Goal: Task Accomplishment & Management: Manage account settings

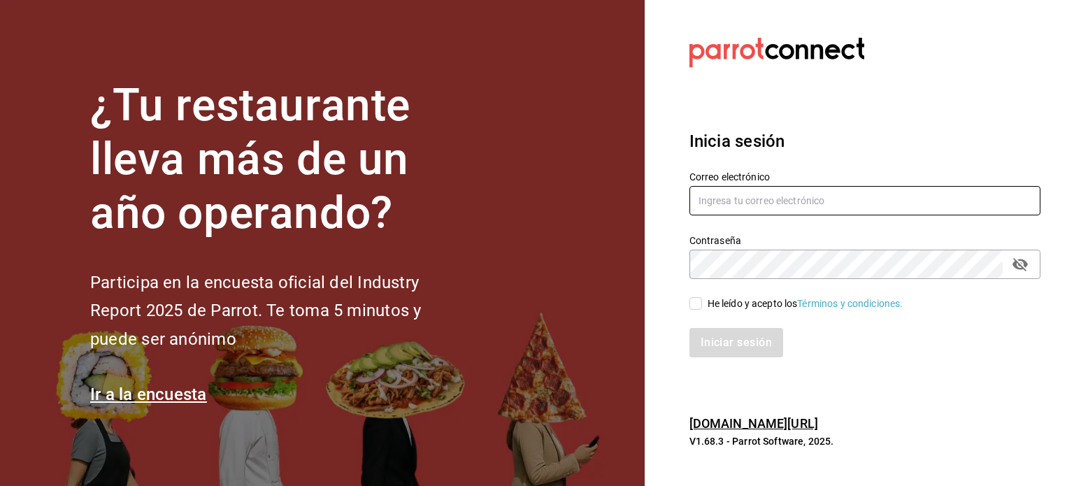
type input "angel.ramos.0386@gmail.com"
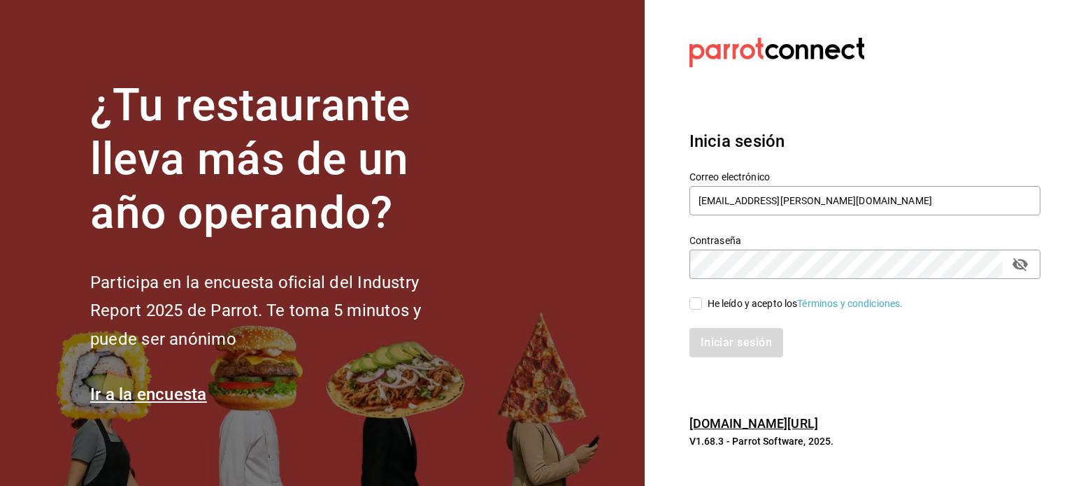
click at [703, 305] on span "He leído y acepto los Términos y condiciones." at bounding box center [802, 303] width 201 height 15
click at [702, 305] on input "He leído y acepto los Términos y condiciones." at bounding box center [695, 303] width 13 height 13
checkbox input "true"
click at [724, 351] on button "Iniciar sesión" at bounding box center [736, 342] width 95 height 29
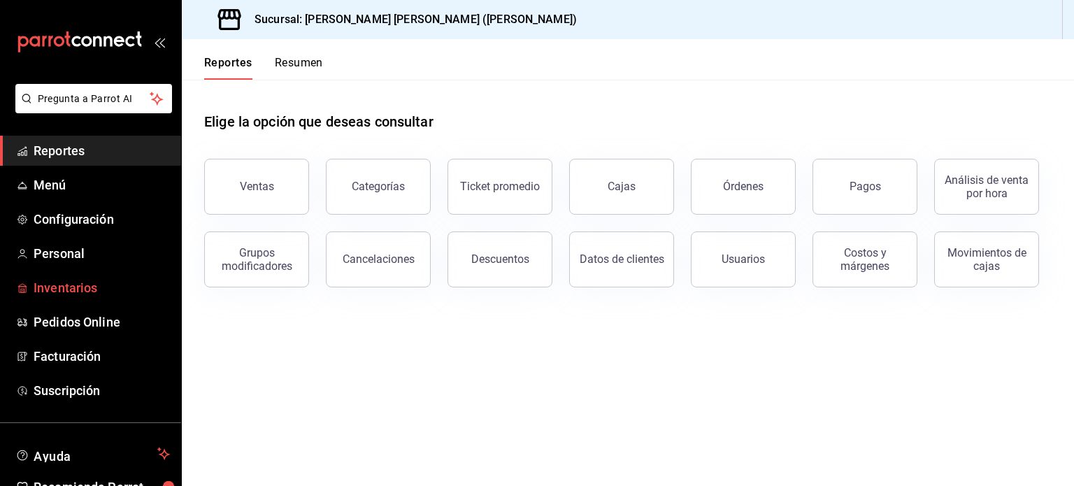
click at [93, 291] on span "Inventarios" at bounding box center [102, 287] width 136 height 19
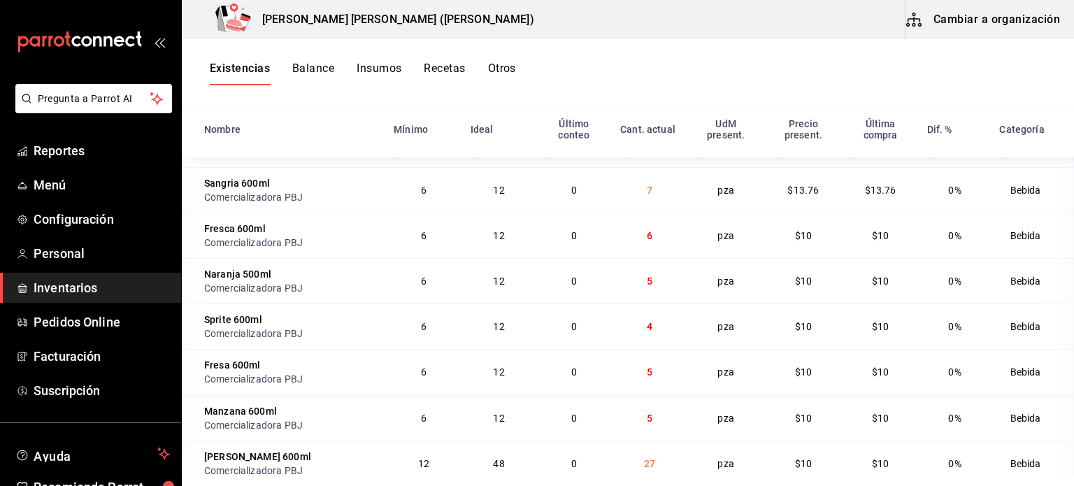
scroll to position [955, 0]
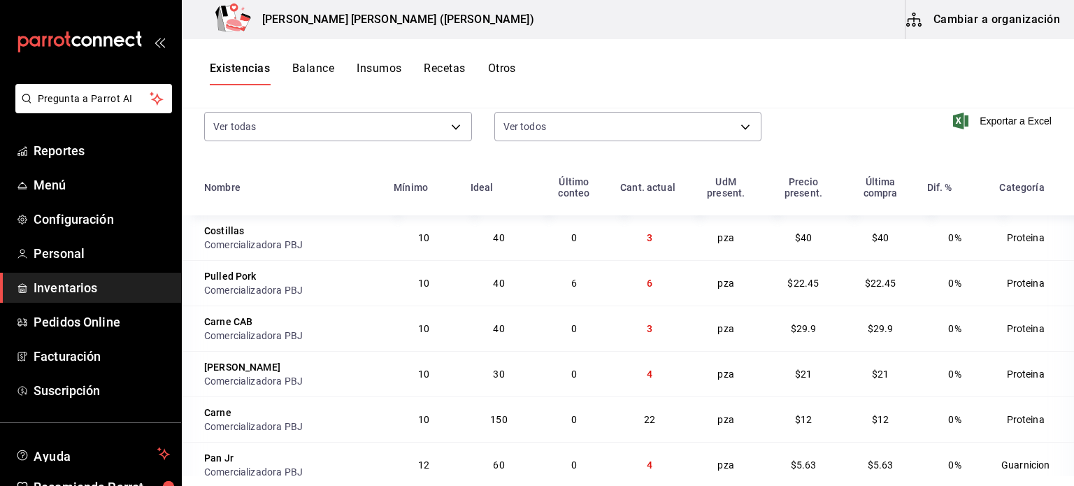
scroll to position [171, 0]
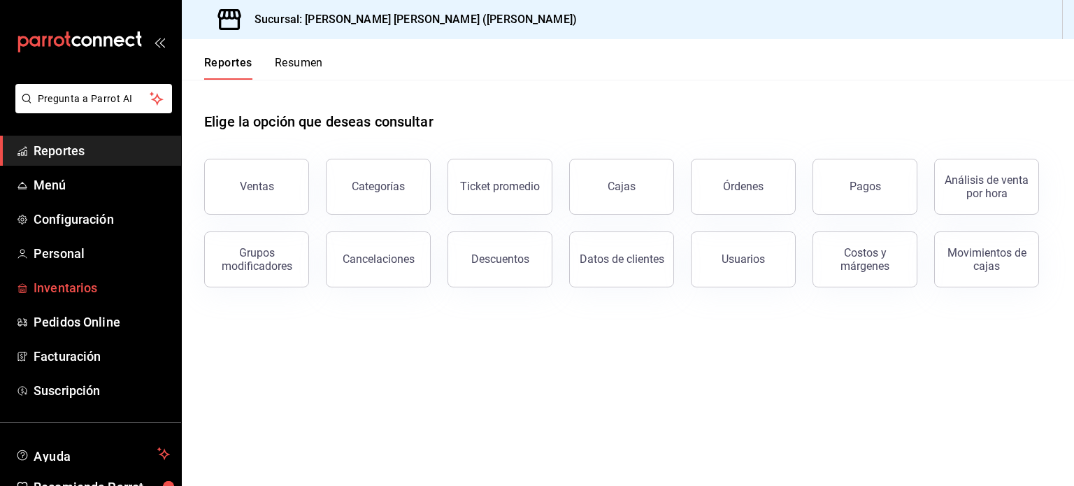
click at [62, 289] on span "Inventarios" at bounding box center [102, 287] width 136 height 19
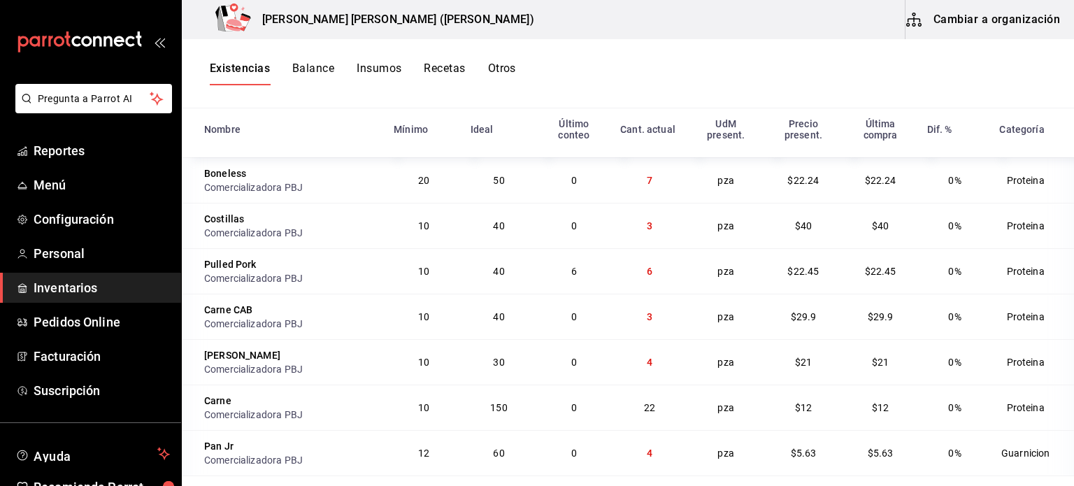
scroll to position [955, 0]
click at [503, 61] on div "Existencias Balance Insumos Recetas Otros" at bounding box center [628, 73] width 892 height 69
click at [1015, 19] on button "Cambiar a organización" at bounding box center [984, 19] width 157 height 39
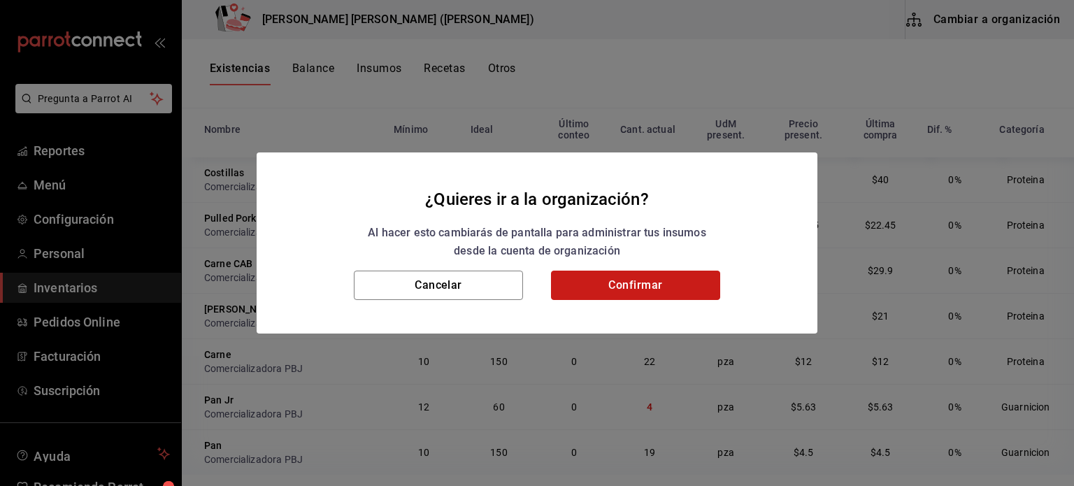
click at [599, 297] on button "Confirmar" at bounding box center [635, 285] width 169 height 29
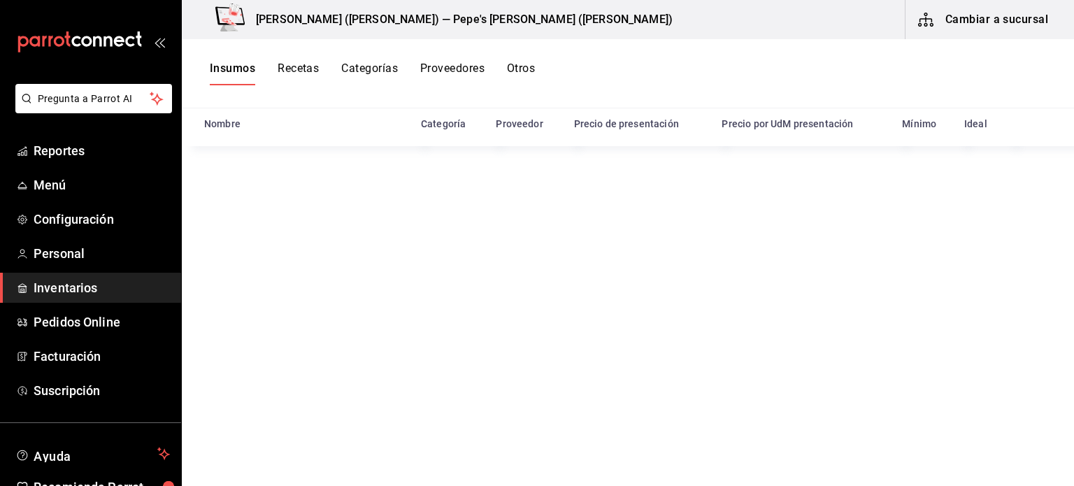
click at [314, 71] on button "Recetas" at bounding box center [298, 74] width 41 height 24
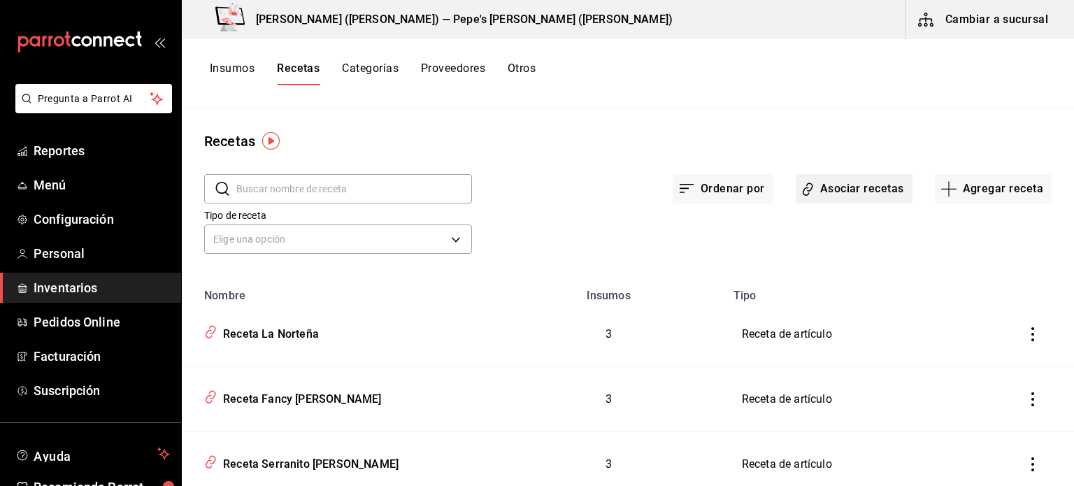
click at [844, 181] on button "Asociar recetas" at bounding box center [854, 188] width 117 height 29
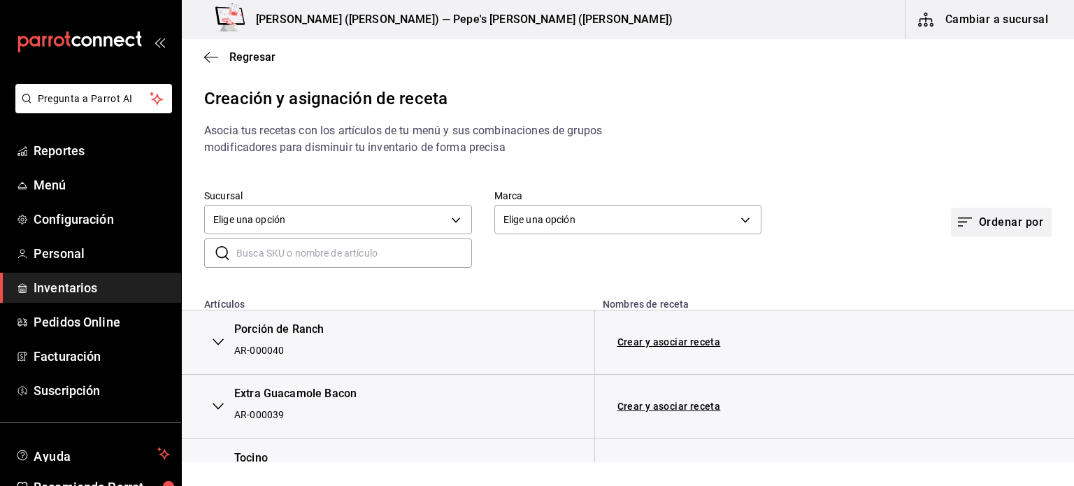
click at [999, 237] on button "Ordenar por" at bounding box center [1001, 222] width 101 height 29
drag, startPoint x: 987, startPoint y: 295, endPoint x: 993, endPoint y: 329, distance: 34.1
click at [993, 329] on nav "Ver todos Artículos asociado Artículos sin asociar" at bounding box center [992, 290] width 140 height 106
click at [993, 327] on div "Artículos sin asociar" at bounding box center [978, 321] width 90 height 15
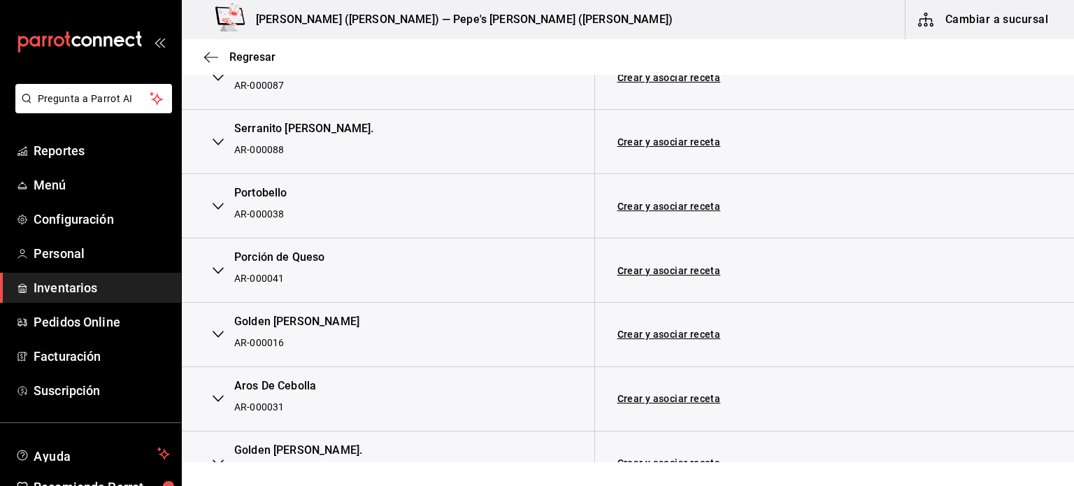
scroll to position [1189, 0]
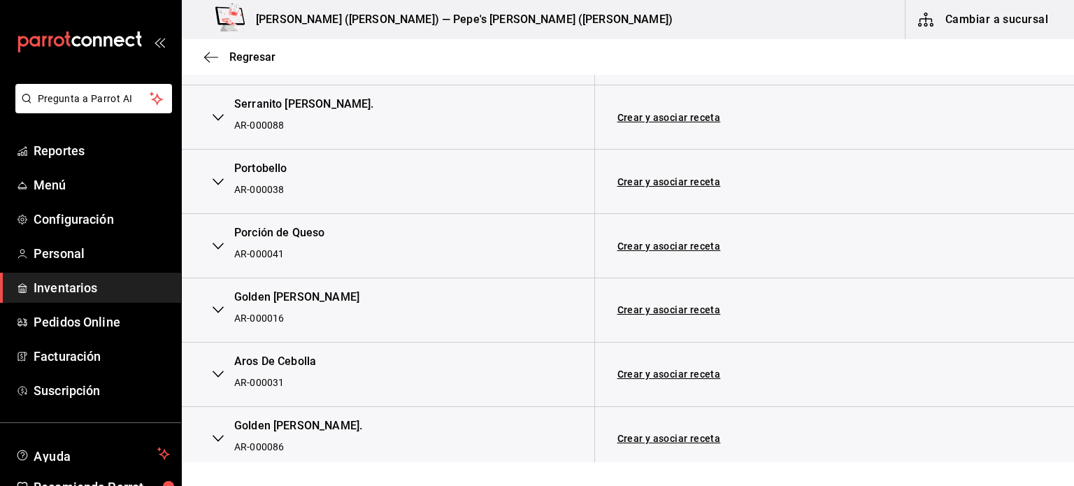
click at [678, 313] on link "Crear y asociar receta" at bounding box center [668, 310] width 103 height 10
click at [663, 313] on link "Receta Golden Burger" at bounding box center [692, 309] width 150 height 11
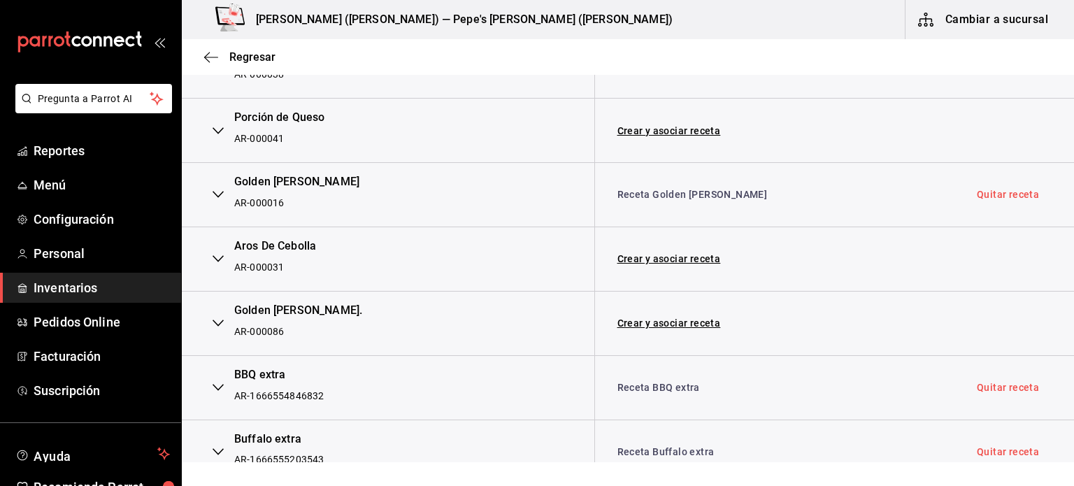
scroll to position [1329, 0]
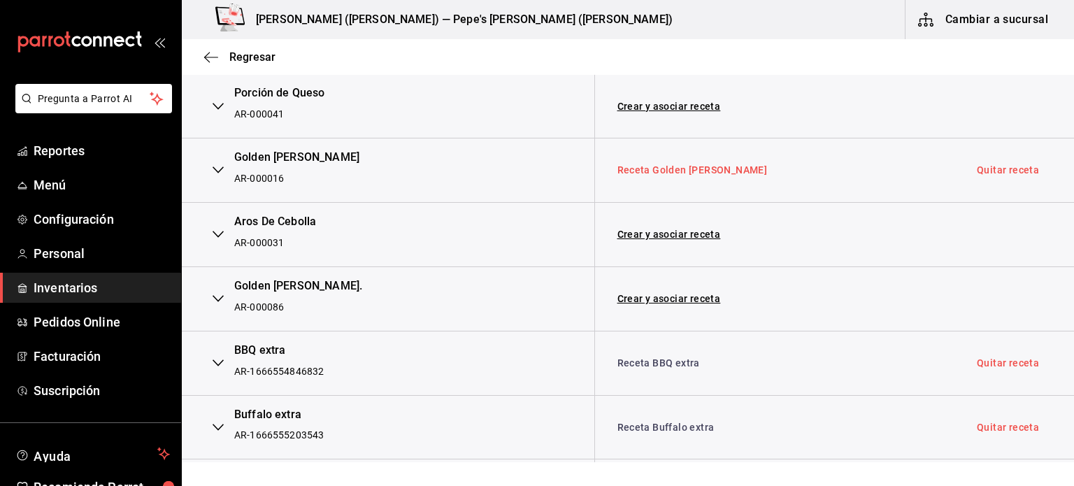
click at [678, 169] on link "Receta Golden Burger" at bounding box center [692, 169] width 150 height 11
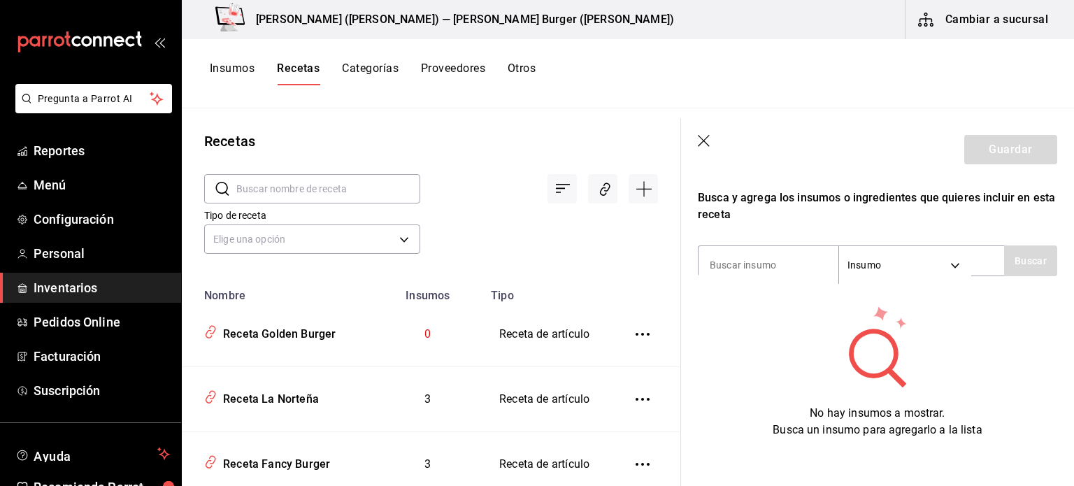
scroll to position [262, 0]
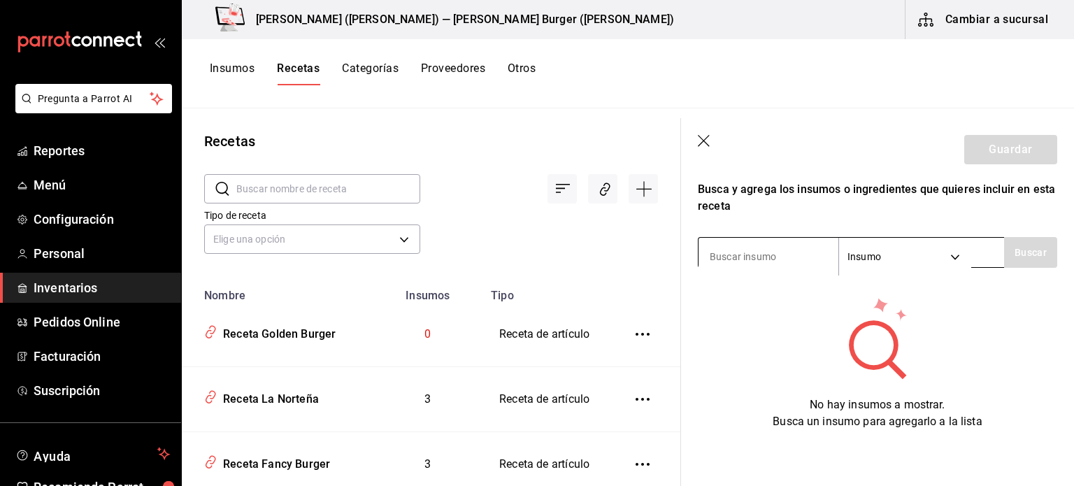
click at [749, 245] on input at bounding box center [769, 256] width 140 height 29
type input "pan"
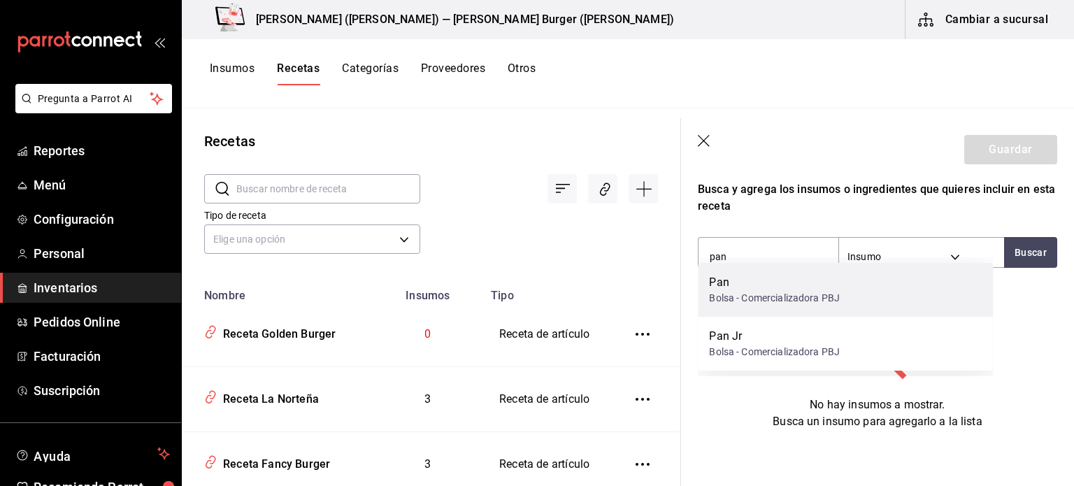
click at [729, 301] on div "Bolsa - Comercializadora PBJ" at bounding box center [774, 298] width 131 height 15
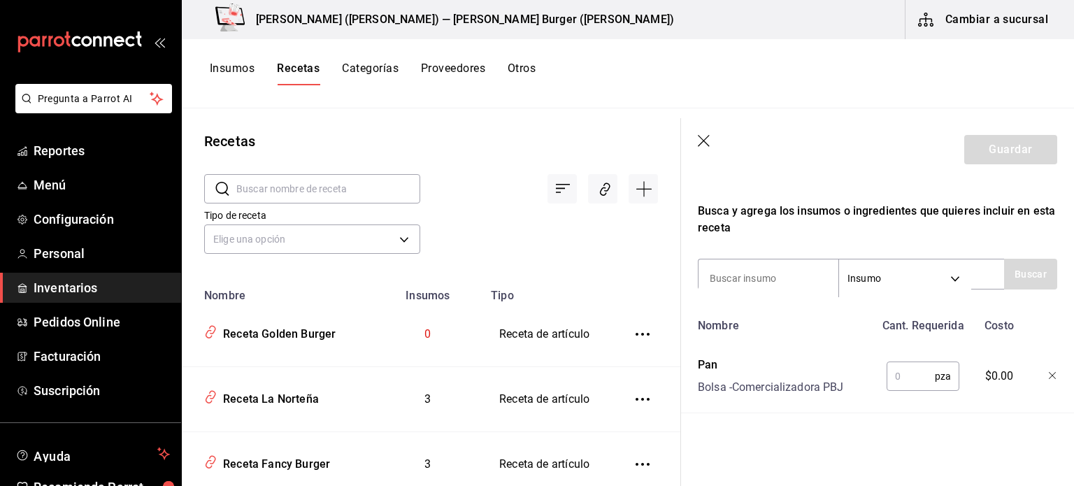
scroll to position [241, 0]
click at [769, 273] on input at bounding box center [769, 278] width 140 height 29
type input "carne"
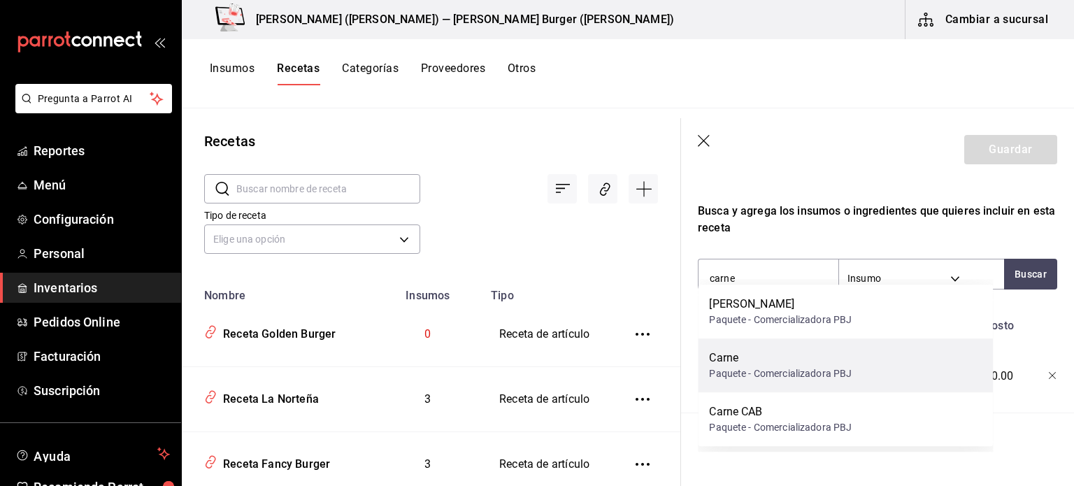
click at [763, 352] on div "Carne" at bounding box center [780, 358] width 143 height 17
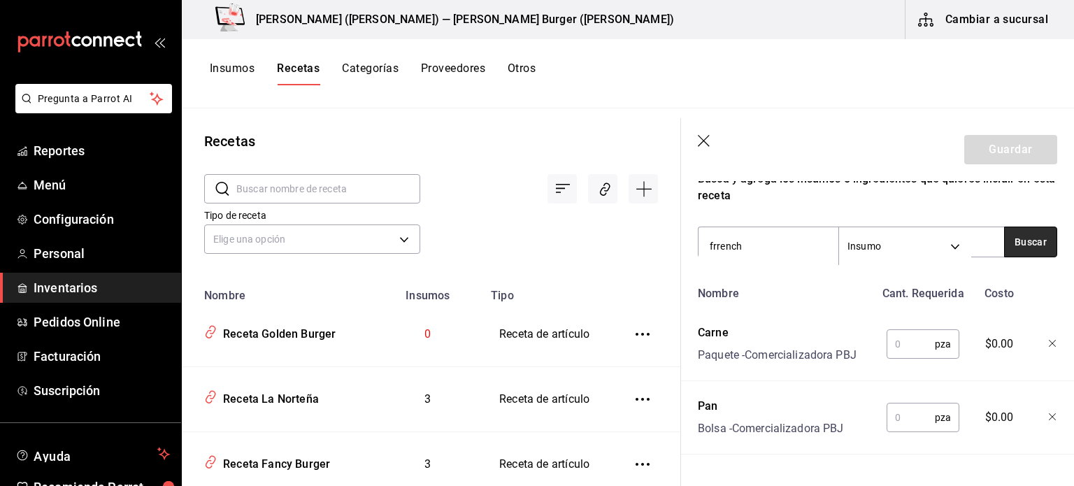
click at [1019, 238] on button "Buscar" at bounding box center [1030, 242] width 53 height 31
click at [770, 245] on input "frrench" at bounding box center [769, 245] width 140 height 29
click at [716, 246] on input "frrench" at bounding box center [769, 245] width 140 height 29
type input "french"
drag, startPoint x: 762, startPoint y: 286, endPoint x: 769, endPoint y: 285, distance: 7.0
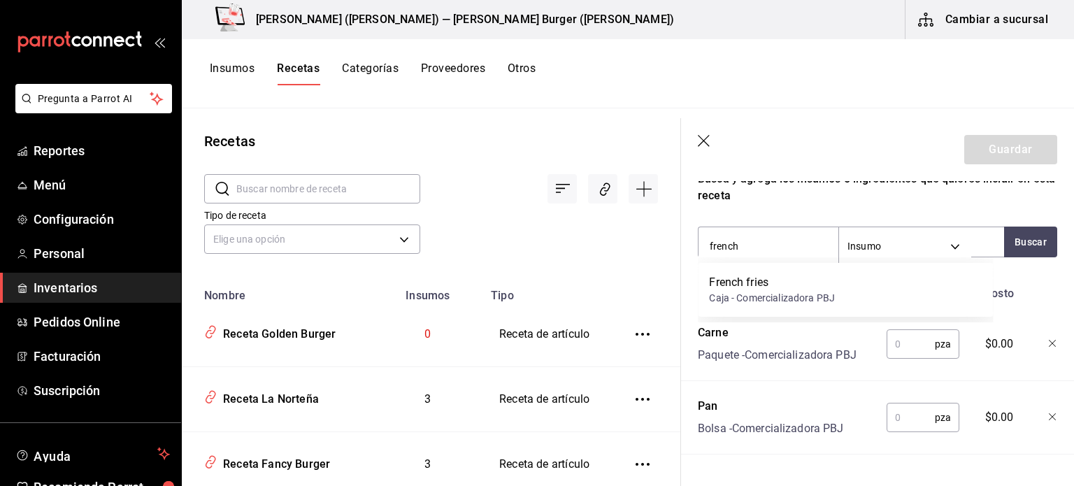
click at [765, 285] on div "French fries" at bounding box center [772, 282] width 126 height 17
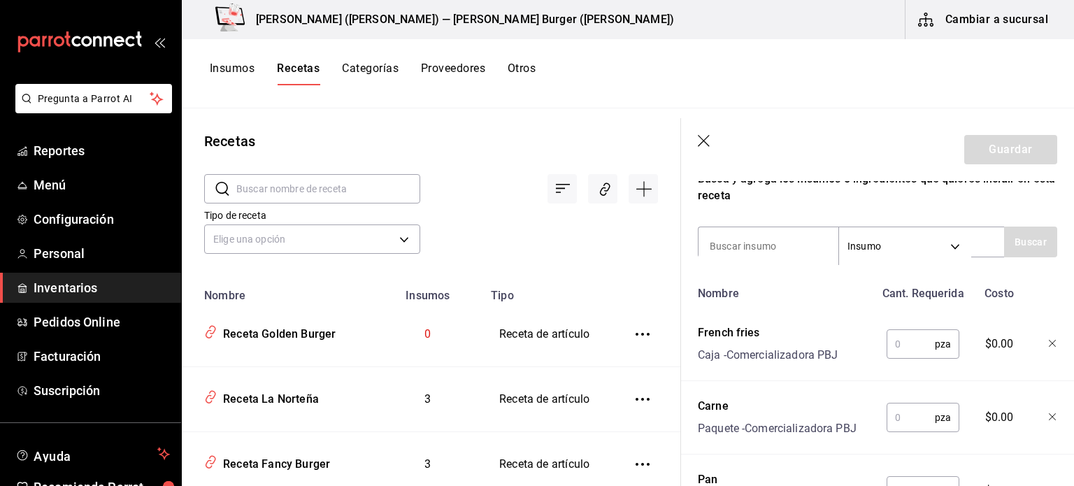
click at [910, 350] on input "text" at bounding box center [911, 344] width 48 height 28
type input "1"
click at [908, 422] on input "text" at bounding box center [911, 417] width 48 height 28
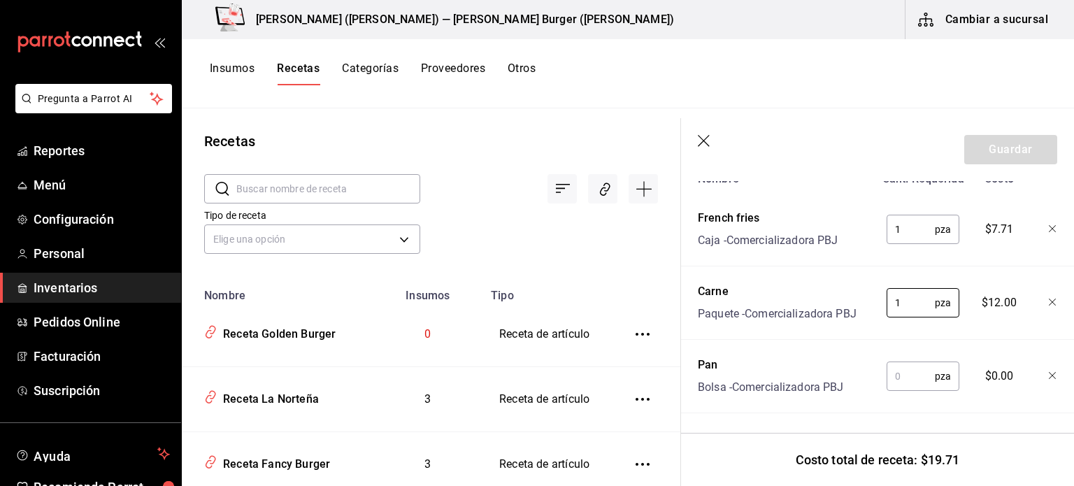
scroll to position [387, 0]
type input "1"
click at [906, 369] on input "text" at bounding box center [911, 376] width 48 height 28
type input "1"
click at [987, 150] on button "Guardar" at bounding box center [1010, 149] width 93 height 29
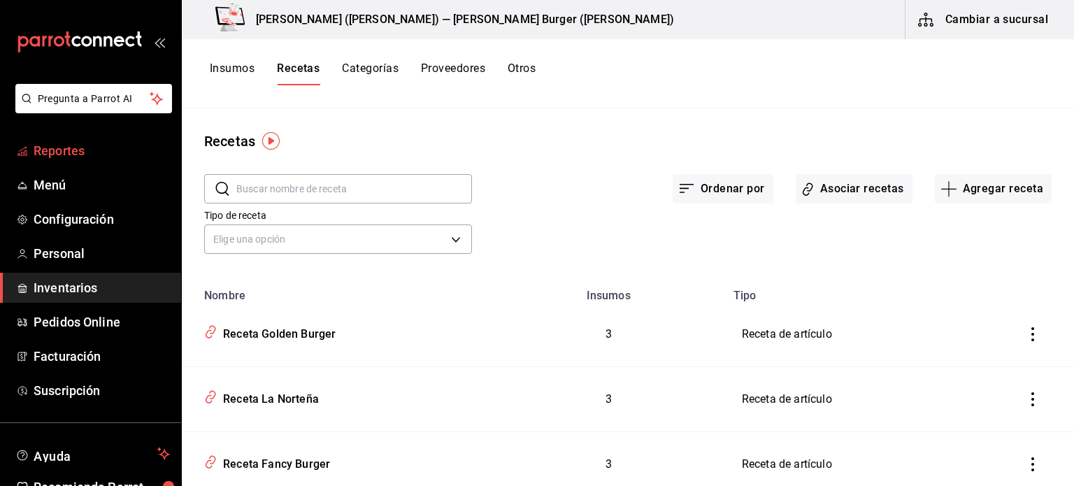
click at [55, 150] on span "Reportes" at bounding box center [102, 150] width 136 height 19
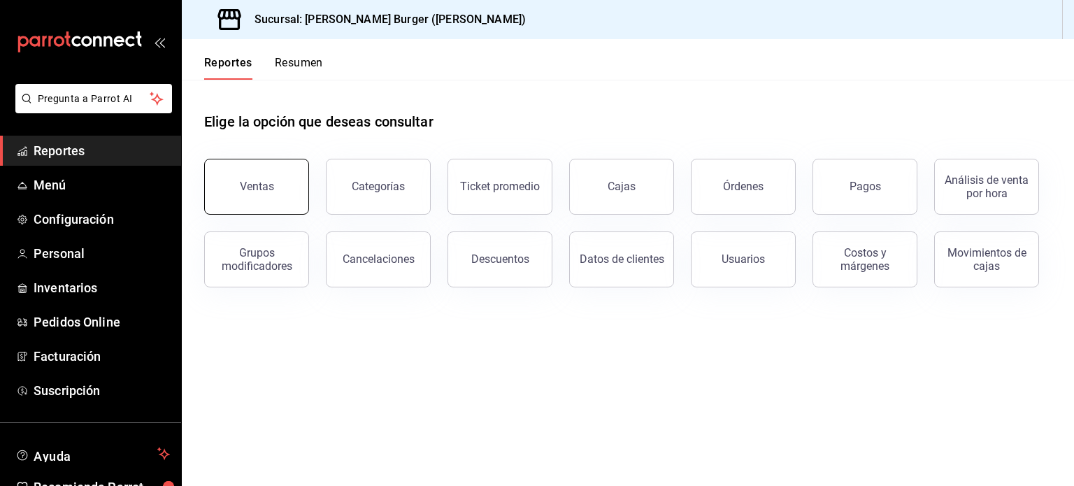
click at [257, 189] on div "Ventas" at bounding box center [257, 186] width 34 height 13
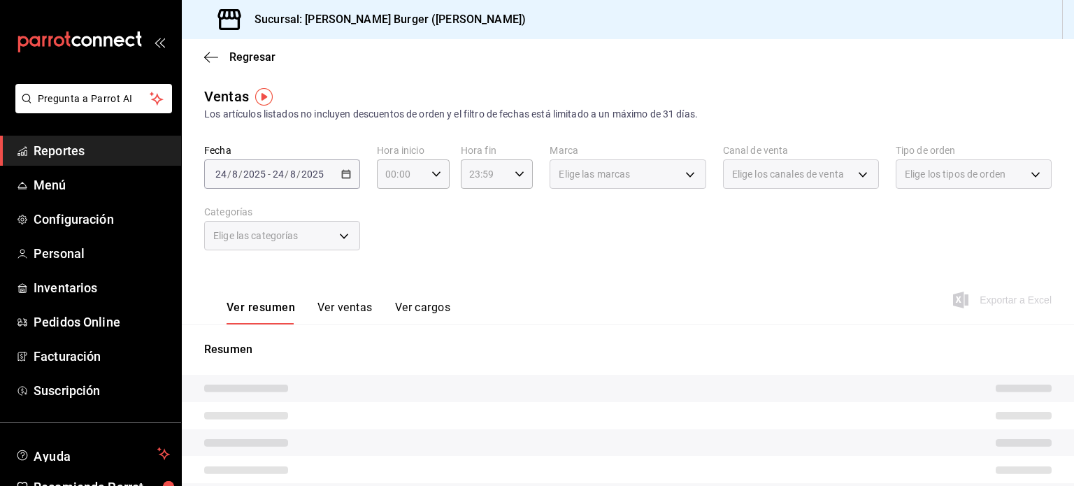
click at [341, 310] on button "Ver ventas" at bounding box center [344, 313] width 55 height 24
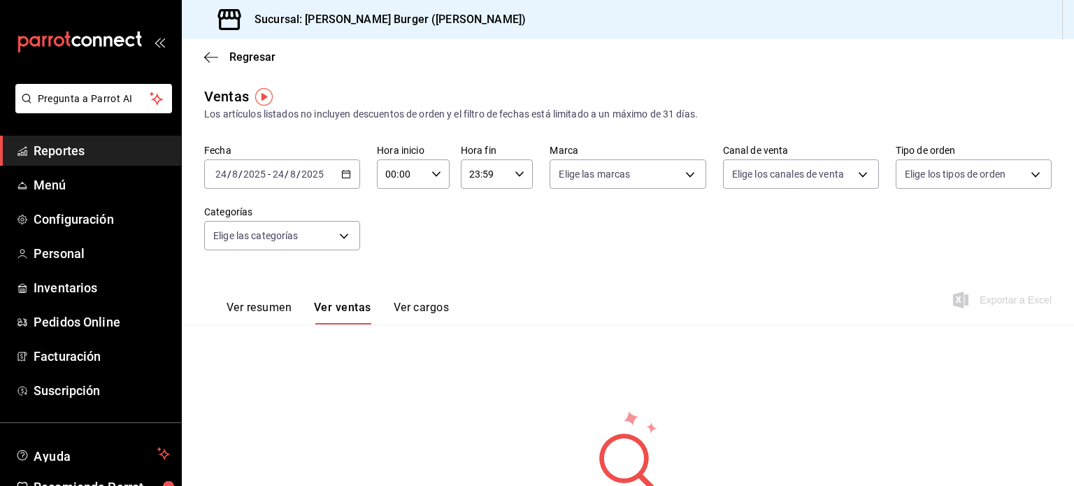
click at [342, 178] on \(Stroke\) "button" at bounding box center [346, 175] width 8 height 8
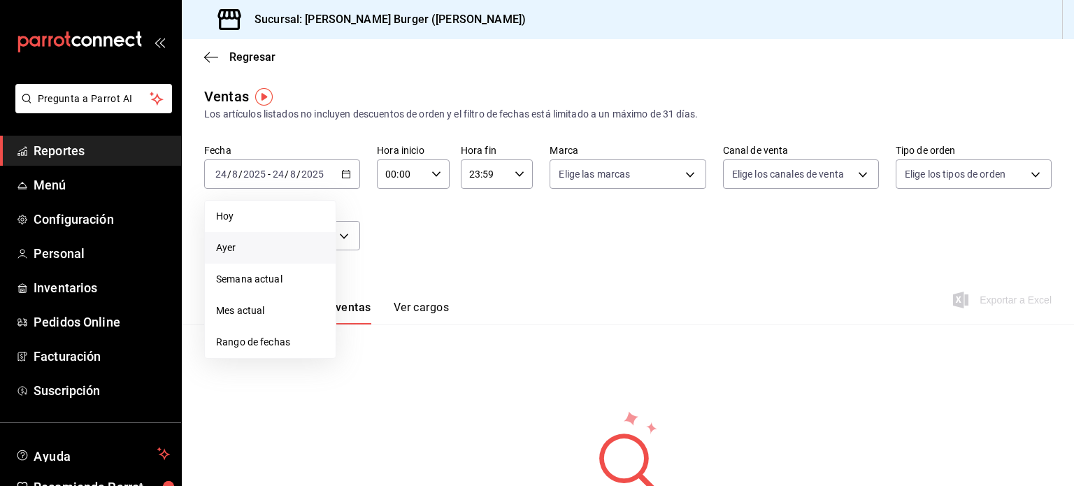
click at [274, 241] on span "Ayer" at bounding box center [270, 248] width 108 height 15
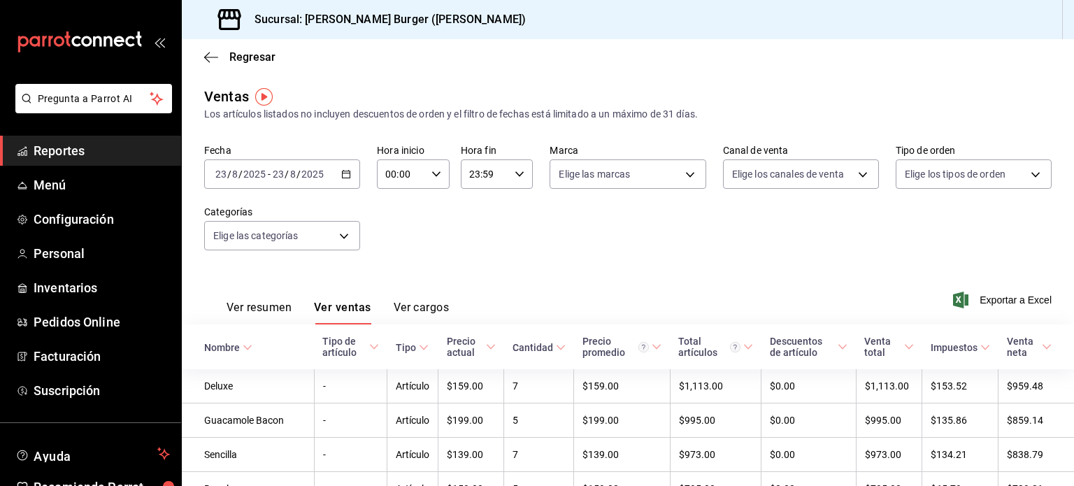
click at [235, 348] on div "Nombre" at bounding box center [222, 347] width 36 height 11
click at [241, 64] on div "Regresar" at bounding box center [628, 57] width 892 height 36
click at [246, 57] on span "Regresar" at bounding box center [252, 56] width 46 height 13
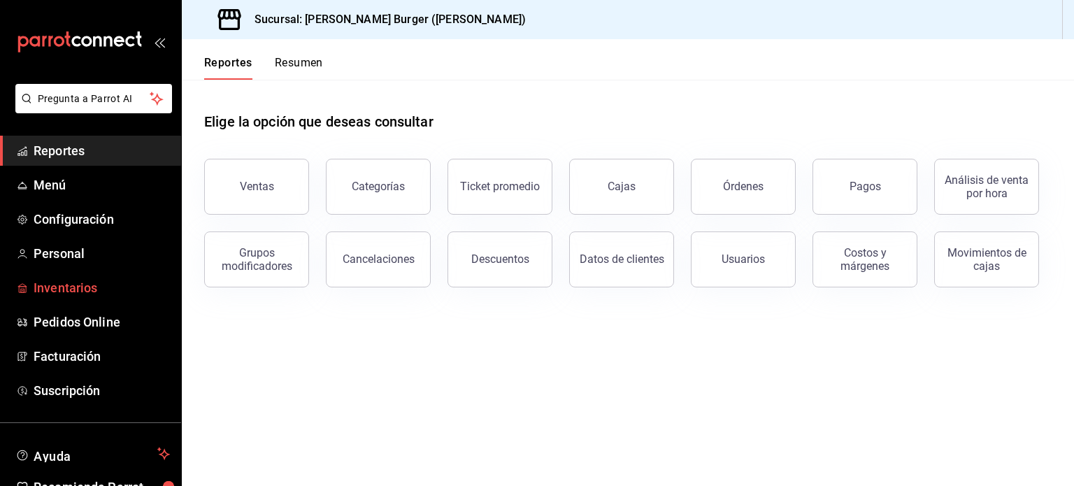
click at [76, 282] on span "Inventarios" at bounding box center [102, 287] width 136 height 19
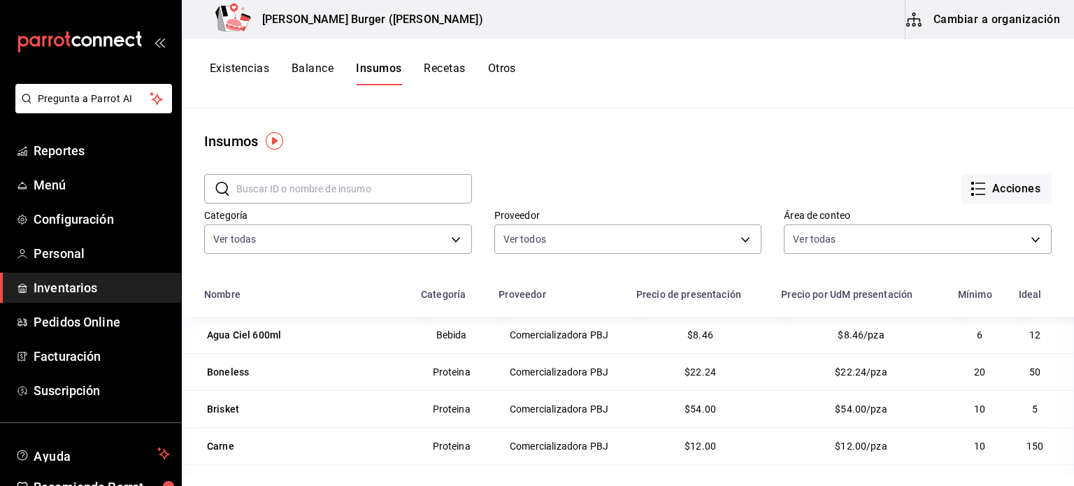
click at [243, 80] on button "Existencias" at bounding box center [239, 74] width 59 height 24
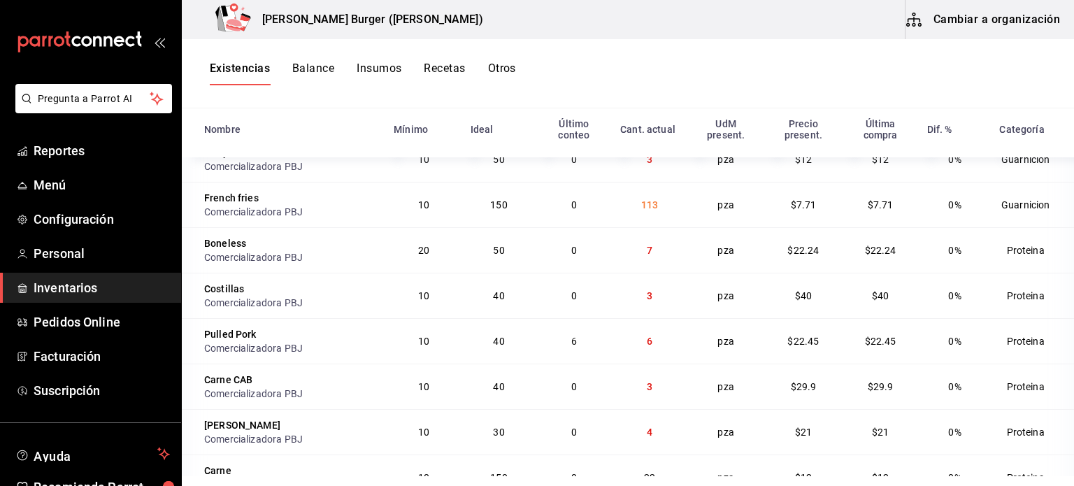
scroll to position [815, 0]
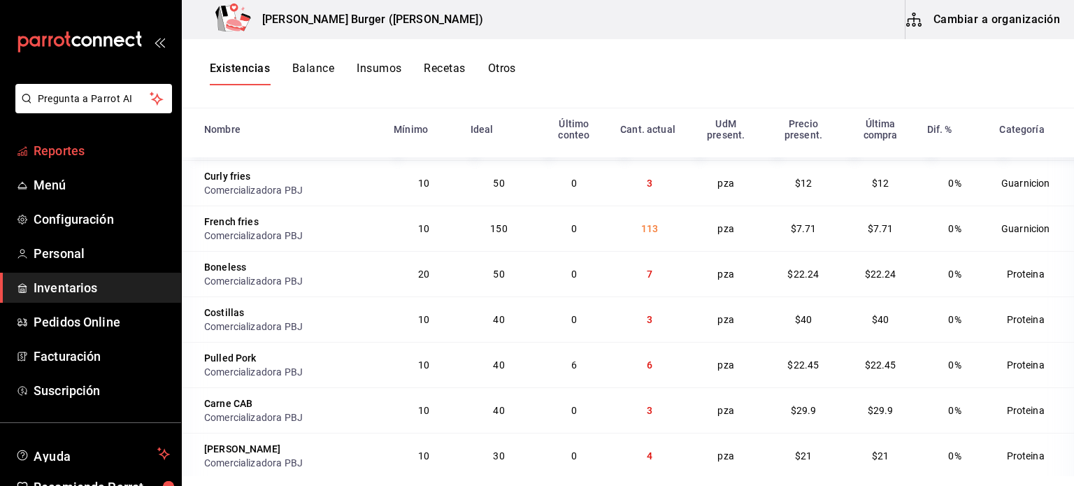
click at [52, 144] on span "Reportes" at bounding box center [102, 150] width 136 height 19
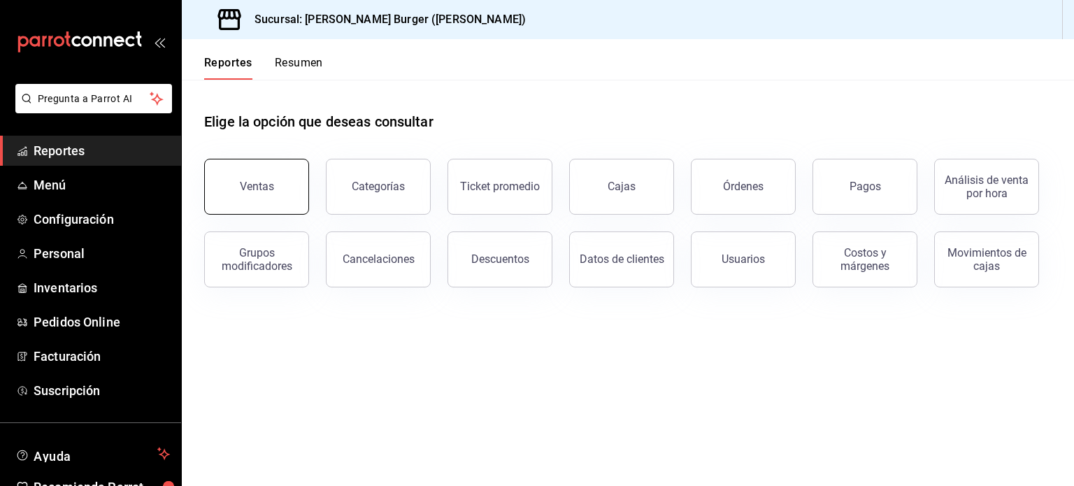
click at [277, 209] on button "Ventas" at bounding box center [256, 187] width 105 height 56
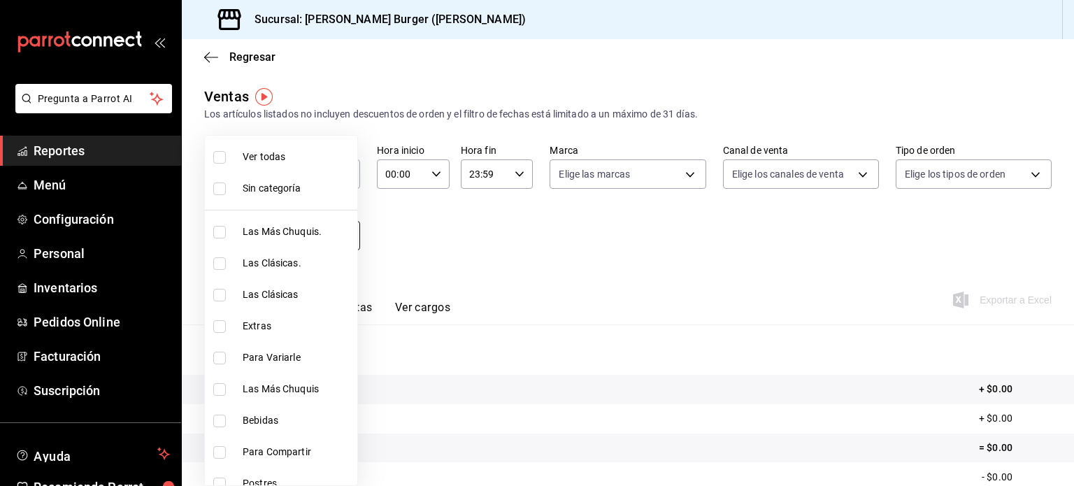
click at [329, 231] on body "Pregunta a Parrot AI Reportes Menú Configuración Personal Inventarios Pedidos O…" at bounding box center [537, 243] width 1074 height 486
click at [445, 223] on div at bounding box center [537, 243] width 1074 height 486
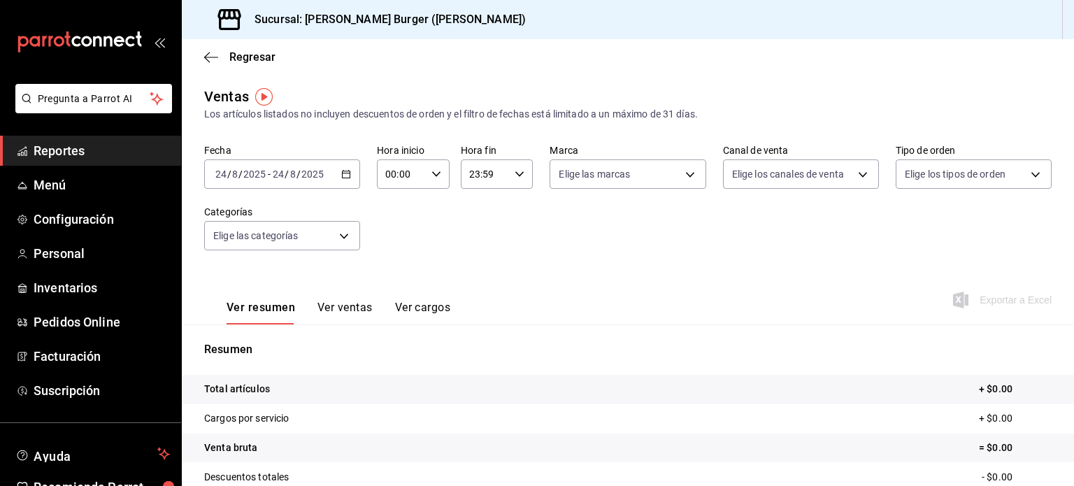
click at [315, 164] on div "2025-08-24 24 / 8 / 2025 - 2025-08-24 24 / 8 / 2025" at bounding box center [282, 173] width 156 height 29
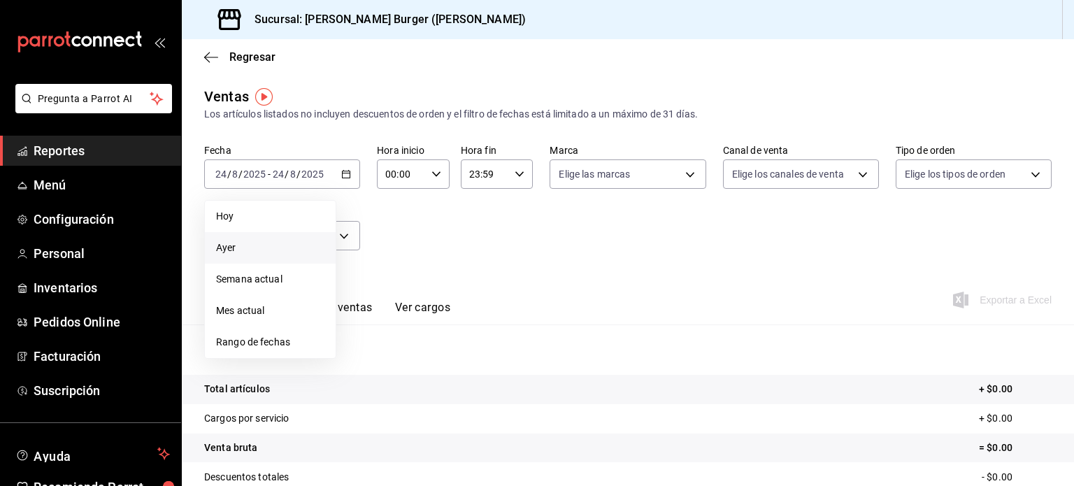
click at [273, 259] on li "Ayer" at bounding box center [270, 247] width 131 height 31
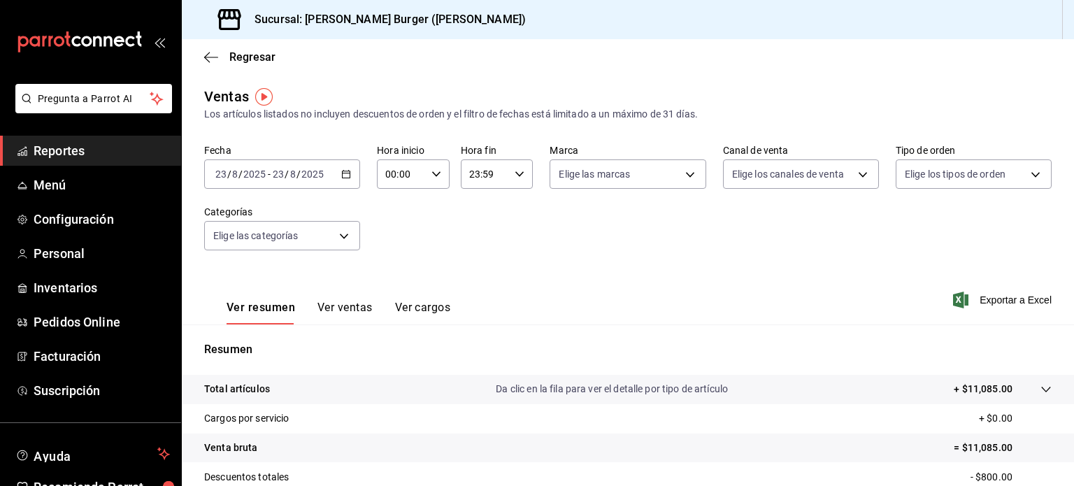
click at [331, 299] on div "Ver resumen Ver ventas Ver cargos" at bounding box center [327, 304] width 246 height 41
click at [333, 307] on button "Ver ventas" at bounding box center [344, 313] width 55 height 24
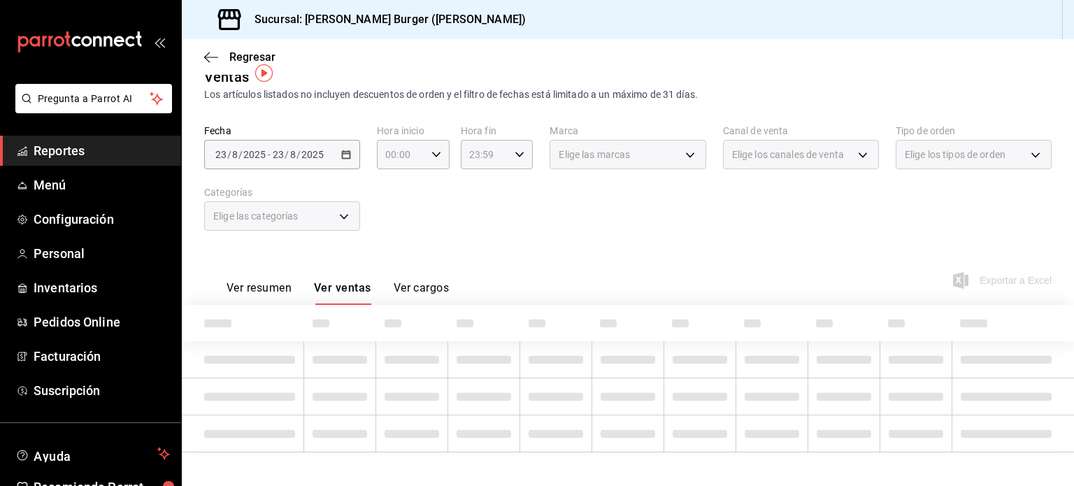
scroll to position [30, 0]
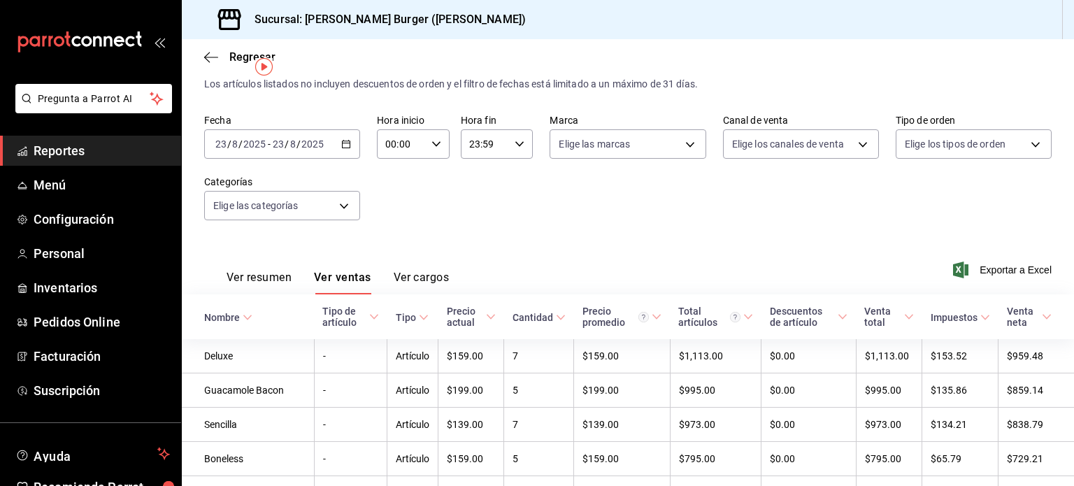
click at [204, 320] on div "Nombre" at bounding box center [222, 317] width 36 height 11
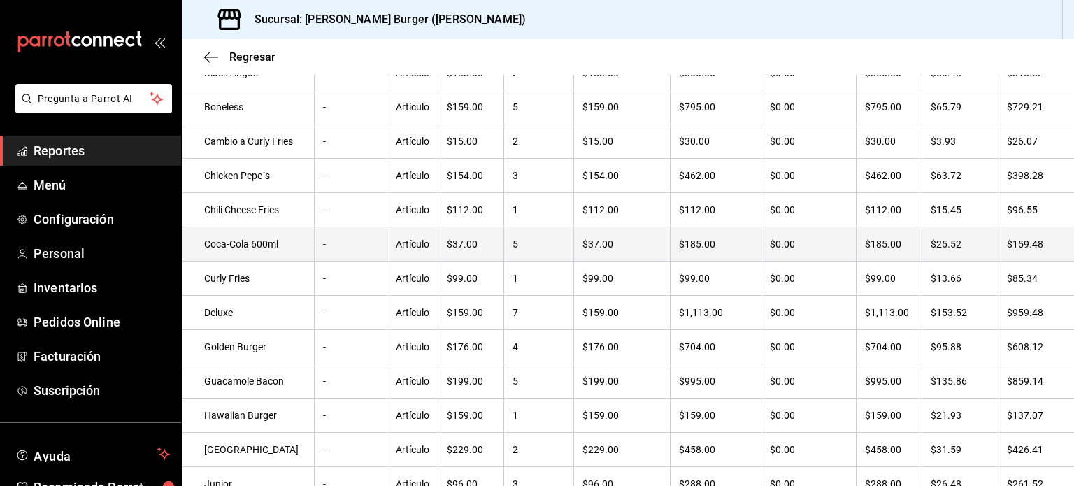
scroll to position [380, 0]
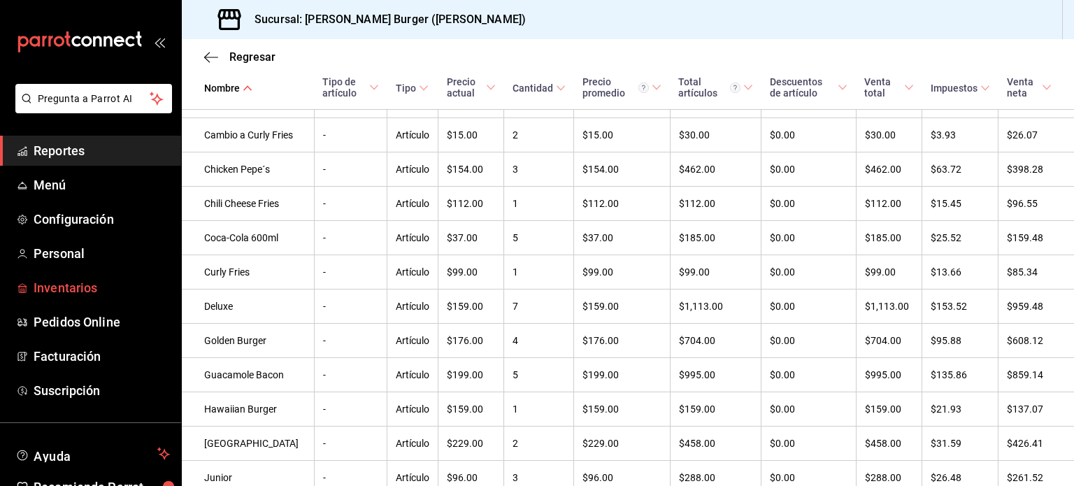
click at [66, 287] on span "Inventarios" at bounding box center [102, 287] width 136 height 19
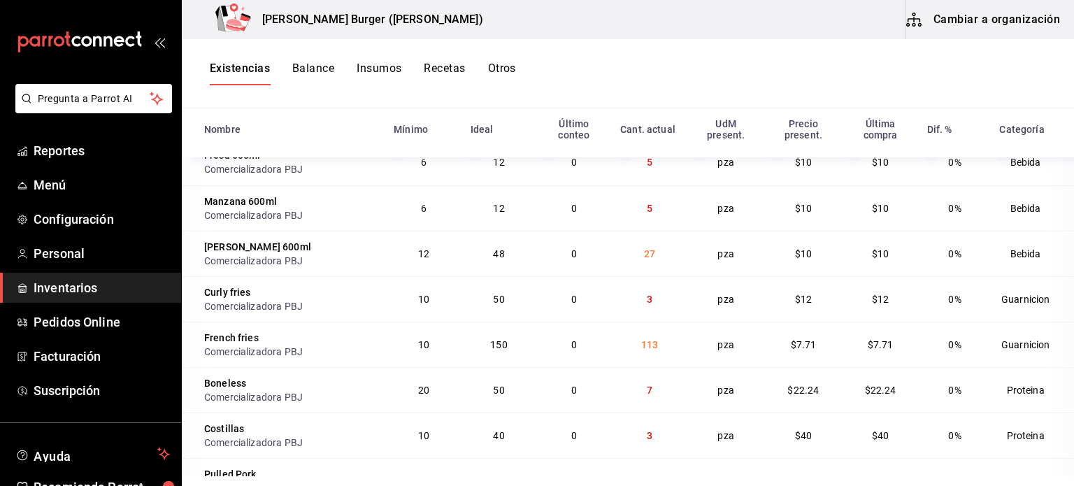
scroll to position [675, 0]
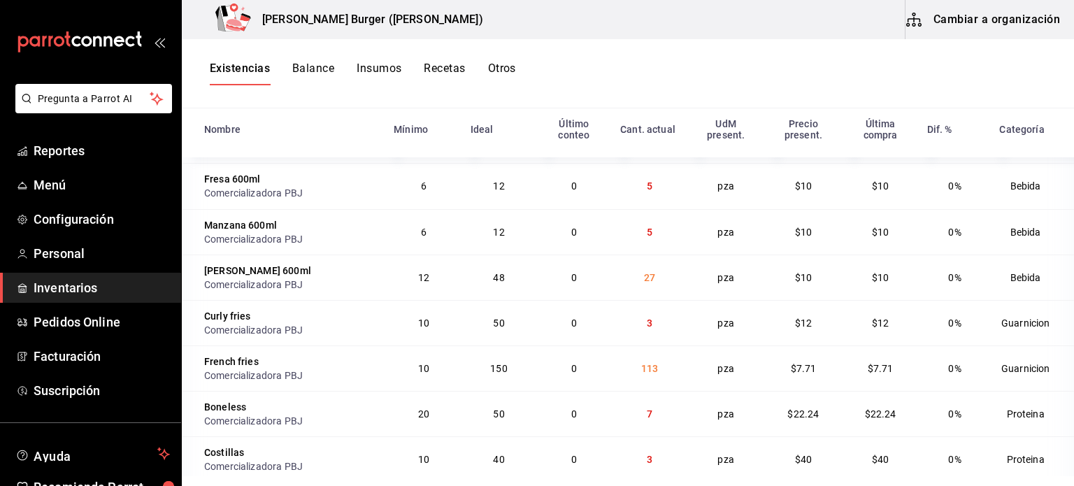
click at [652, 66] on div "Existencias Balance Insumos Recetas Otros" at bounding box center [628, 74] width 892 height 24
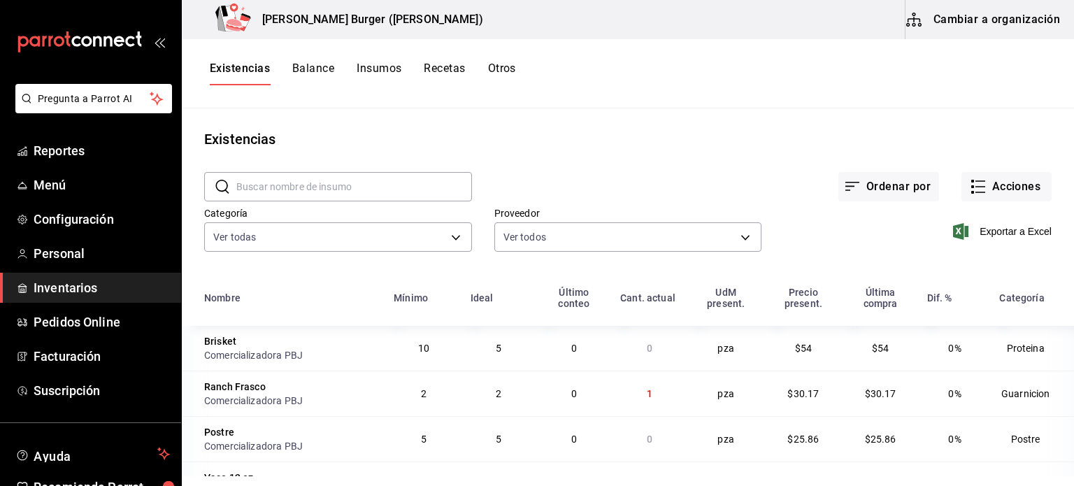
scroll to position [0, 0]
click at [996, 196] on button "Acciones" at bounding box center [1006, 188] width 90 height 29
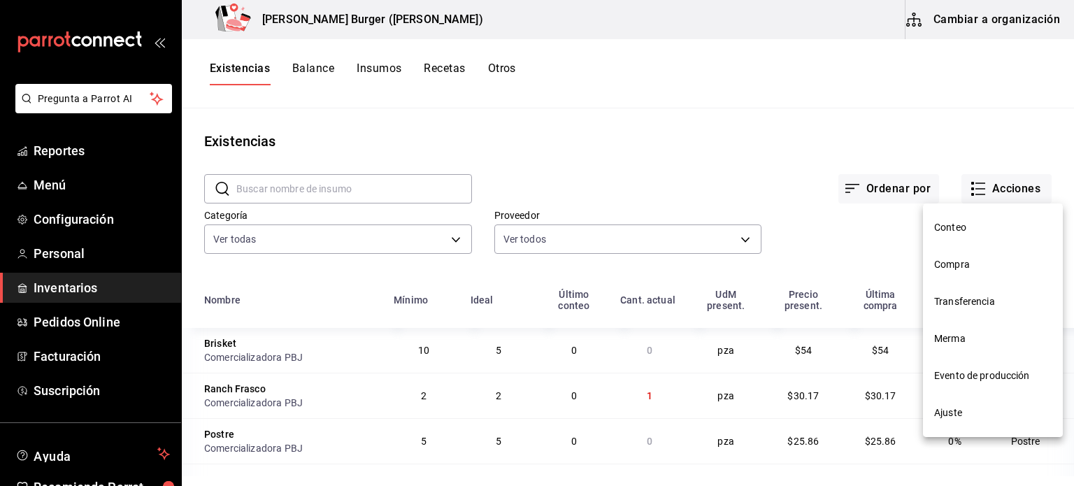
click at [953, 417] on span "Ajuste" at bounding box center [992, 413] width 117 height 15
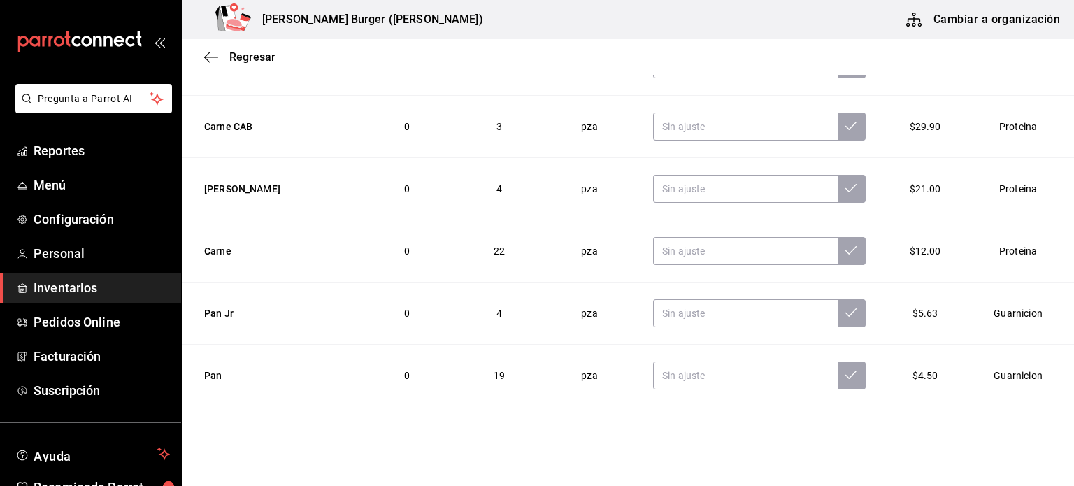
scroll to position [1379, 0]
click at [685, 374] on input "text" at bounding box center [745, 375] width 185 height 28
type input "14.00"
click at [838, 377] on button at bounding box center [852, 375] width 28 height 28
click at [669, 245] on input "text" at bounding box center [745, 250] width 185 height 28
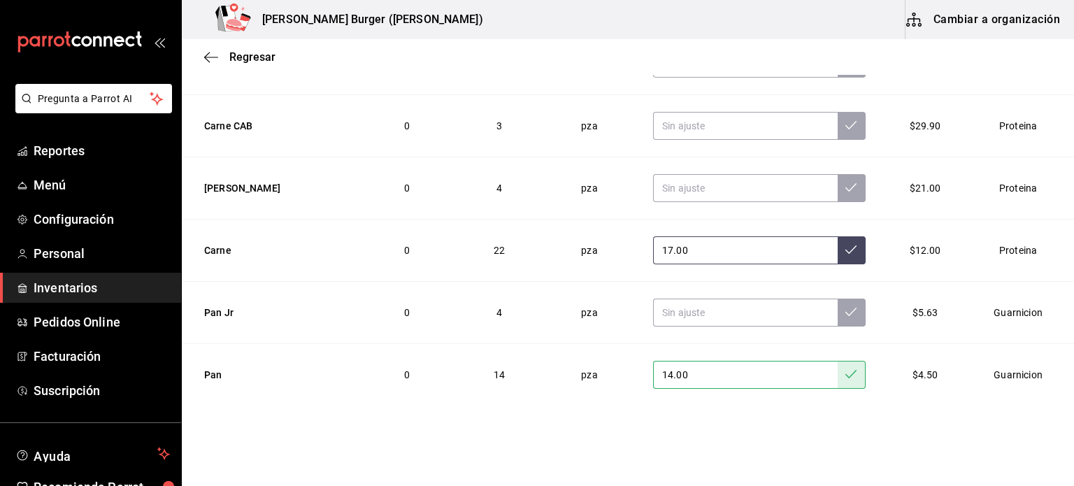
type input "17.00"
click at [838, 243] on button at bounding box center [852, 250] width 28 height 28
click at [678, 65] on div "Regresar" at bounding box center [628, 57] width 892 height 36
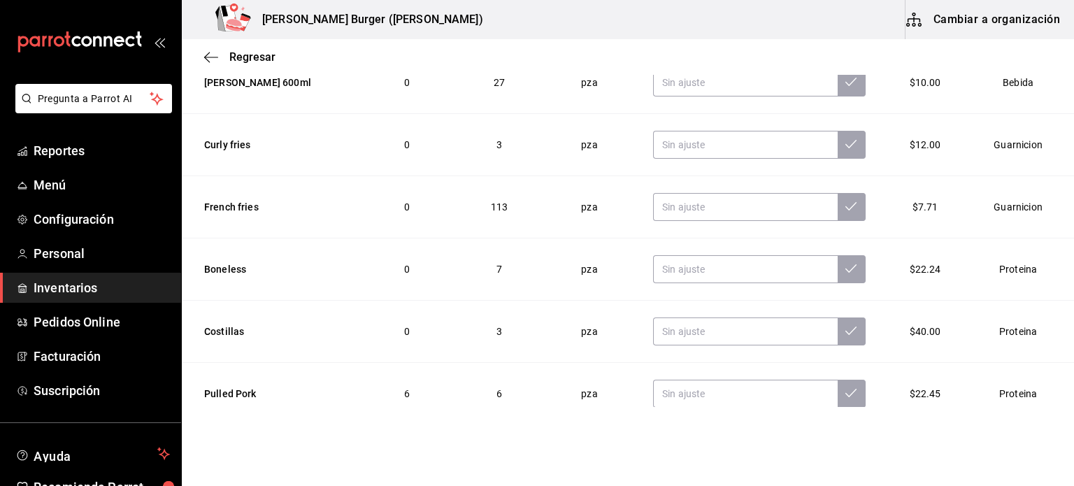
scroll to position [1033, 0]
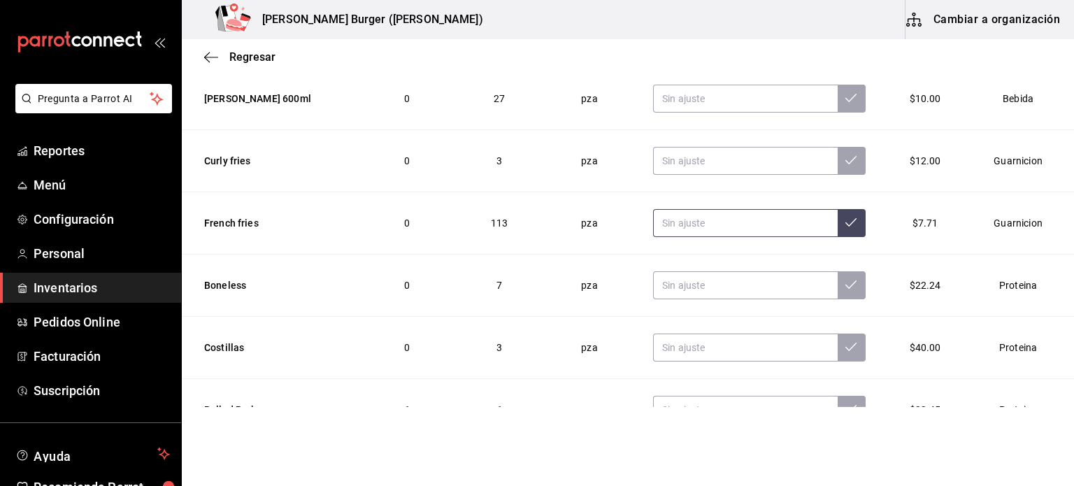
click at [718, 217] on input "text" at bounding box center [745, 223] width 185 height 28
click at [817, 223] on input "110.00" at bounding box center [745, 223] width 185 height 28
type input "110.00"
click at [842, 217] on button at bounding box center [852, 223] width 28 height 28
click at [685, 93] on input "text" at bounding box center [745, 99] width 185 height 28
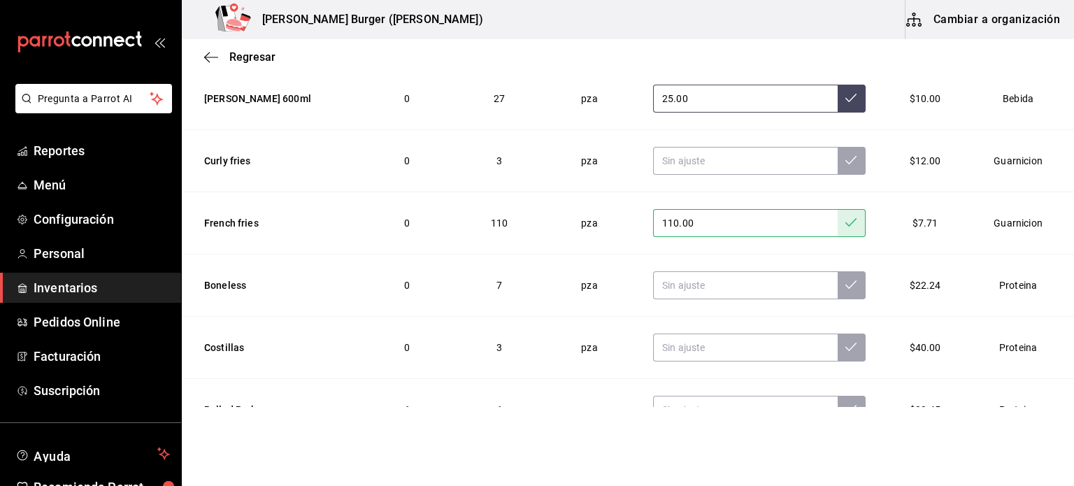
type input "25.00"
click at [845, 96] on icon at bounding box center [850, 98] width 11 height 8
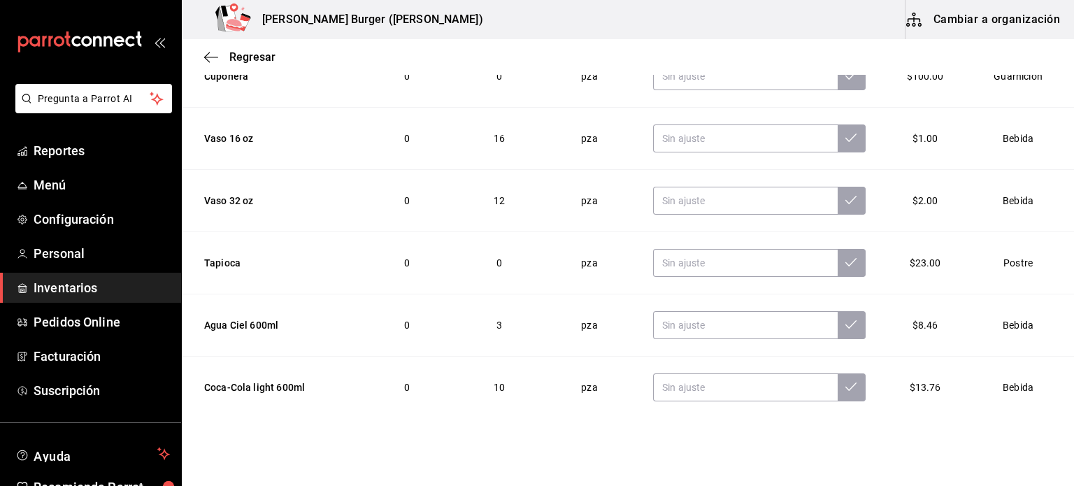
scroll to position [194, 0]
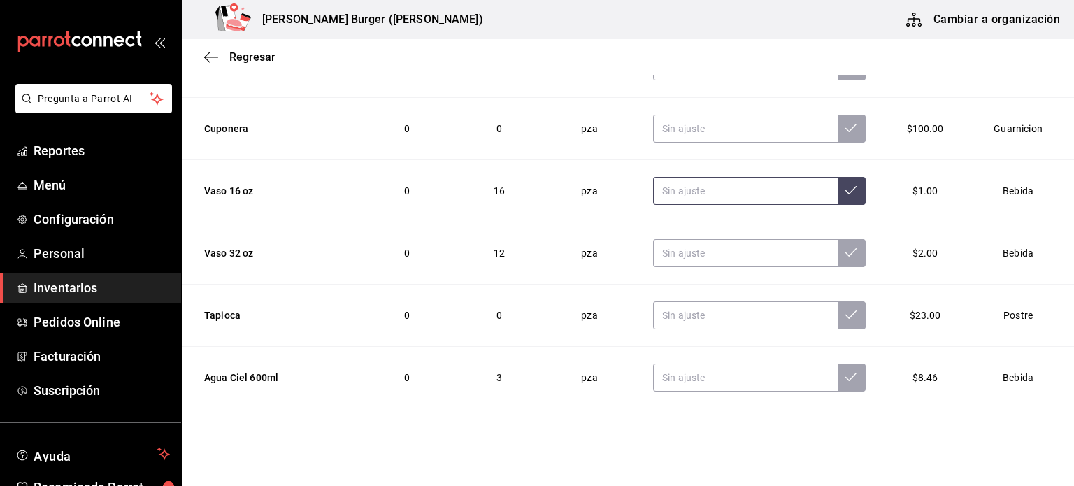
click at [720, 192] on input "text" at bounding box center [745, 191] width 185 height 28
type input "15.00"
click at [845, 187] on icon at bounding box center [850, 190] width 11 height 11
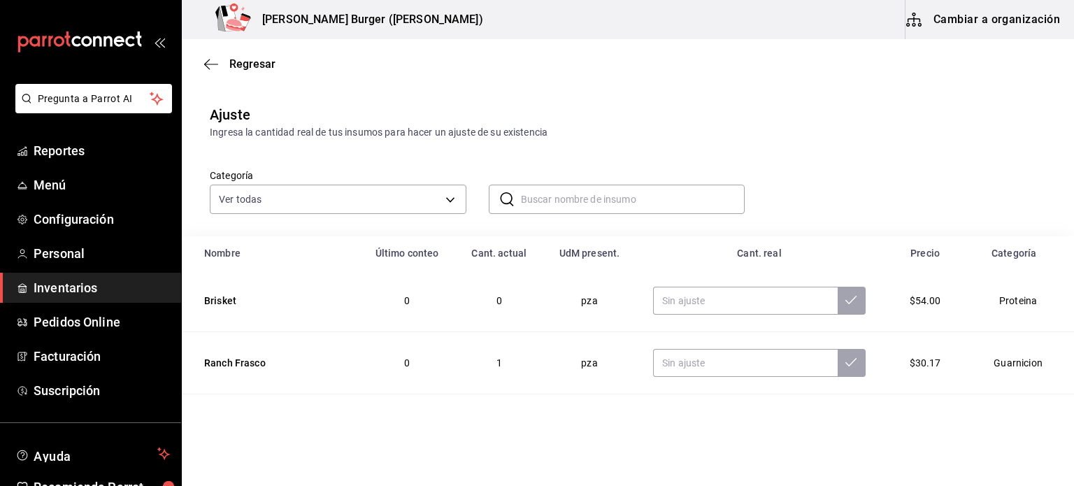
scroll to position [0, 0]
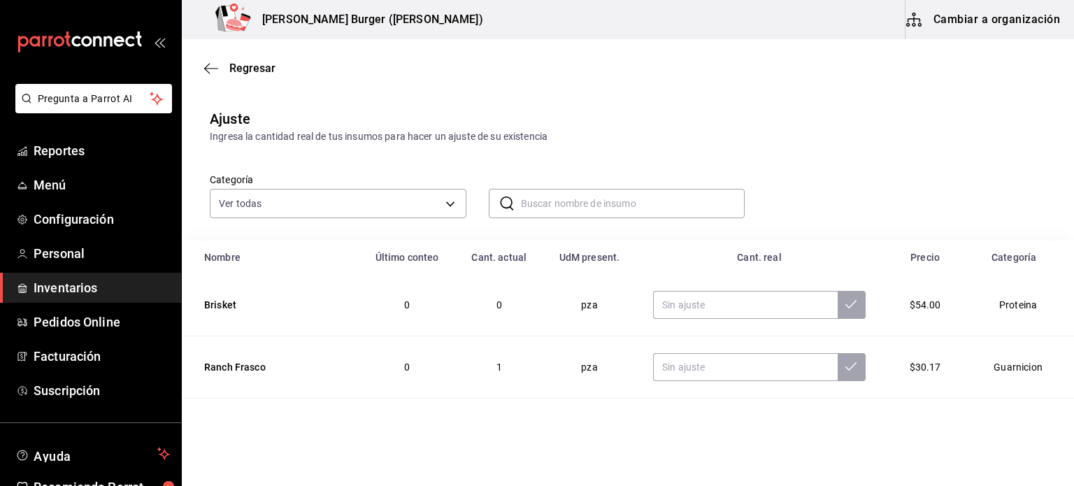
click at [241, 59] on div "Regresar" at bounding box center [628, 68] width 892 height 36
click at [244, 66] on span "Regresar" at bounding box center [252, 68] width 46 height 13
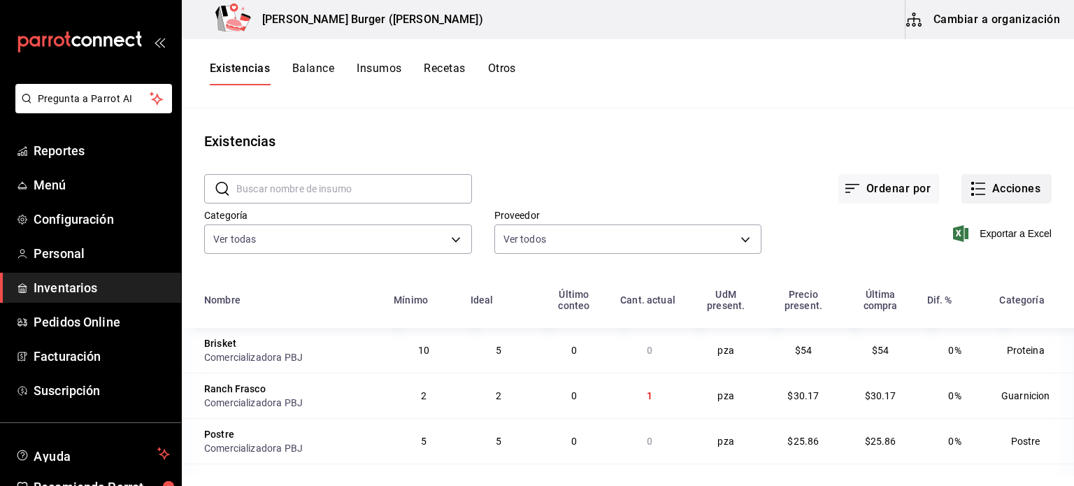
click at [1007, 189] on button "Acciones" at bounding box center [1006, 188] width 90 height 29
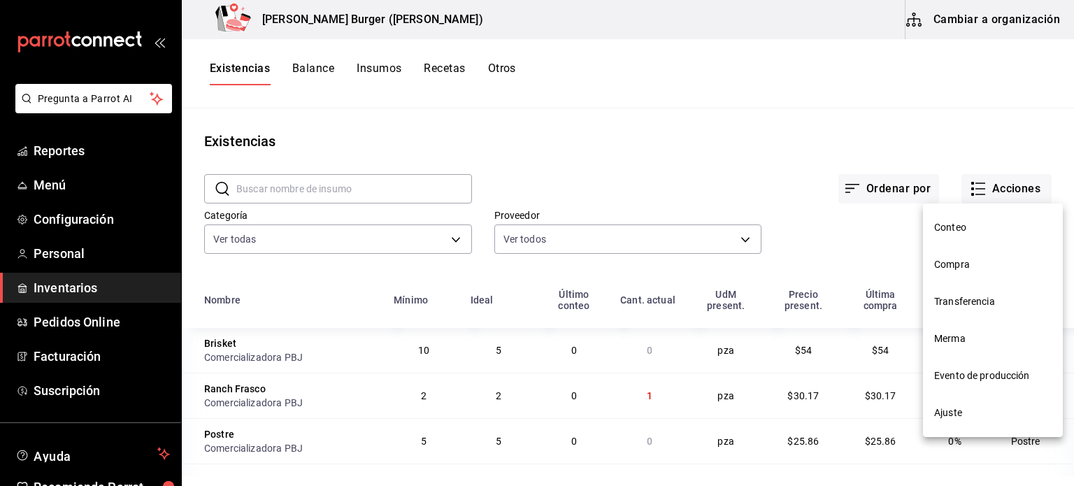
click at [752, 156] on div at bounding box center [537, 243] width 1074 height 486
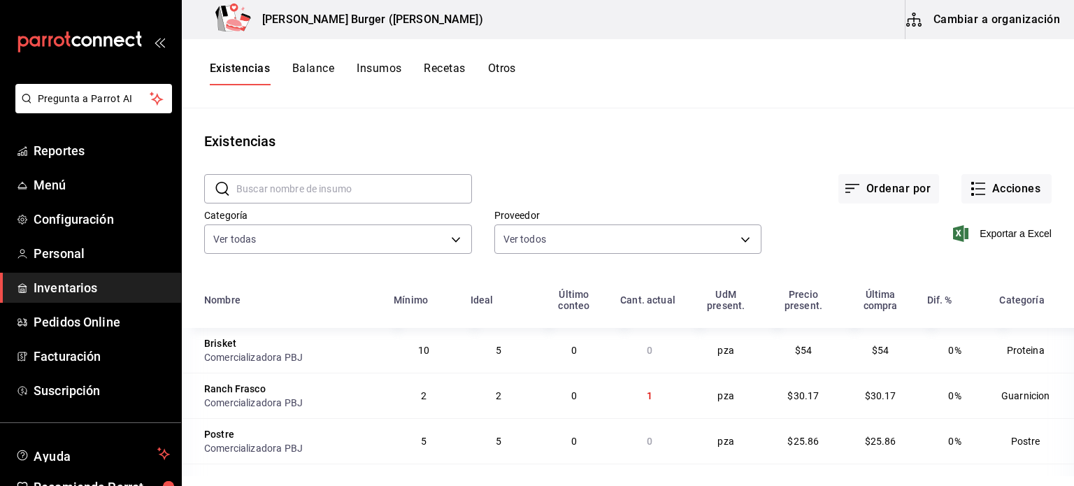
click at [1017, 20] on button "Cambiar a organización" at bounding box center [984, 19] width 157 height 39
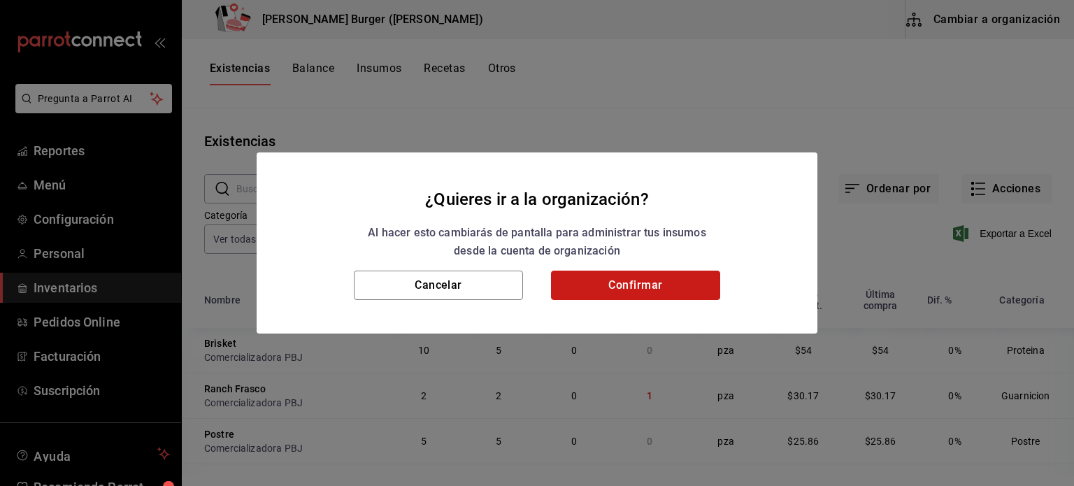
click at [640, 279] on button "Confirmar" at bounding box center [635, 285] width 169 height 29
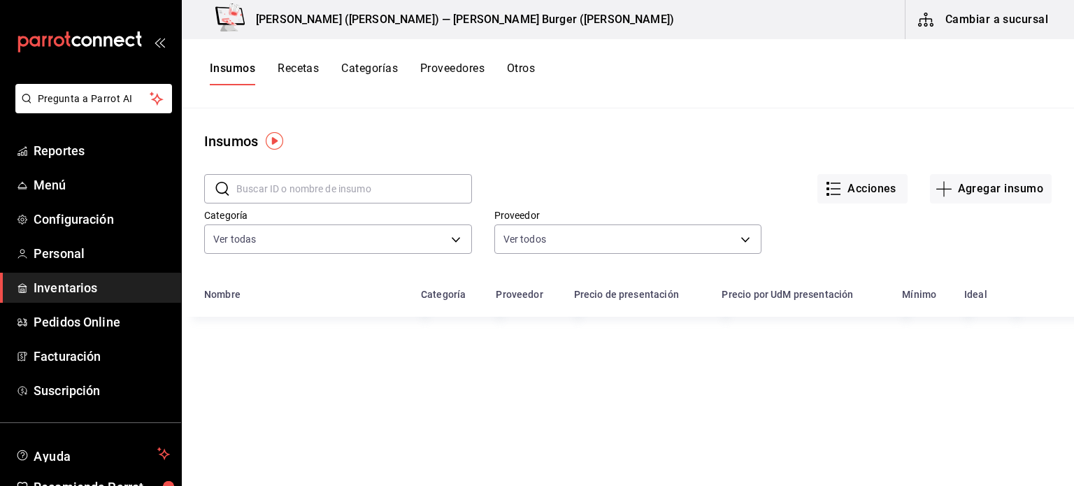
click at [307, 70] on button "Recetas" at bounding box center [298, 74] width 41 height 24
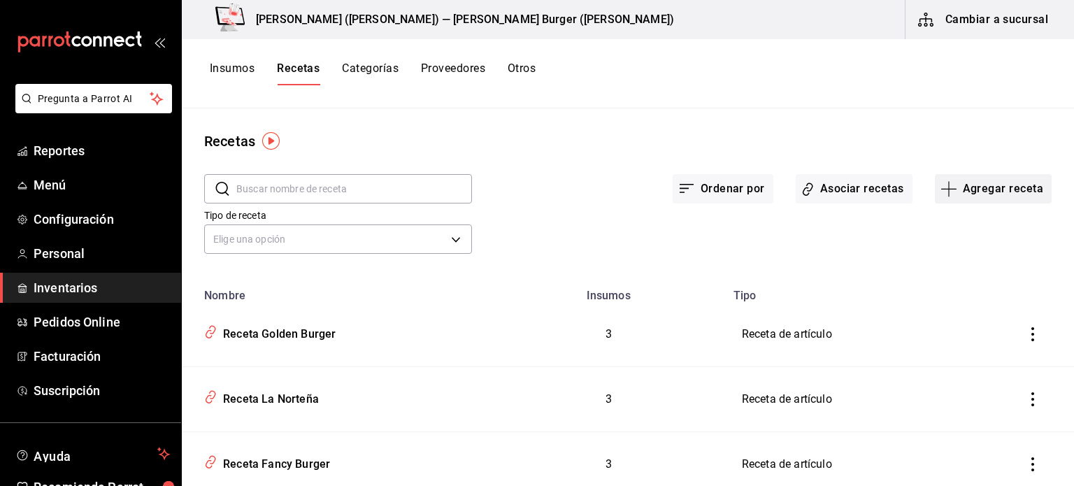
click at [975, 187] on button "Agregar receta" at bounding box center [993, 188] width 117 height 29
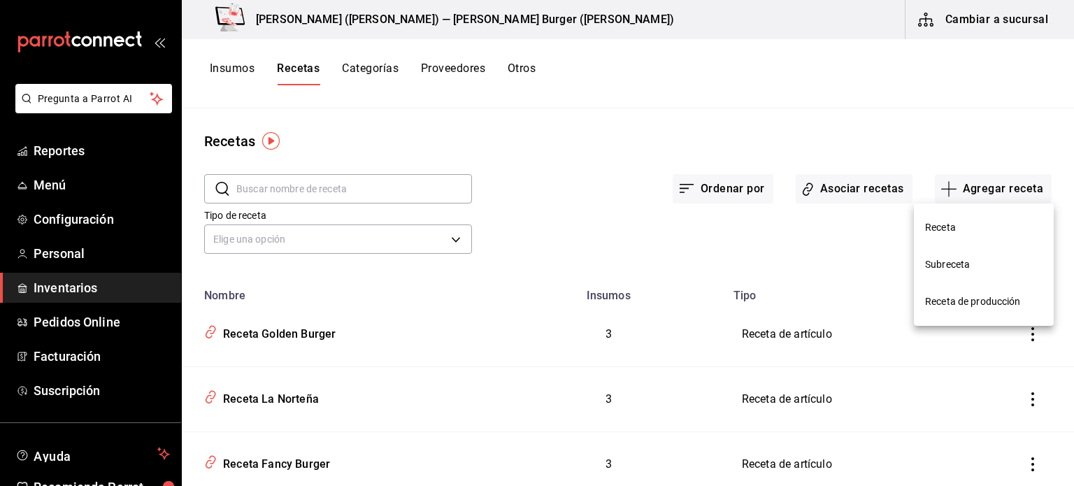
click at [971, 129] on div at bounding box center [537, 243] width 1074 height 486
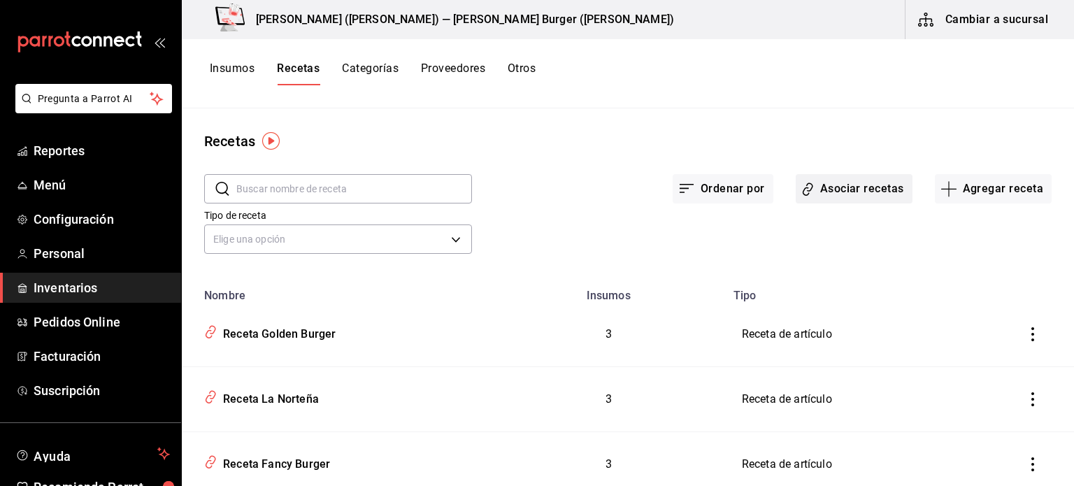
click at [829, 189] on button "Asociar recetas" at bounding box center [854, 188] width 117 height 29
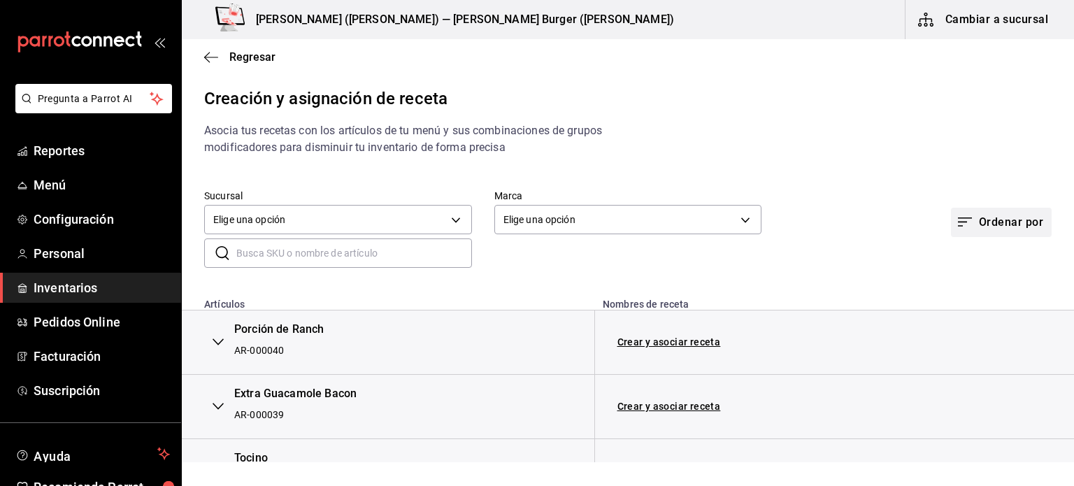
click at [999, 235] on button "Ordenar por" at bounding box center [1001, 222] width 101 height 29
click at [966, 324] on div "Artículos sin asociar" at bounding box center [978, 321] width 90 height 15
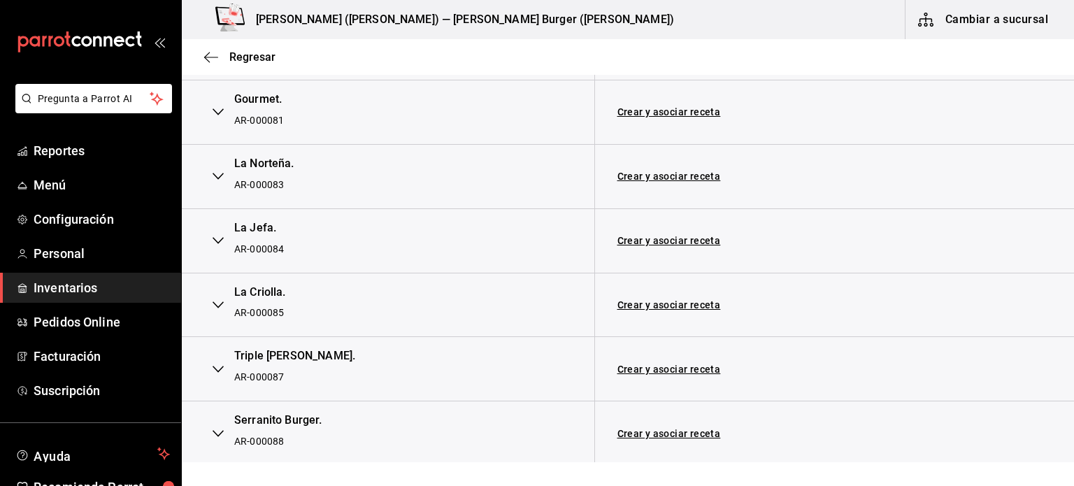
scroll to position [909, 0]
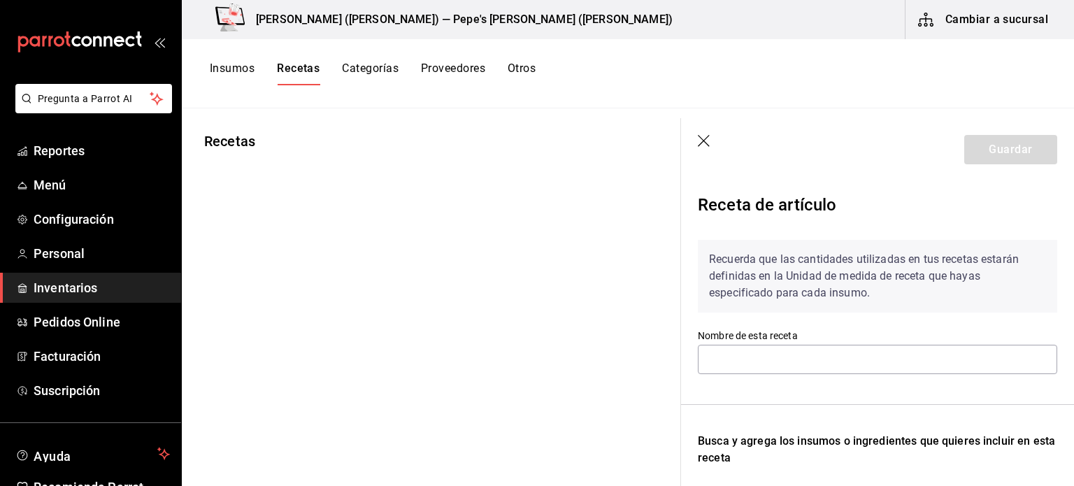
type input "Receta Golden Burger"
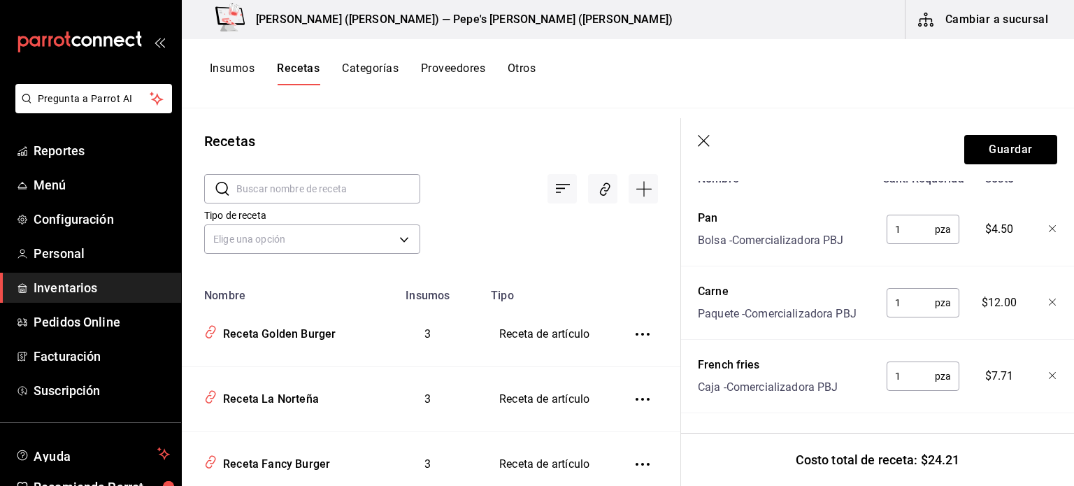
scroll to position [387, 0]
click at [706, 142] on icon "button" at bounding box center [705, 142] width 14 height 14
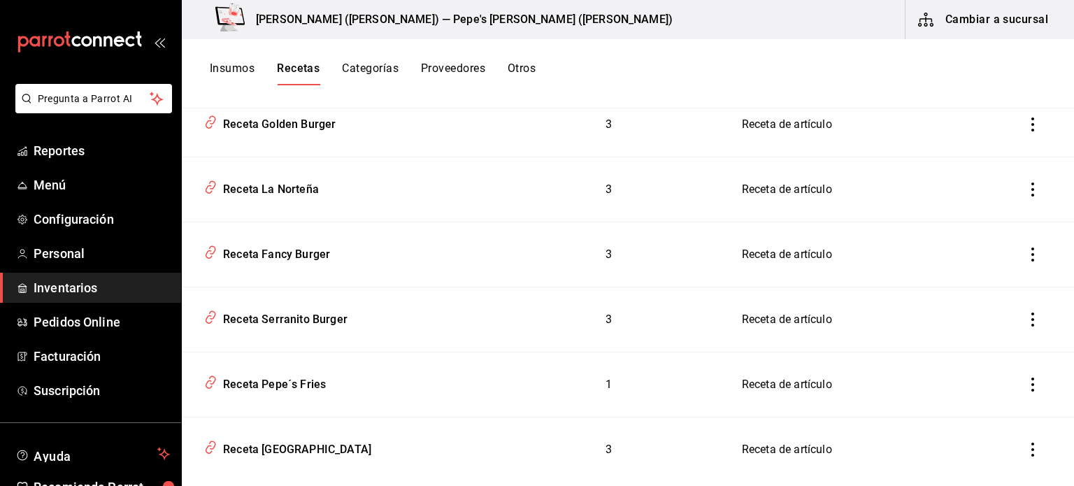
scroll to position [280, 0]
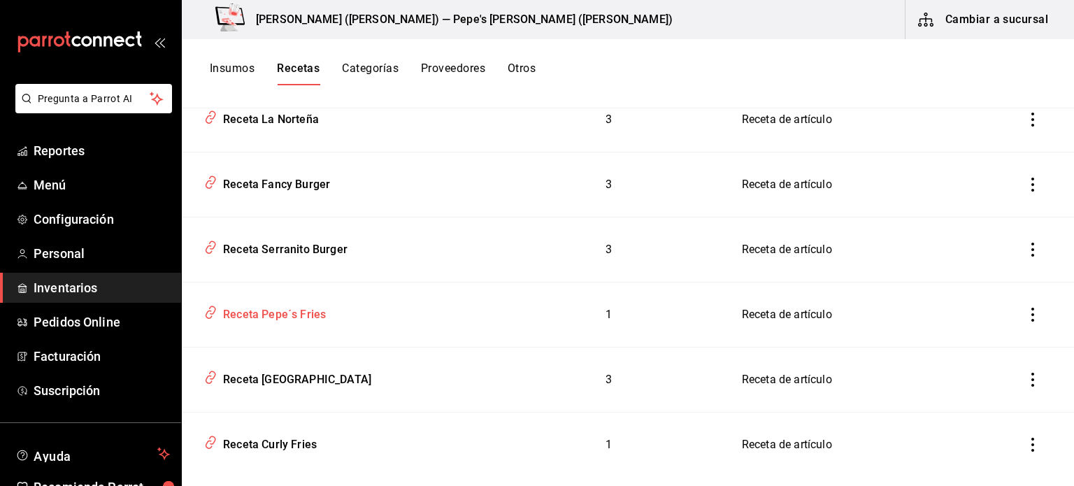
click at [311, 319] on div "Receta Pepe´s Fries" at bounding box center [271, 312] width 108 height 22
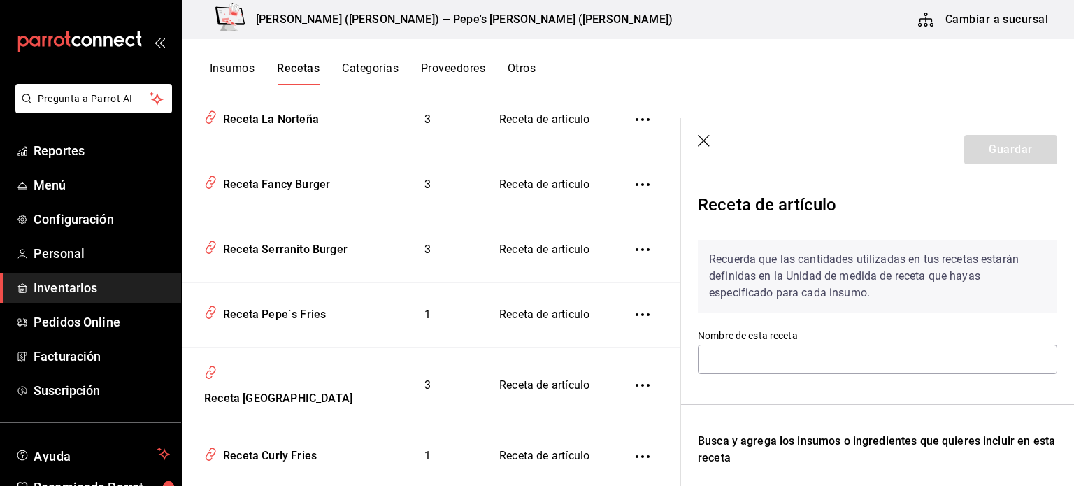
type input "Receta Pepe´s Fries"
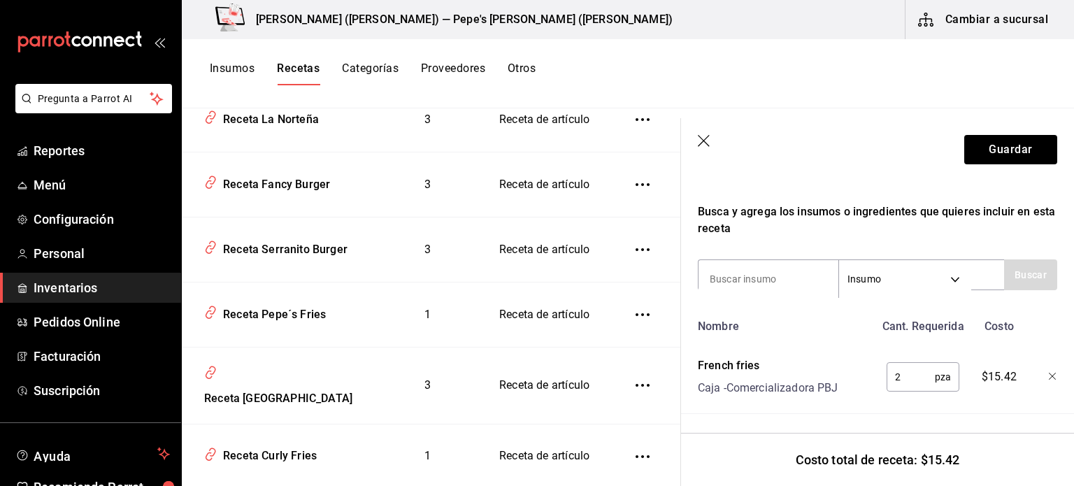
scroll to position [241, 0]
click at [706, 141] on icon "button" at bounding box center [705, 142] width 14 height 14
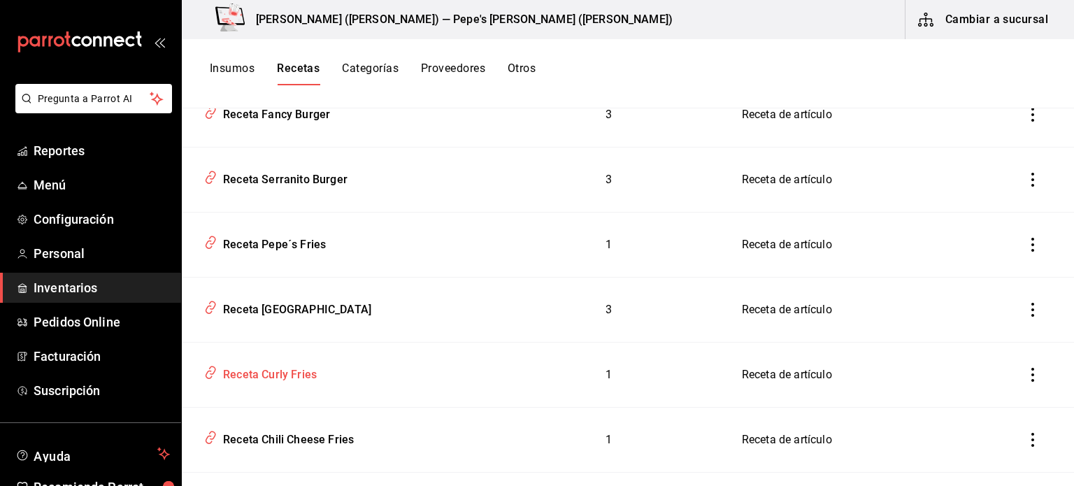
scroll to position [420, 0]
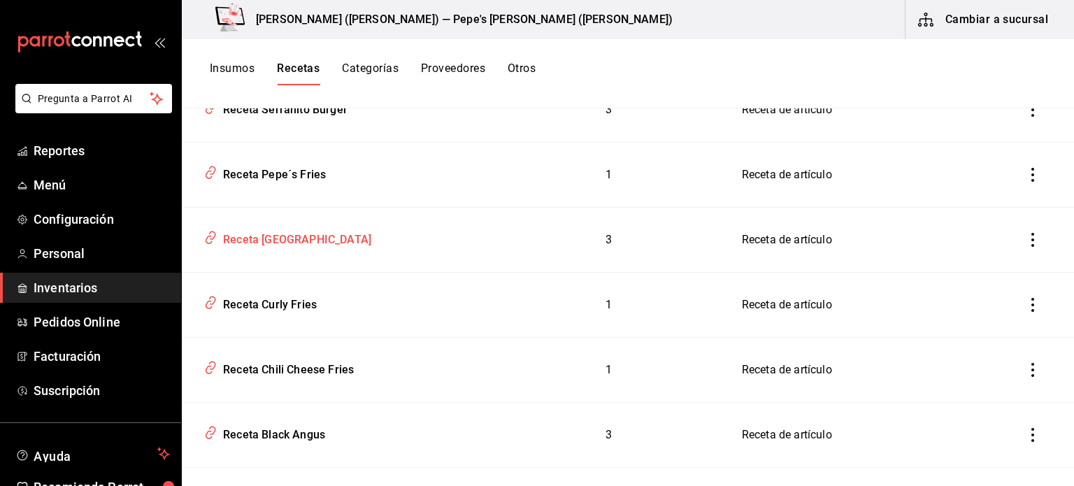
click at [290, 245] on div "Receta [GEOGRAPHIC_DATA]" at bounding box center [294, 238] width 154 height 22
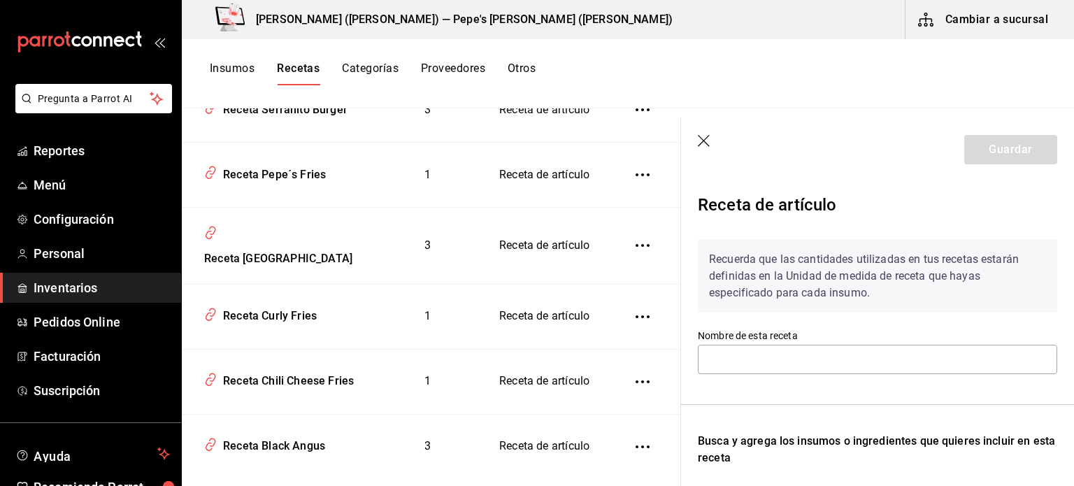
type input "Receta [GEOGRAPHIC_DATA]"
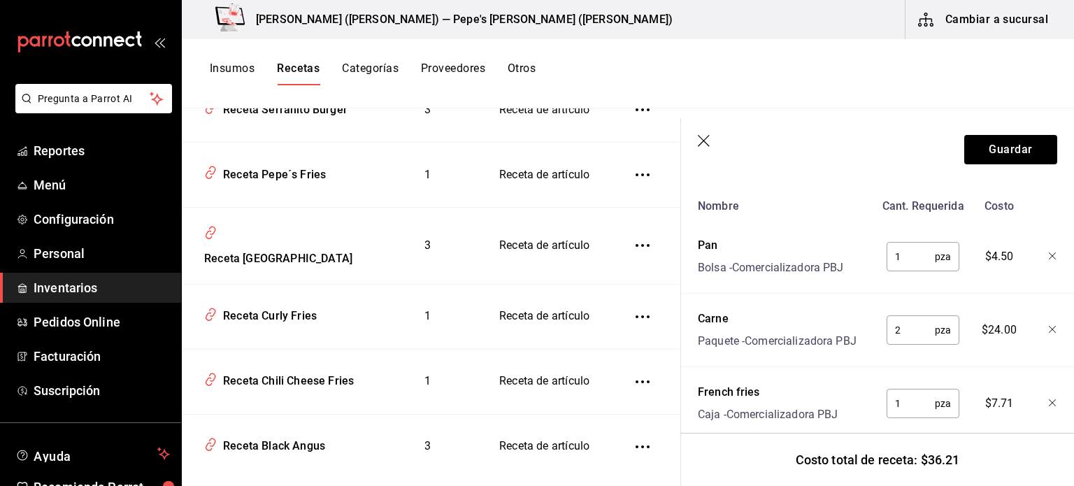
scroll to position [387, 0]
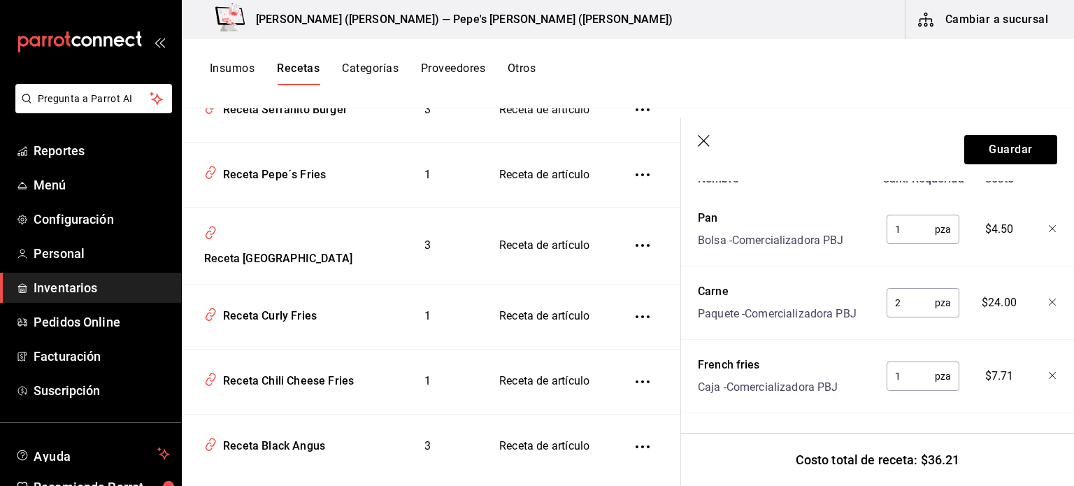
click at [706, 148] on icon "button" at bounding box center [705, 142] width 14 height 14
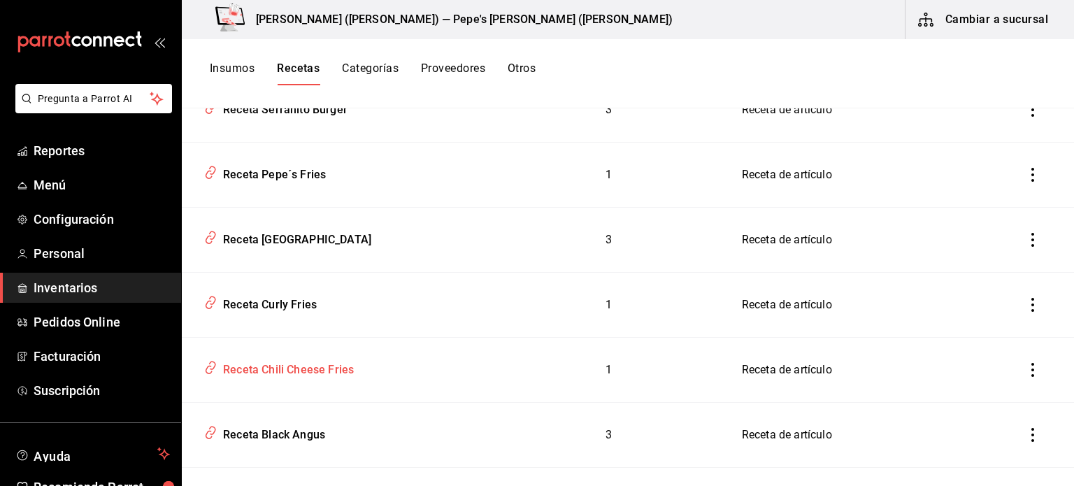
click at [302, 370] on div "Receta Chili Cheese Fries" at bounding box center [285, 368] width 136 height 22
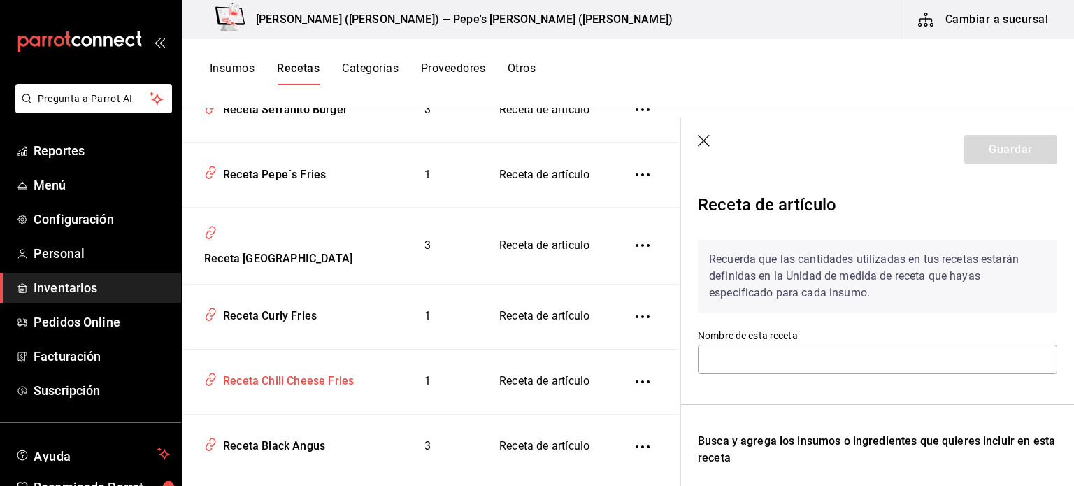
type input "Receta Chili Cheese Fries"
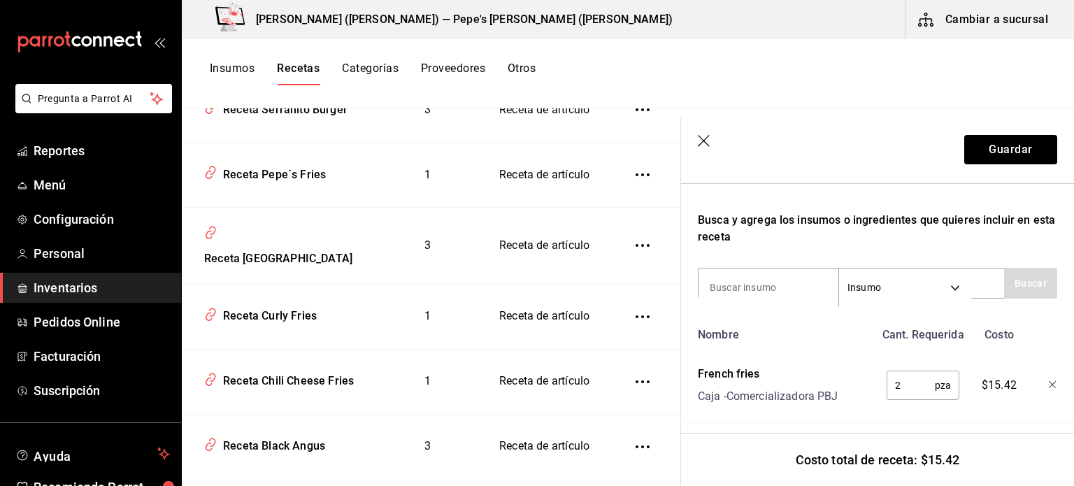
scroll to position [241, 0]
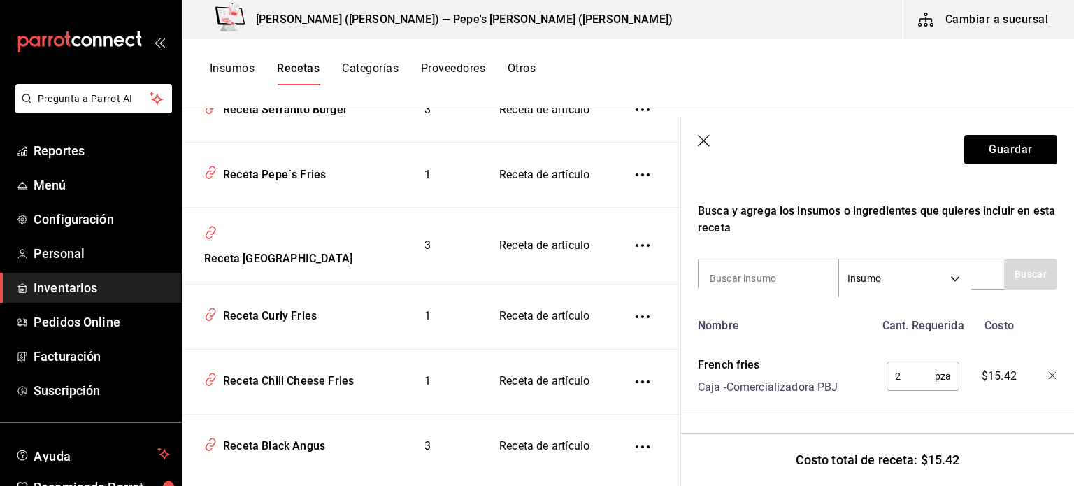
click at [693, 135] on header "Guardar" at bounding box center [877, 149] width 393 height 63
click at [713, 134] on header "Guardar" at bounding box center [877, 149] width 393 height 63
click at [707, 144] on icon "button" at bounding box center [704, 141] width 12 height 12
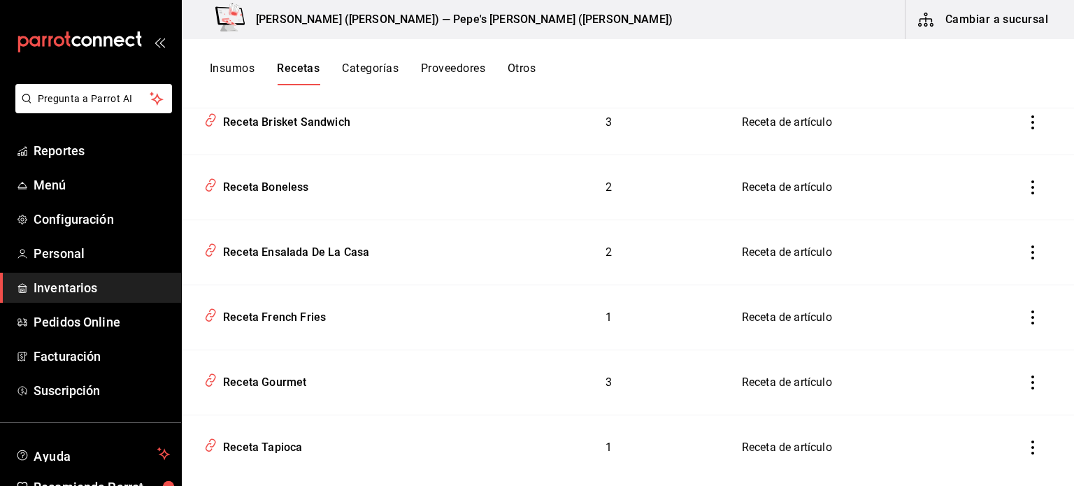
scroll to position [1259, 0]
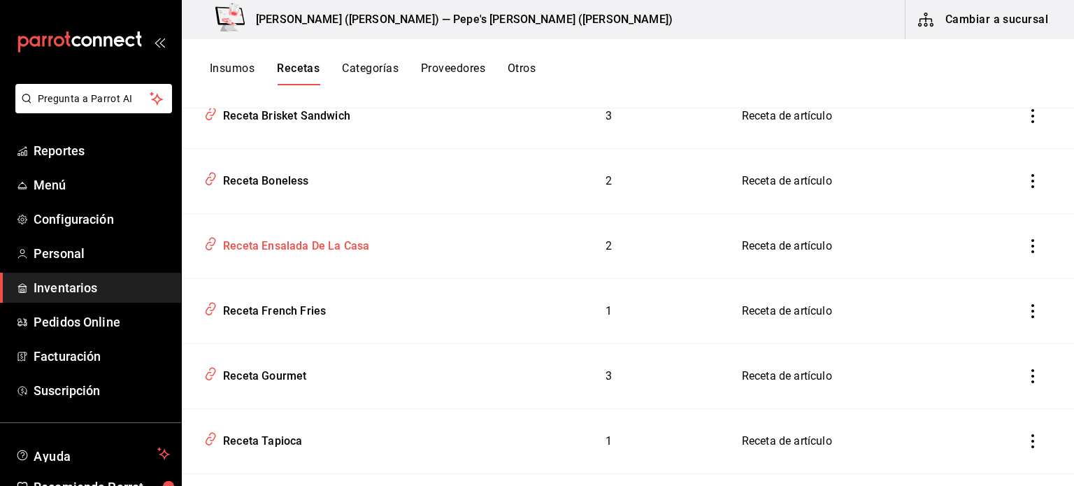
click at [326, 249] on div "Receta Ensalada De La Casa" at bounding box center [293, 244] width 152 height 22
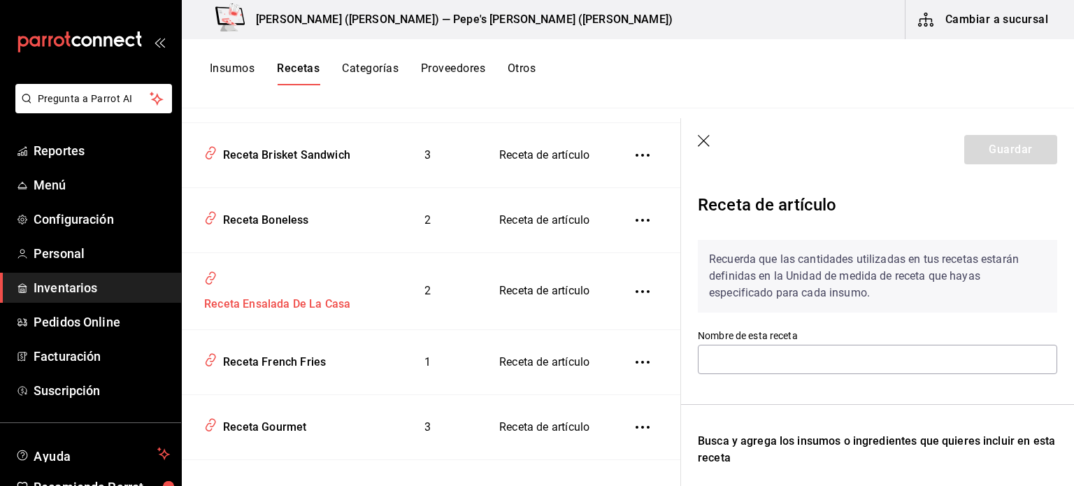
type input "Receta Ensalada De La Casa"
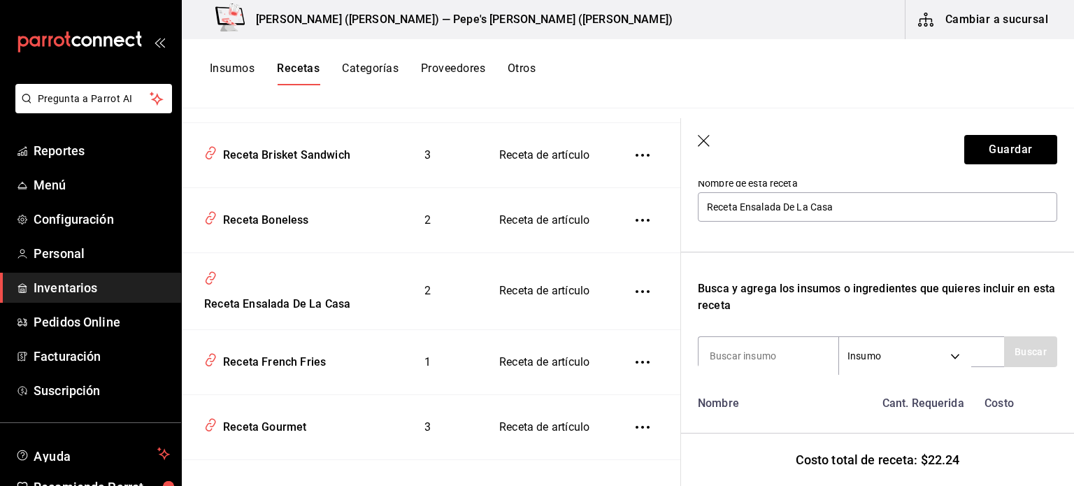
scroll to position [241, 0]
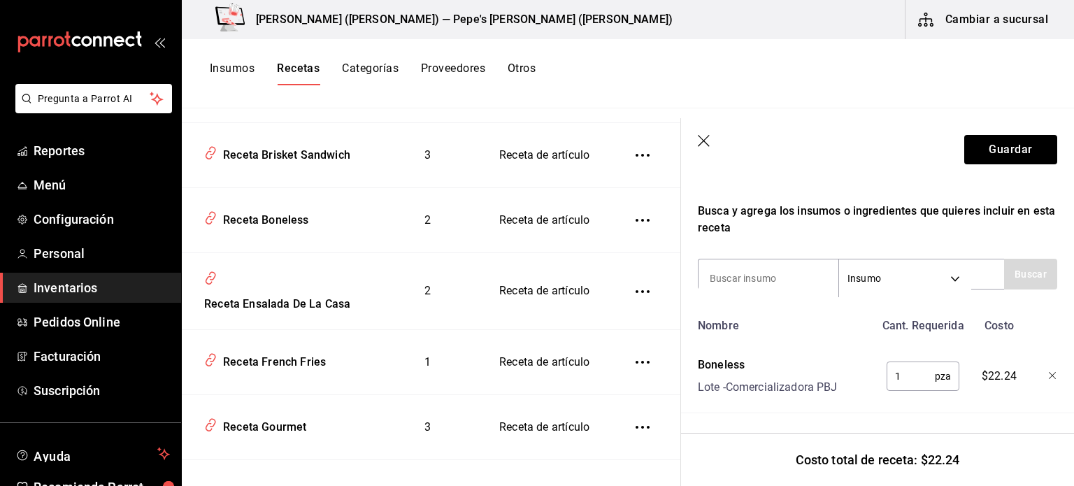
click at [702, 143] on icon "button" at bounding box center [705, 142] width 14 height 14
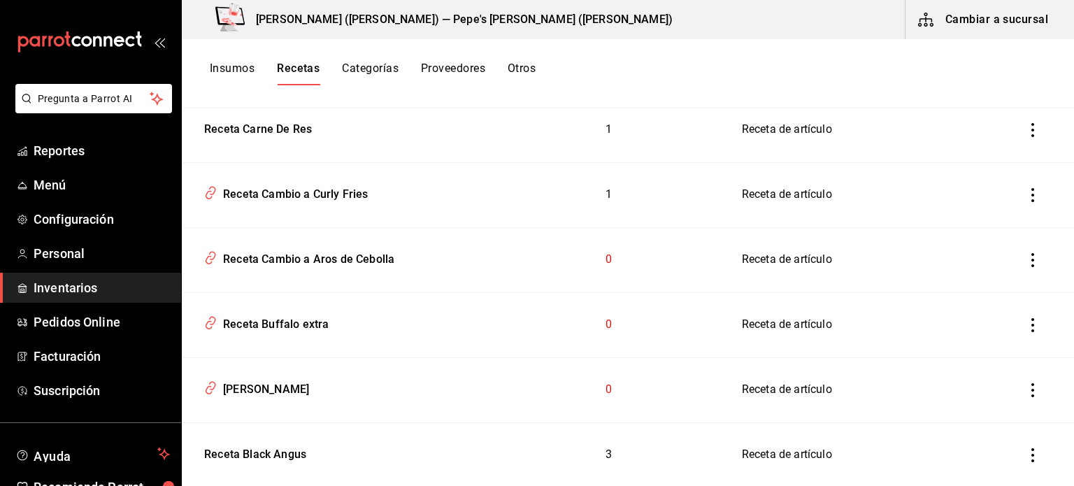
scroll to position [10118, 0]
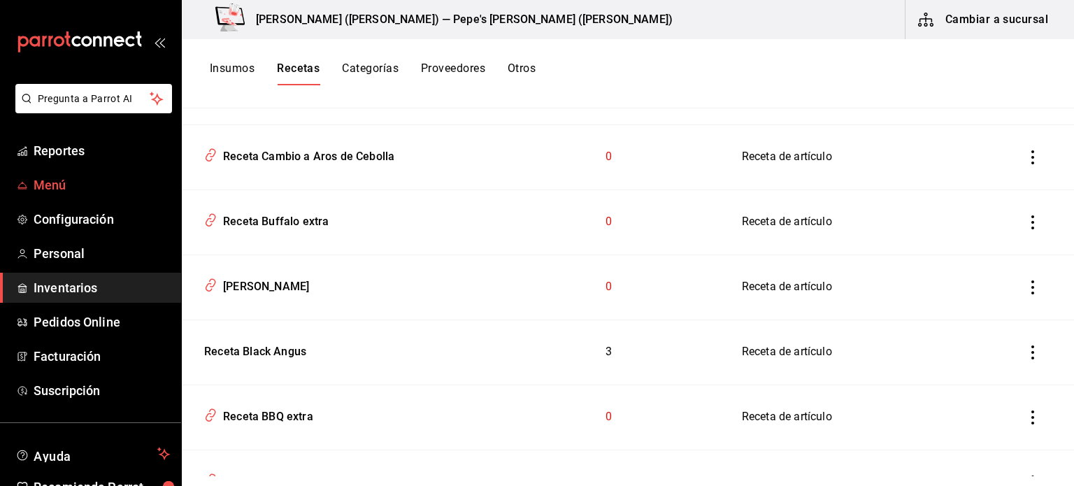
click at [65, 187] on span "Menú" at bounding box center [102, 185] width 136 height 19
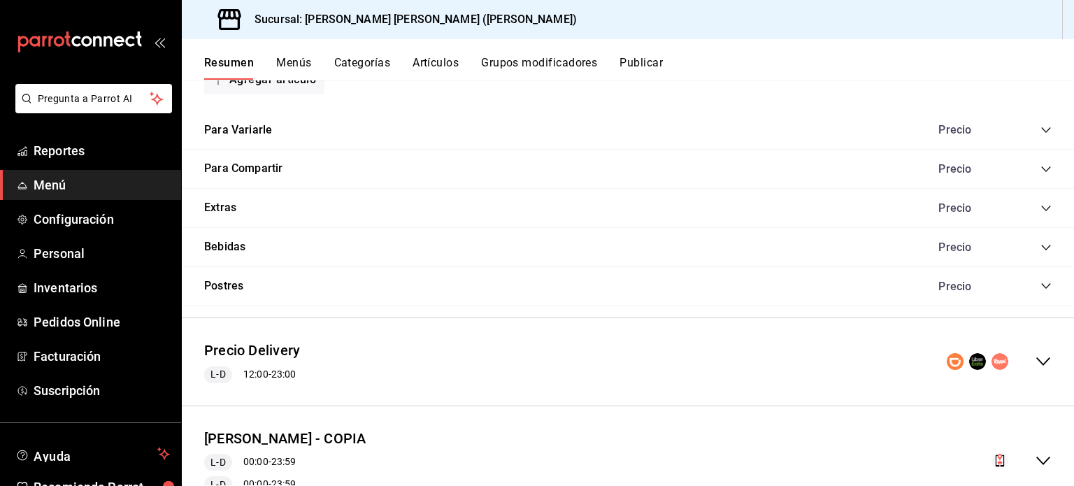
scroll to position [1296, 0]
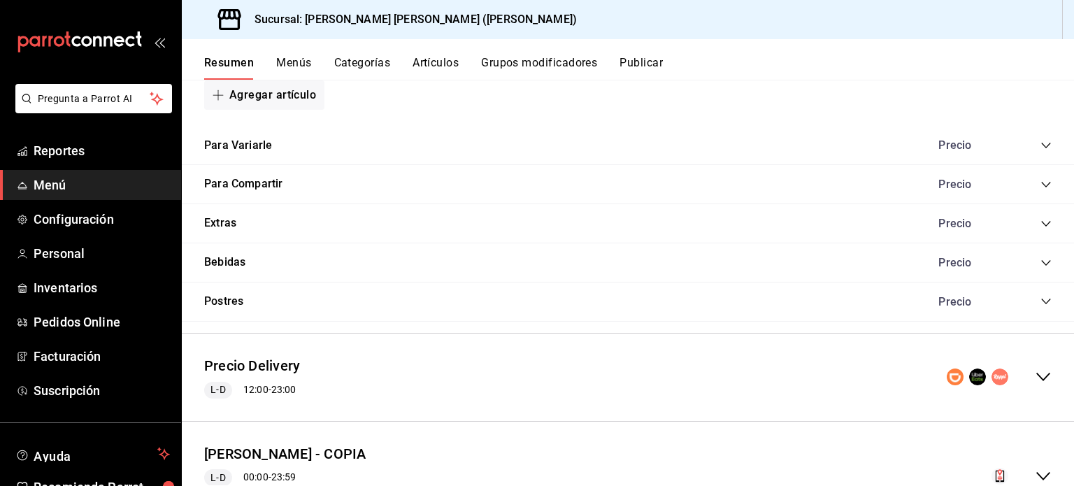
click at [252, 222] on div "Extras Precio" at bounding box center [628, 223] width 892 height 39
click at [1040, 218] on icon "collapse-category-row" at bounding box center [1045, 223] width 11 height 11
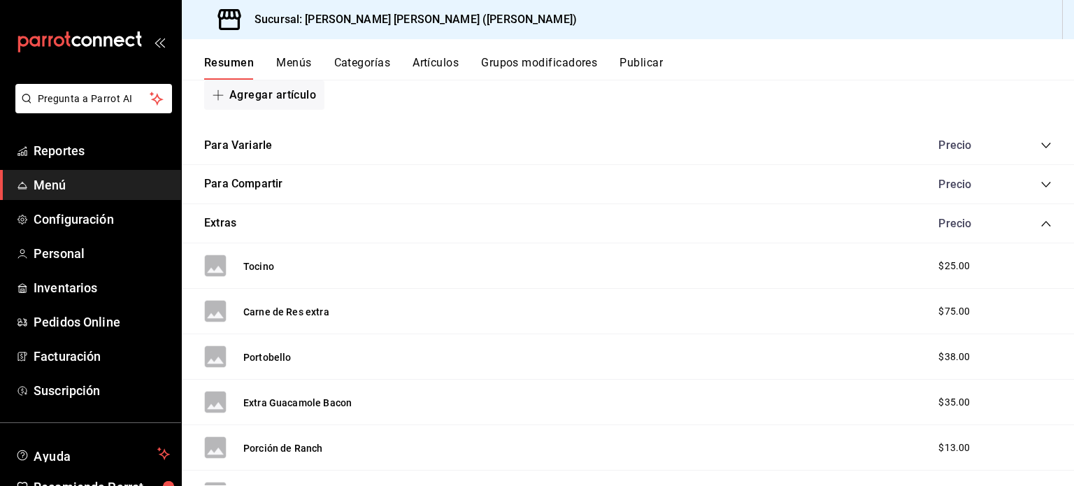
scroll to position [1366, 0]
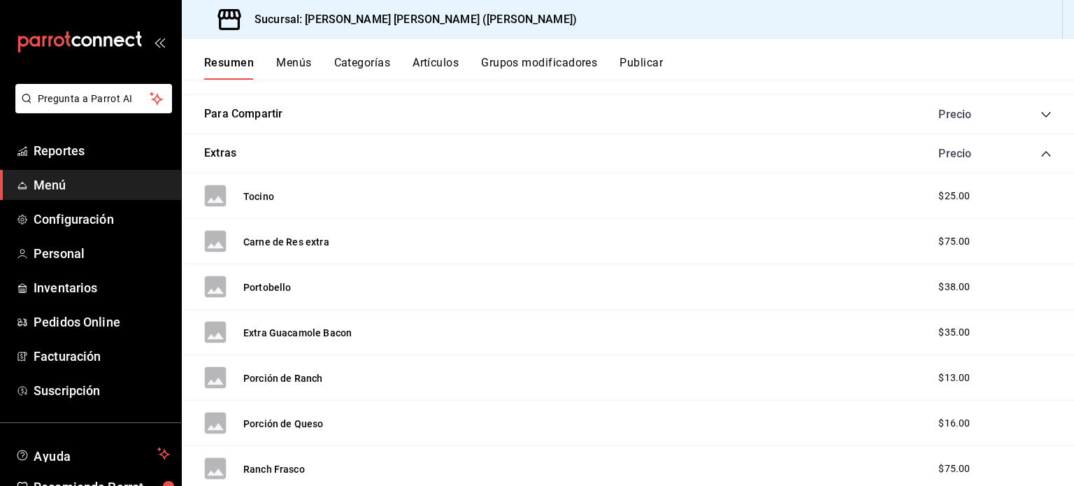
click at [274, 196] on div "Tocino $25.00" at bounding box center [628, 195] width 892 height 45
click at [271, 193] on button "Tocino" at bounding box center [258, 196] width 31 height 14
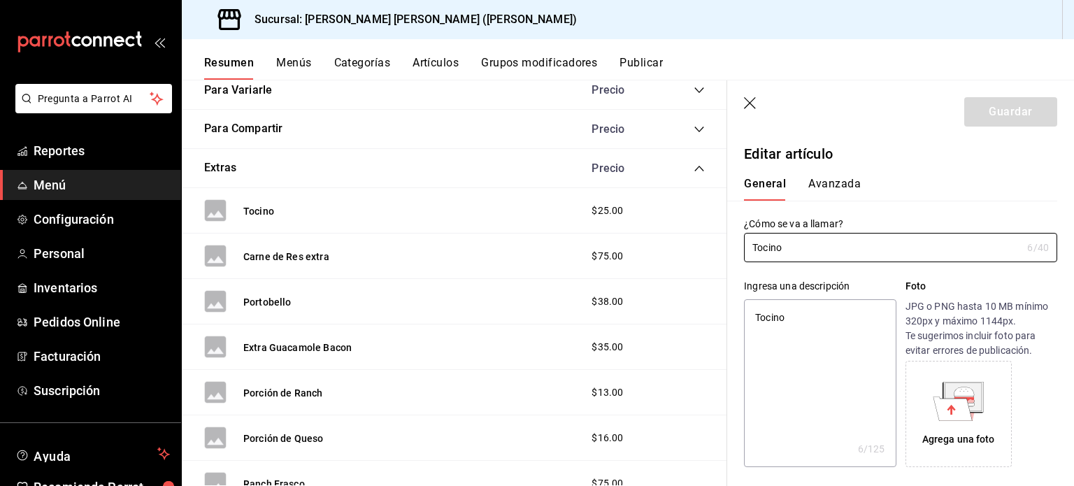
type textarea "x"
type input "$25.00"
type textarea "x"
type input "Tocino"
type textarea "x"
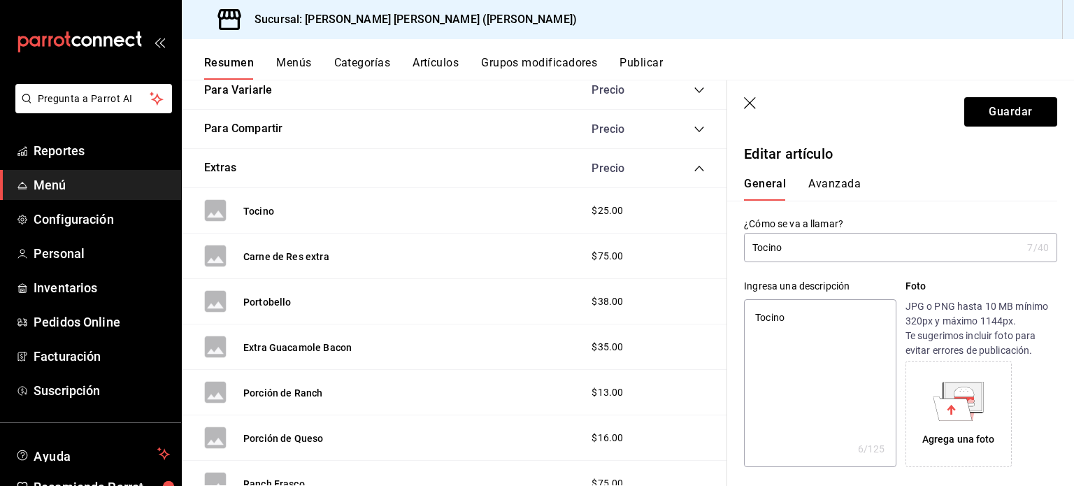
type input "Tocino E"
type textarea "x"
type input "Tocino Ex"
type textarea "x"
type input "Tocino Ext"
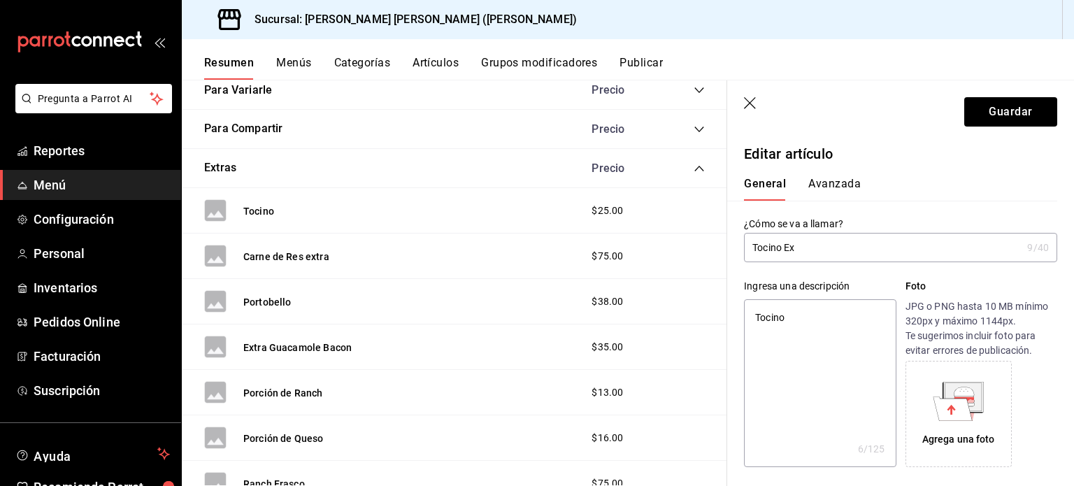
type textarea "x"
type input "Tocino Extr"
type textarea "x"
type input "Tocino Extra"
type textarea "x"
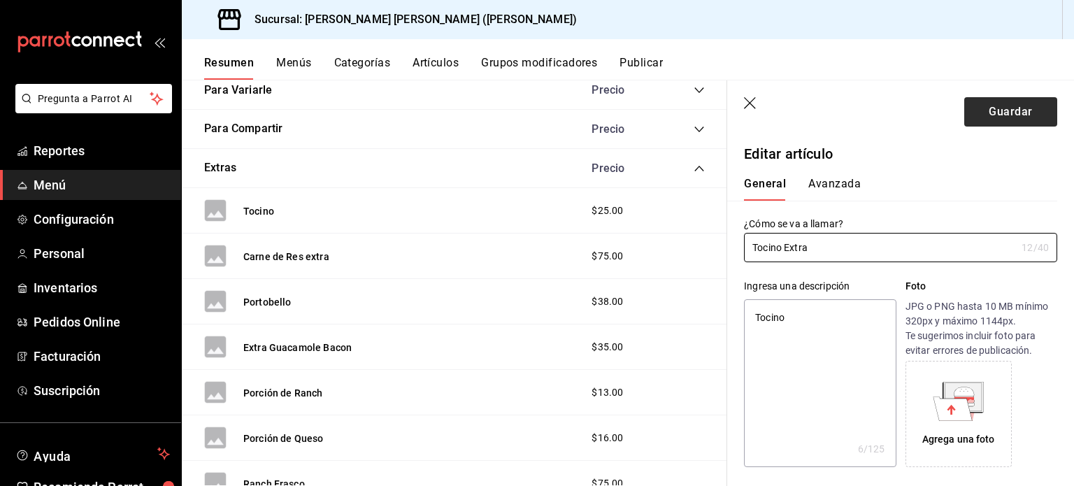
type input "Tocino Extra"
click at [972, 111] on button "Guardar" at bounding box center [1010, 111] width 93 height 29
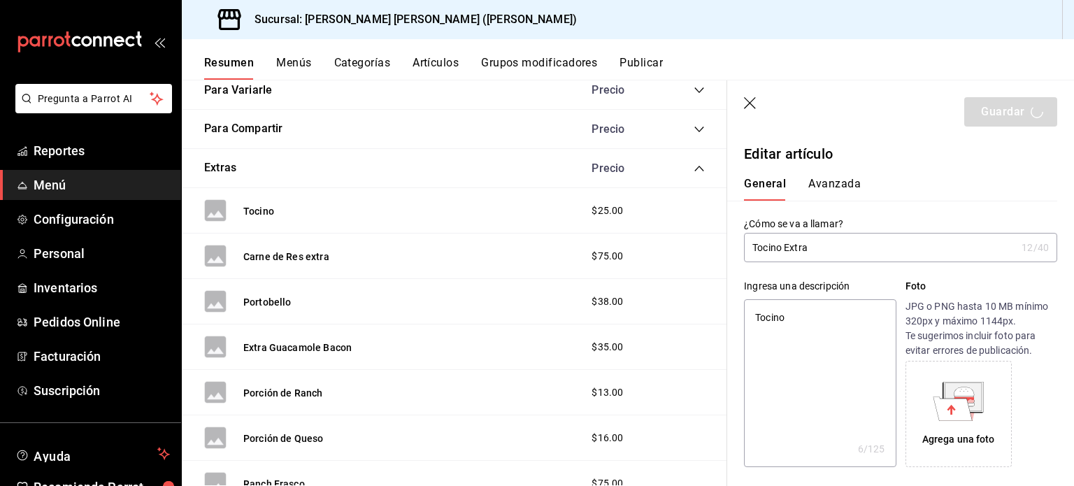
type textarea "x"
type input "AR-1756053776835"
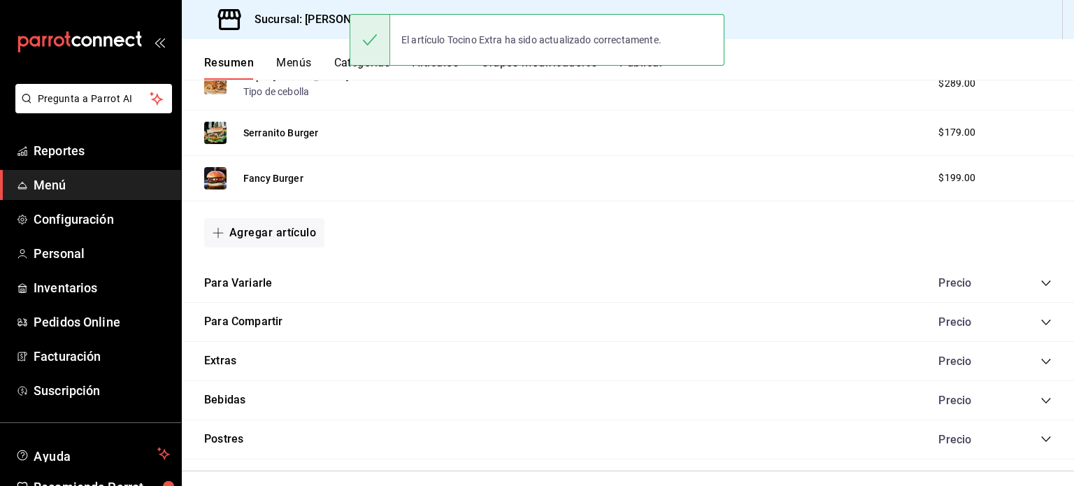
scroll to position [1366, 0]
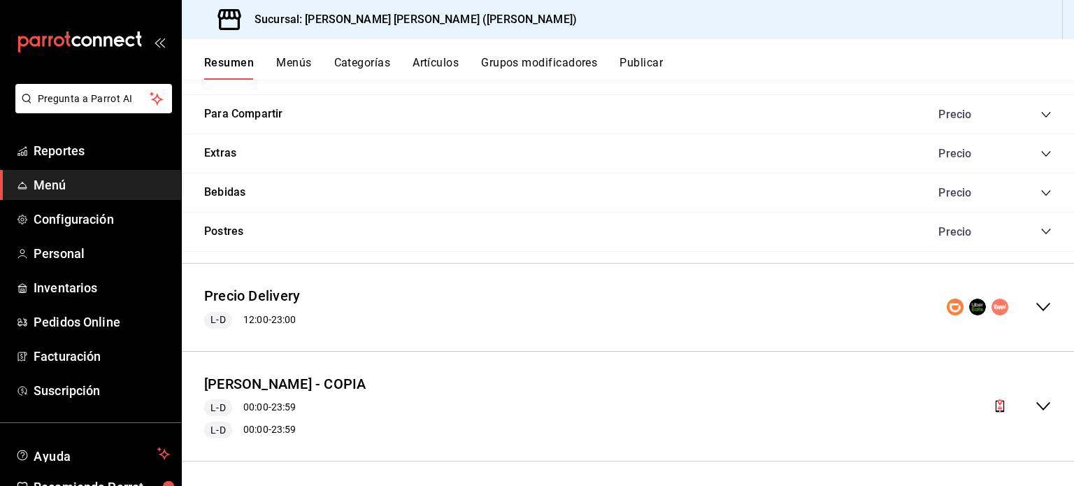
click at [235, 159] on div "Extras Precio" at bounding box center [628, 153] width 892 height 39
click at [1041, 152] on icon "collapse-category-row" at bounding box center [1045, 154] width 9 height 6
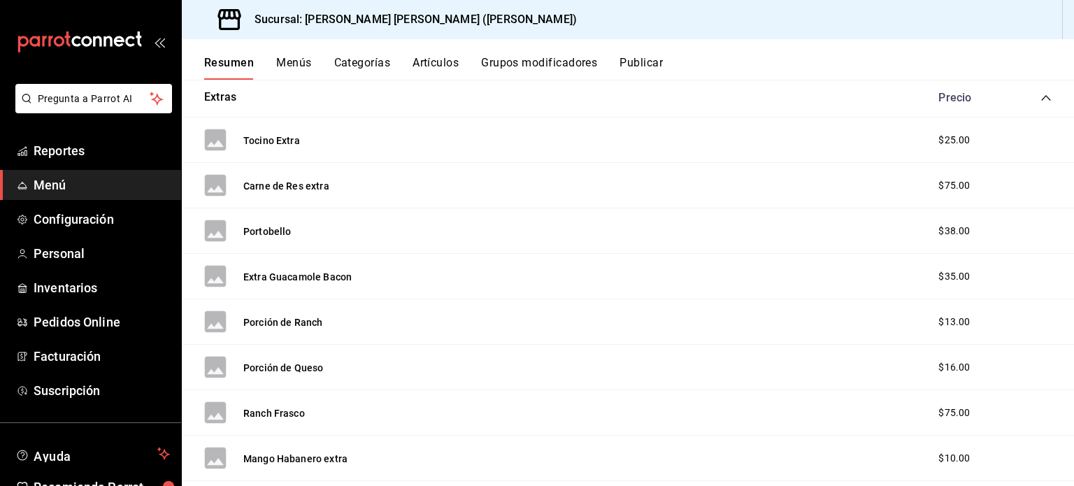
scroll to position [1398, 0]
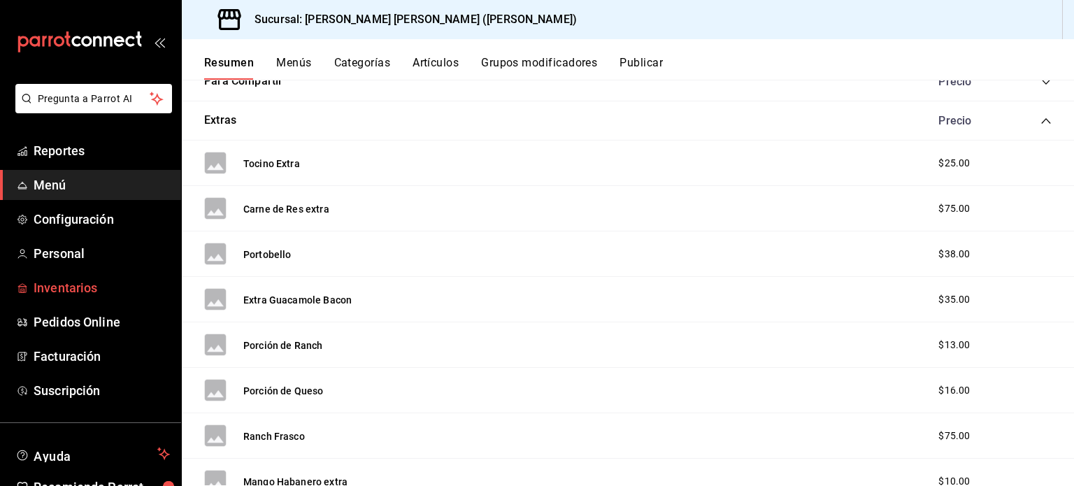
click at [71, 280] on span "Inventarios" at bounding box center [102, 287] width 136 height 19
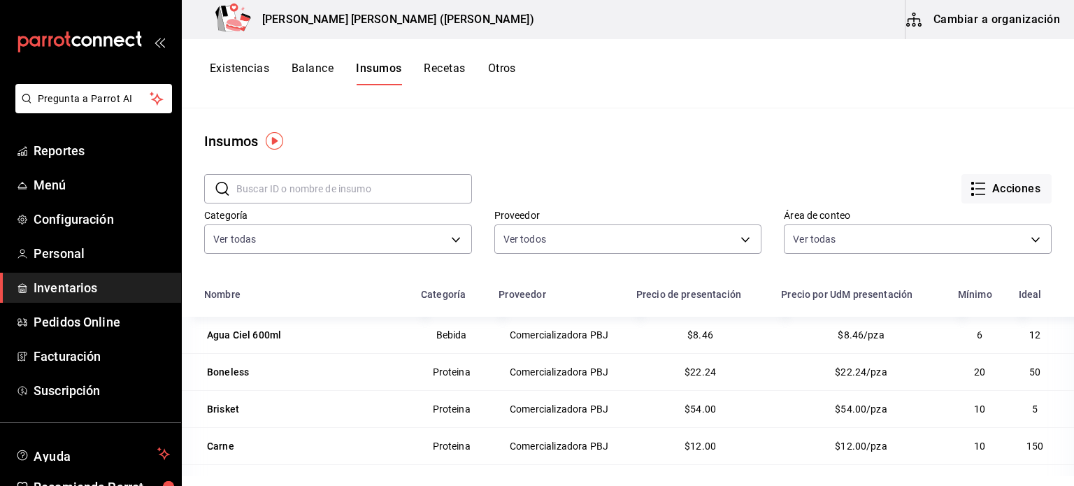
click at [235, 73] on button "Existencias" at bounding box center [239, 74] width 59 height 24
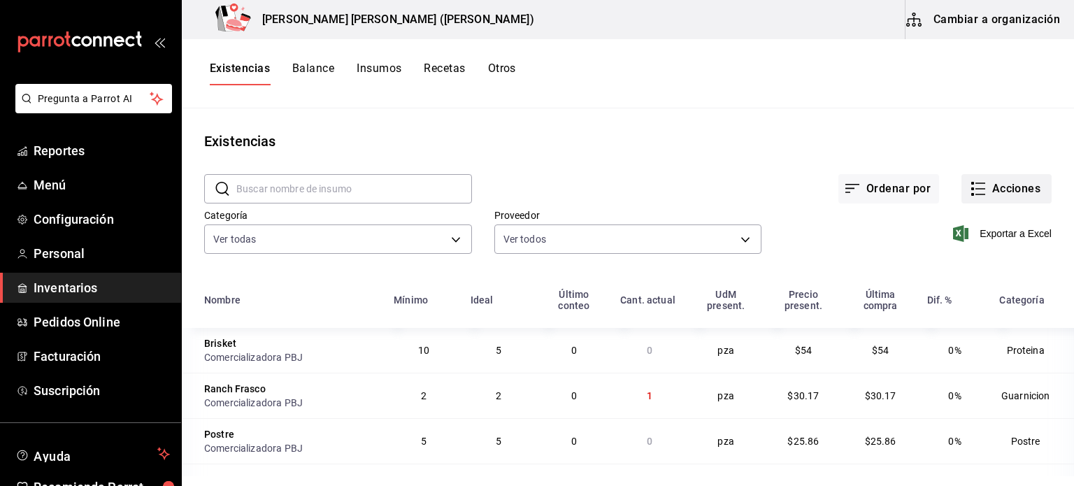
click at [1019, 203] on button "Acciones" at bounding box center [1006, 188] width 90 height 29
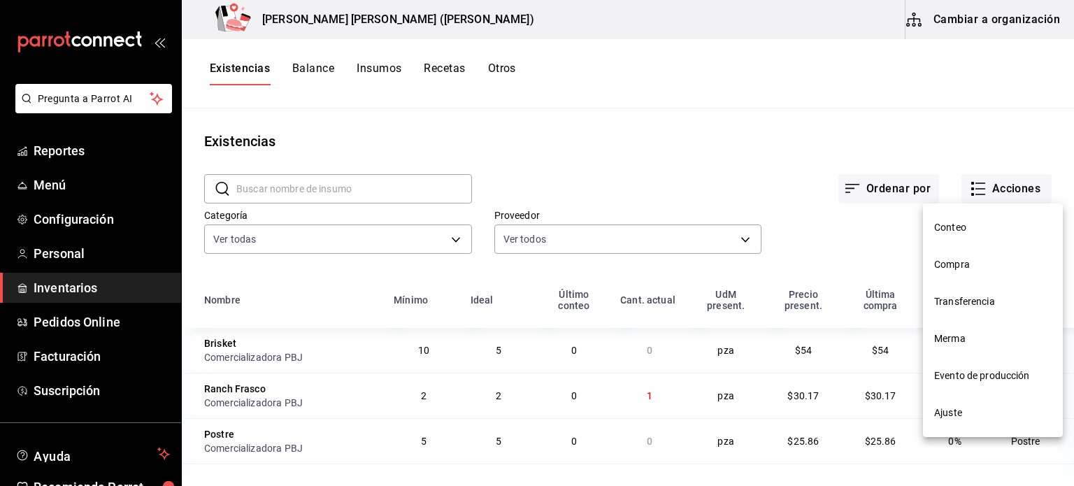
click at [977, 265] on span "Compra" at bounding box center [992, 264] width 117 height 15
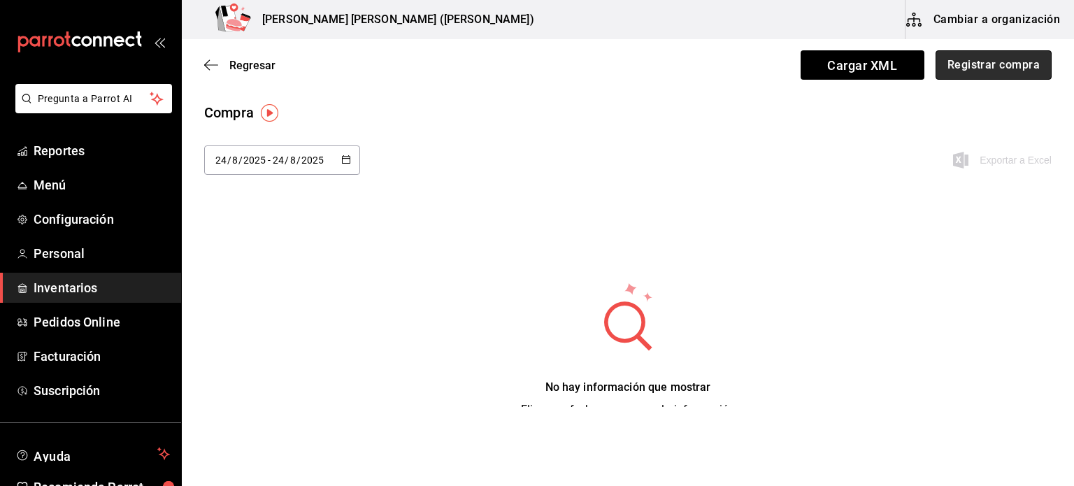
click at [999, 76] on button "Registrar compra" at bounding box center [994, 64] width 116 height 29
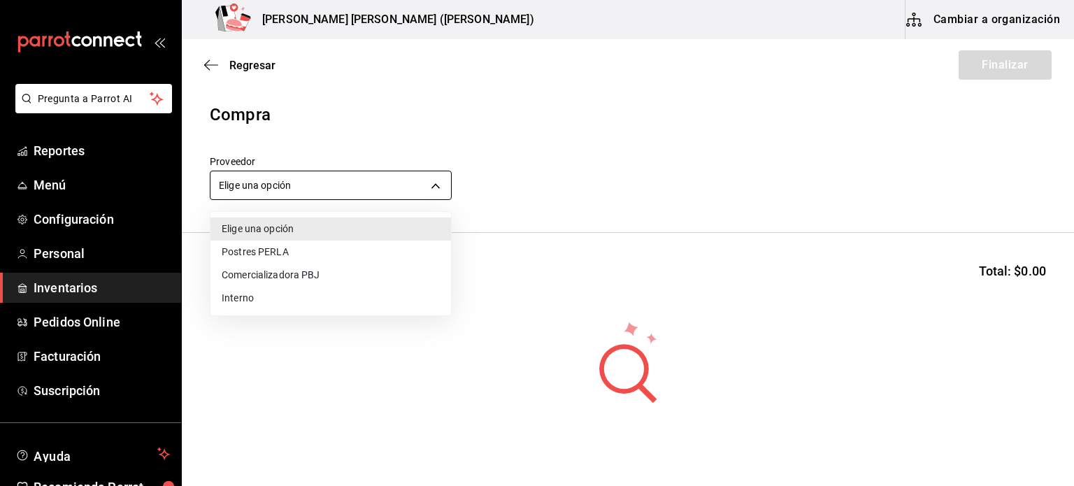
click at [310, 186] on body "Pregunta a Parrot AI Reportes Menú Configuración Personal Inventarios Pedidos O…" at bounding box center [537, 203] width 1074 height 407
click at [305, 278] on li "Comercializadora PBJ" at bounding box center [330, 275] width 241 height 23
type input "73989370-521d-4bc8-8ea0-0c8e3494ddd7"
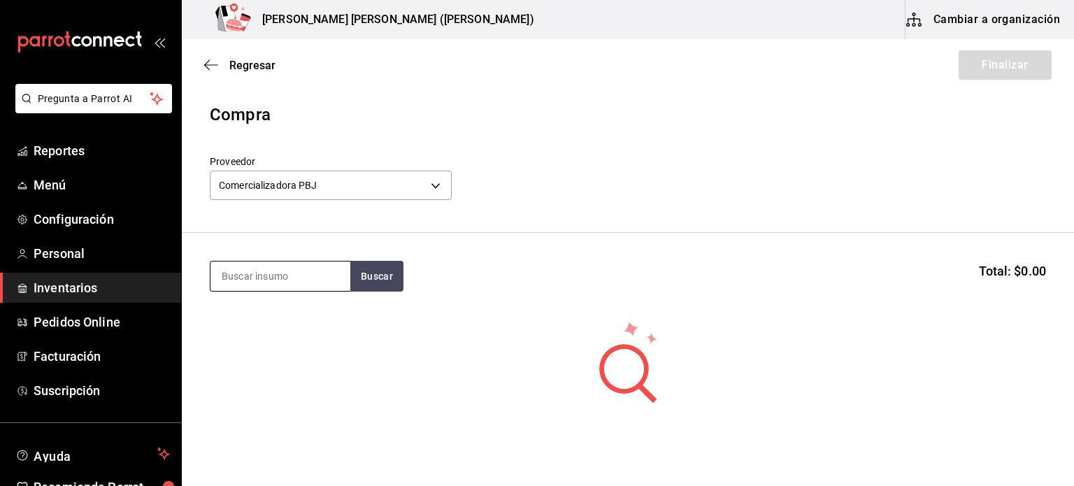
click at [304, 276] on input at bounding box center [280, 276] width 140 height 29
type input "pan"
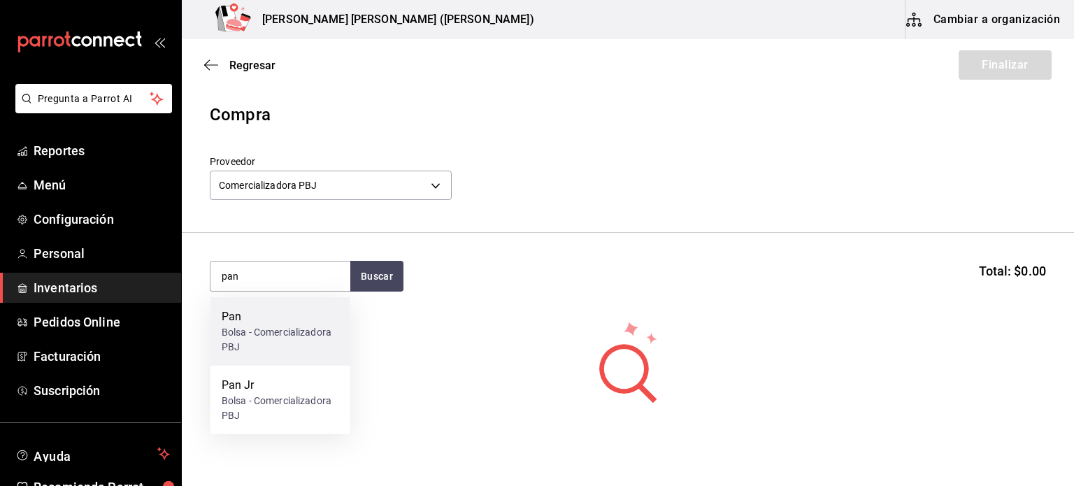
click at [242, 337] on div "Bolsa - Comercializadora PBJ" at bounding box center [280, 339] width 117 height 29
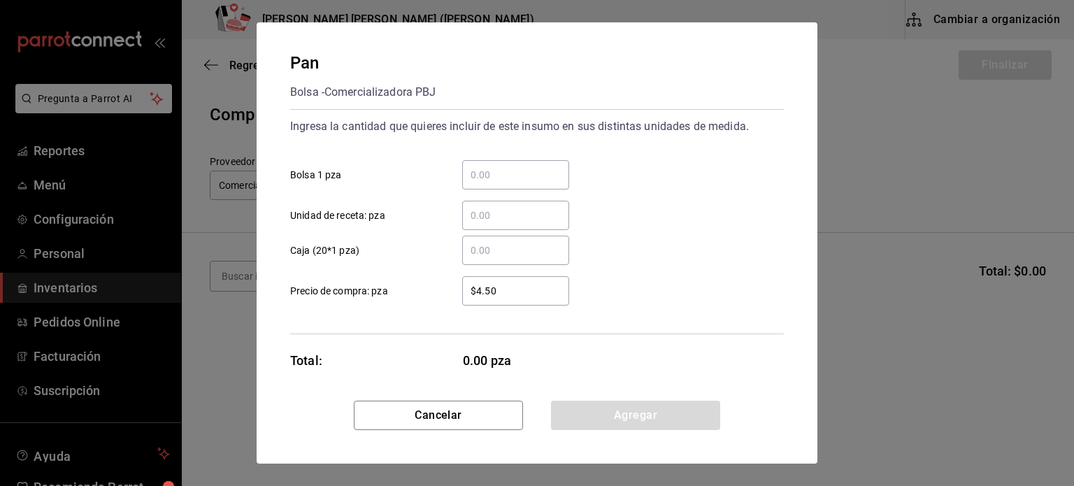
click at [489, 164] on div "​" at bounding box center [515, 174] width 107 height 29
click at [489, 166] on input "​ Bolsa 1 pza" at bounding box center [515, 174] width 107 height 17
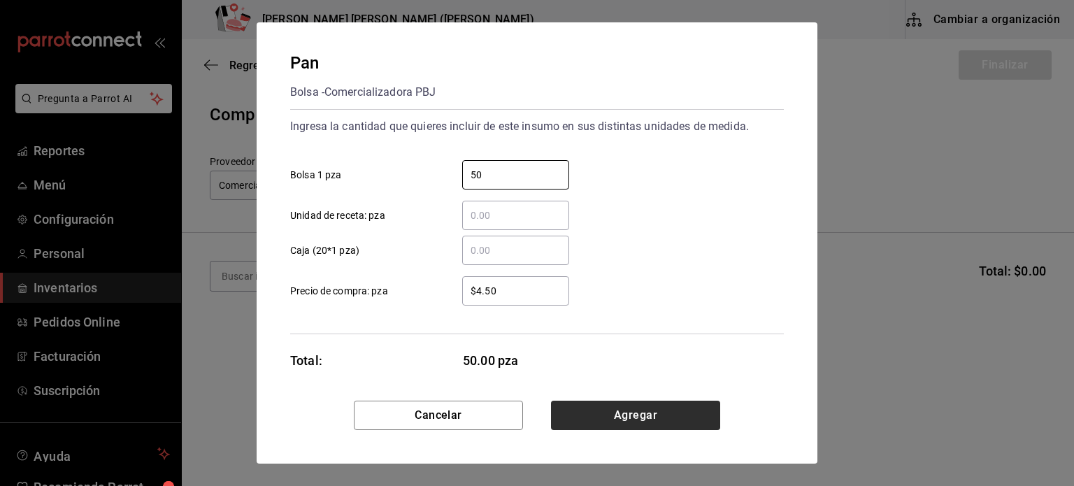
type input "50"
click at [657, 411] on button "Agregar" at bounding box center [635, 415] width 169 height 29
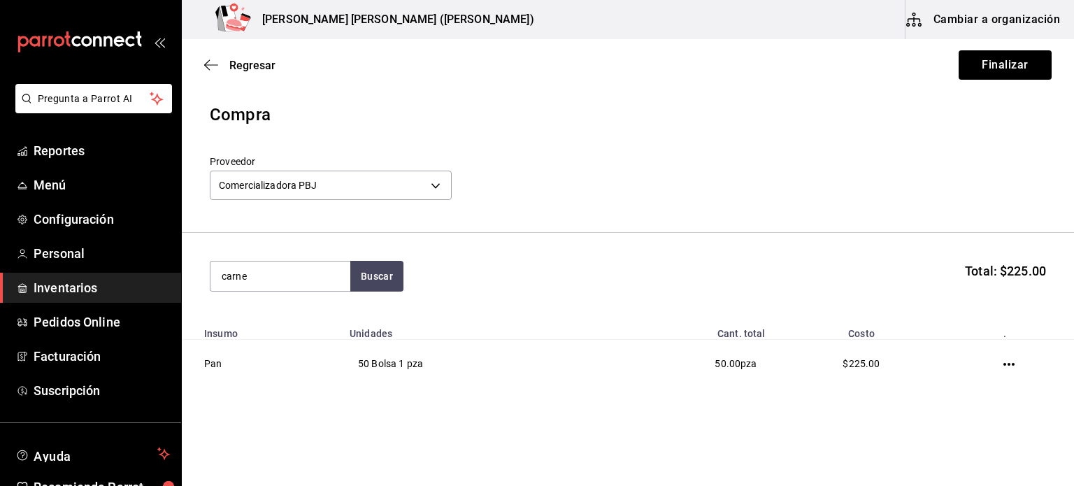
type input "carne"
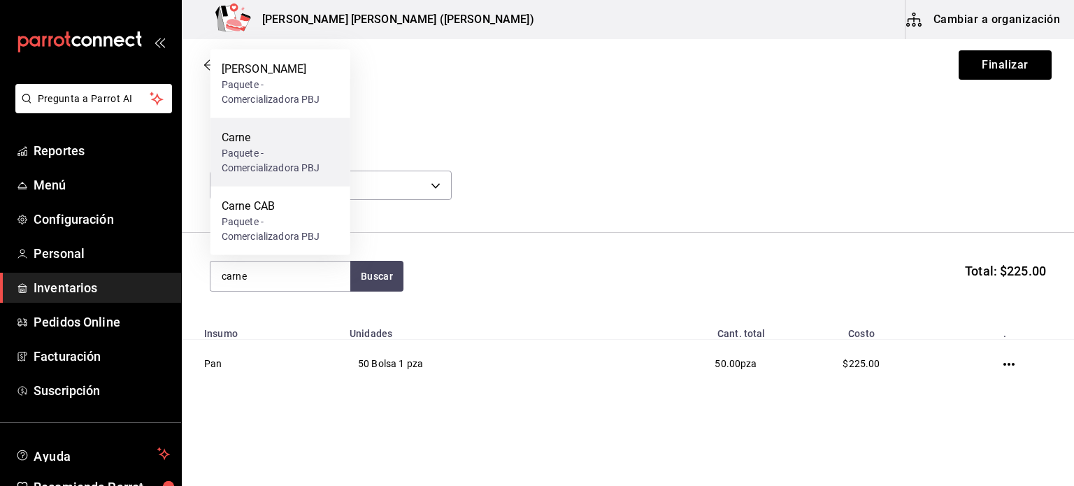
click at [239, 157] on div "Paquete - Comercializadora PBJ" at bounding box center [280, 160] width 117 height 29
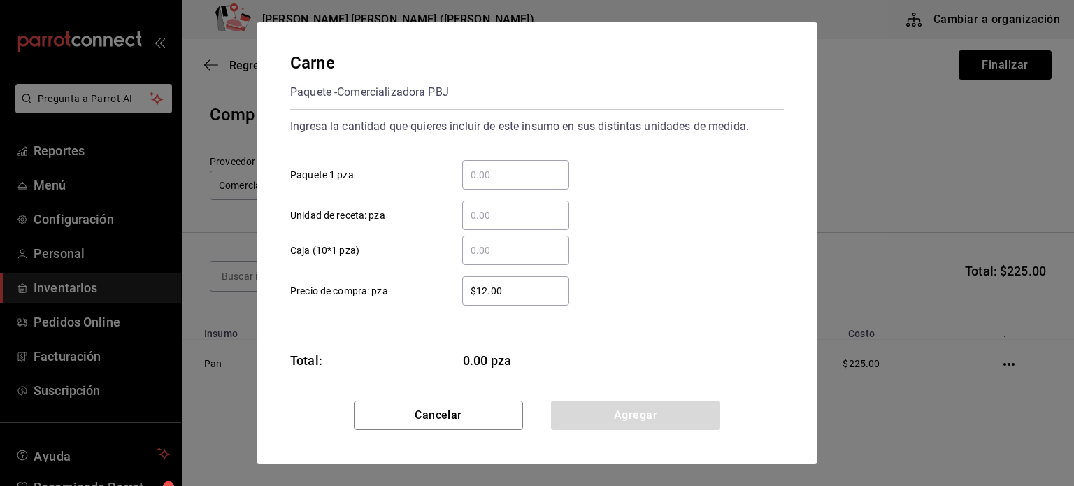
click at [534, 181] on input "​ Paquete 1 pza" at bounding box center [515, 174] width 107 height 17
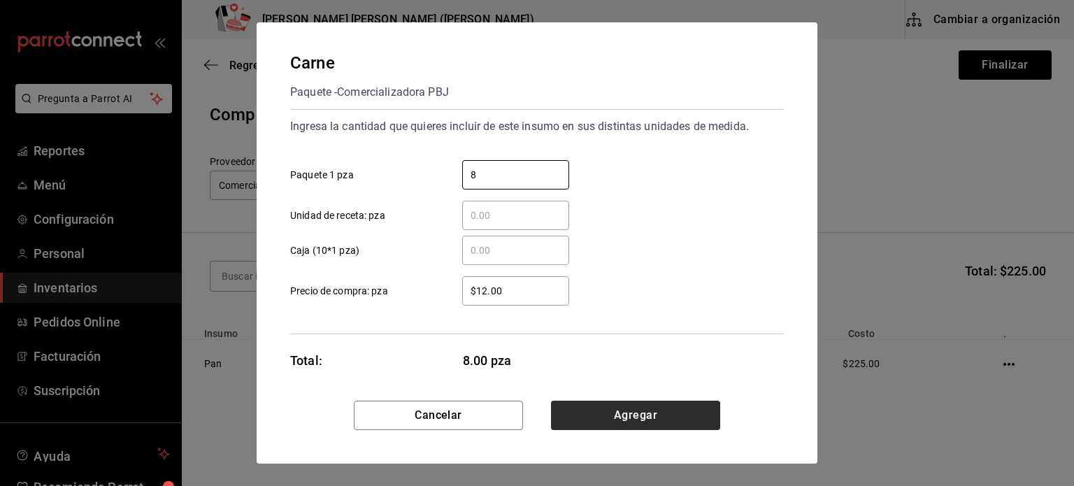
type input "8"
click at [652, 424] on button "Agregar" at bounding box center [635, 415] width 169 height 29
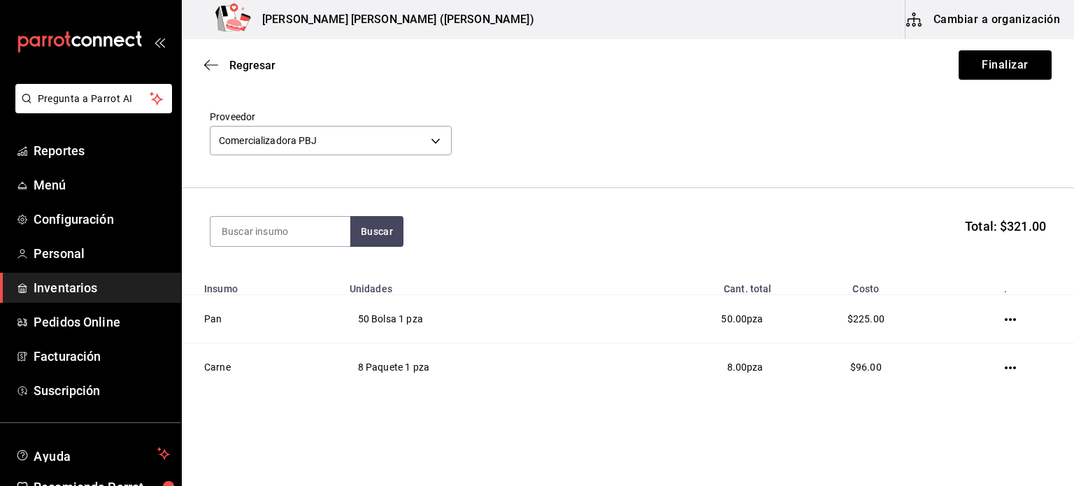
scroll to position [70, 0]
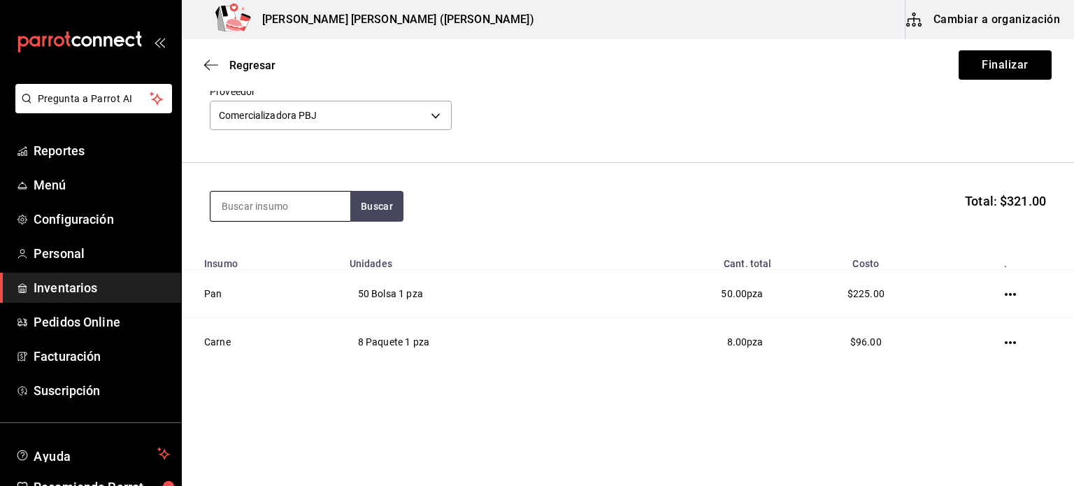
click at [257, 210] on input at bounding box center [280, 206] width 140 height 29
type input "c"
type input "pan jr"
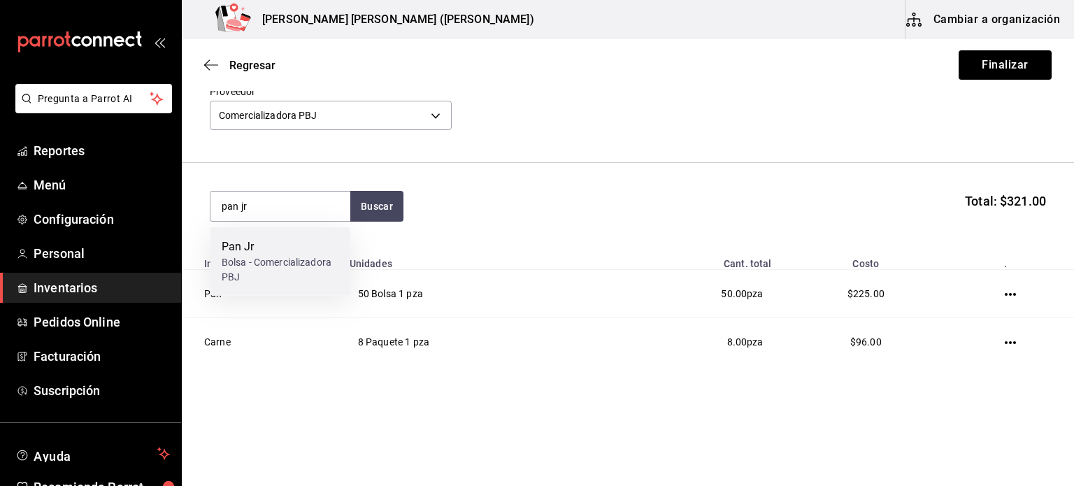
click at [266, 265] on div "Bolsa - Comercializadora PBJ" at bounding box center [280, 269] width 117 height 29
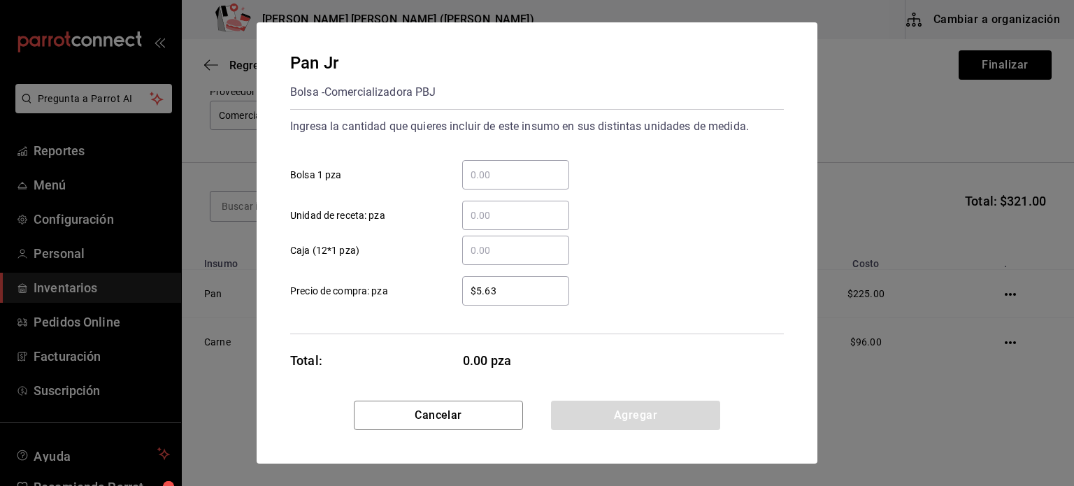
click at [513, 181] on input "​ Bolsa 1 pza" at bounding box center [515, 174] width 107 height 17
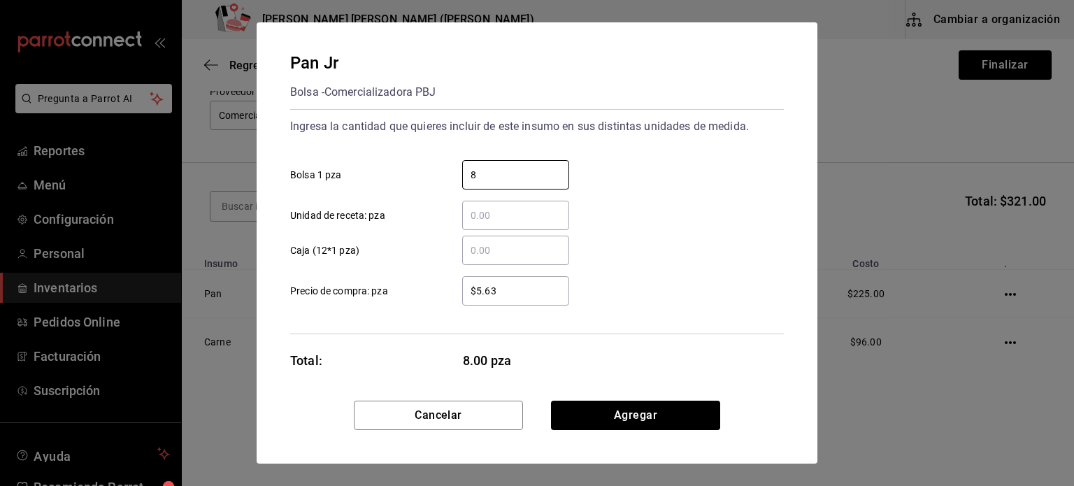
type input "8"
click at [474, 399] on div "Pan Jr Bolsa - Comercializadora PBJ Ingresa la cantidad que quieres incluir de …" at bounding box center [537, 211] width 561 height 378
click at [467, 413] on button "Cancelar" at bounding box center [438, 415] width 169 height 29
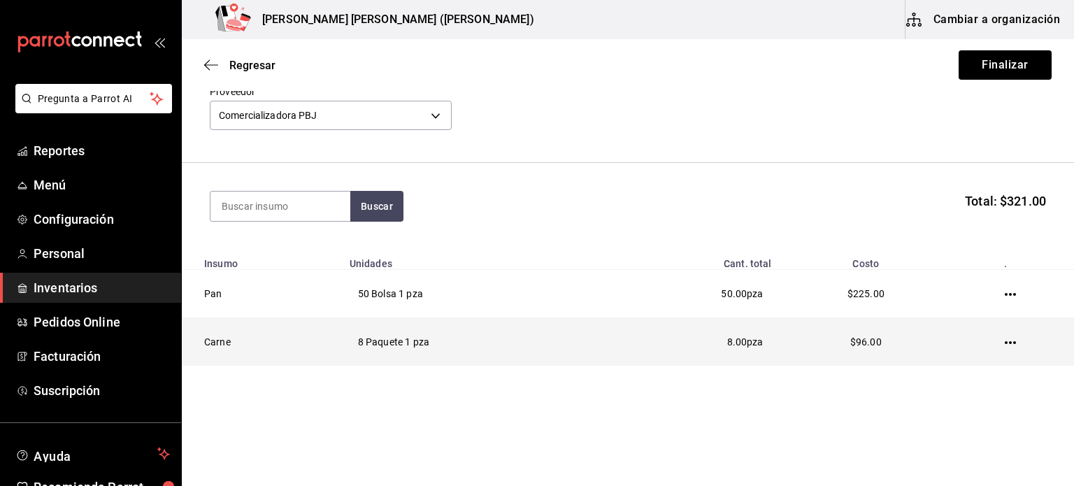
click at [1008, 349] on td at bounding box center [1013, 342] width 122 height 48
click at [1005, 346] on icon "button" at bounding box center [1010, 342] width 11 height 11
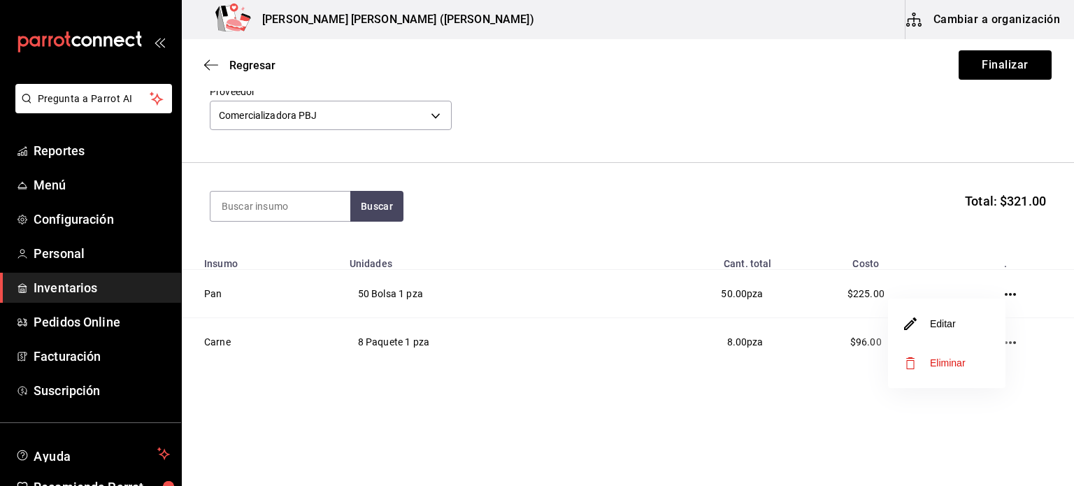
click at [955, 367] on span "Eliminar" at bounding box center [948, 362] width 36 height 11
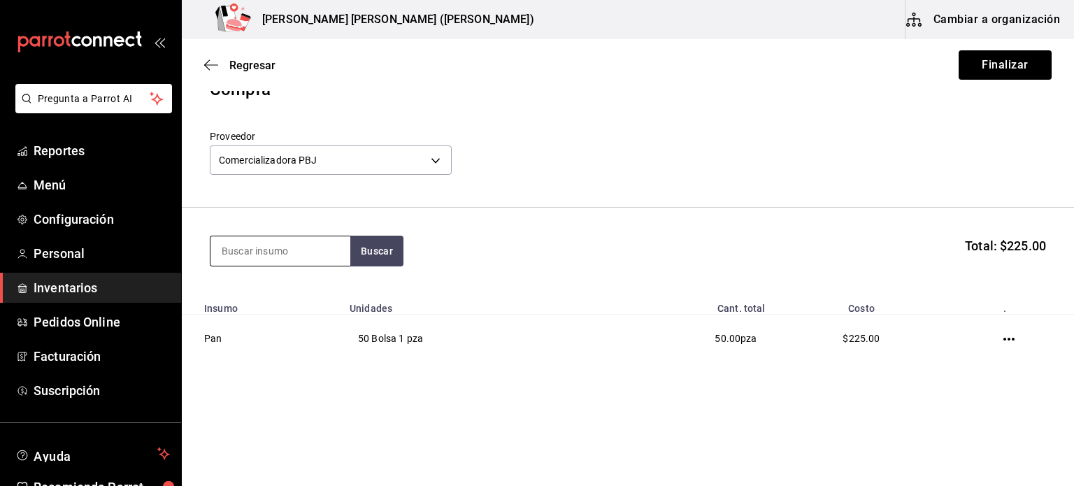
click at [268, 259] on input at bounding box center [280, 250] width 140 height 29
type input "pan jr"
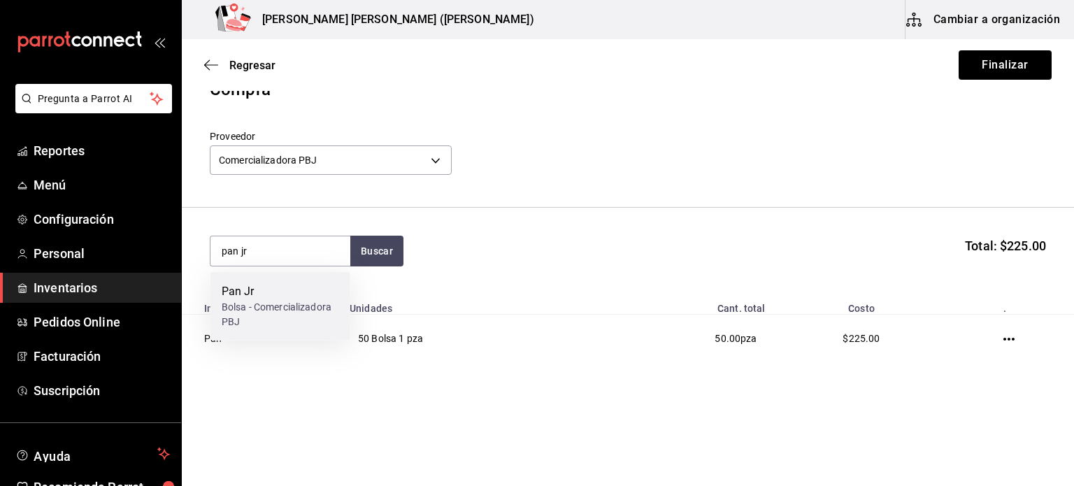
click at [266, 313] on div "Bolsa - Comercializadora PBJ" at bounding box center [280, 314] width 117 height 29
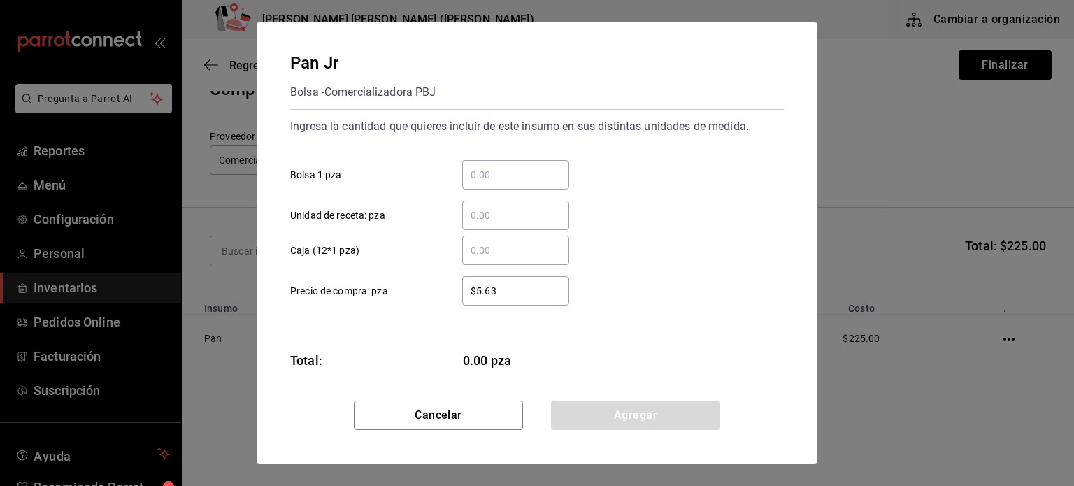
click at [532, 180] on input "​ Bolsa 1 pza" at bounding box center [515, 174] width 107 height 17
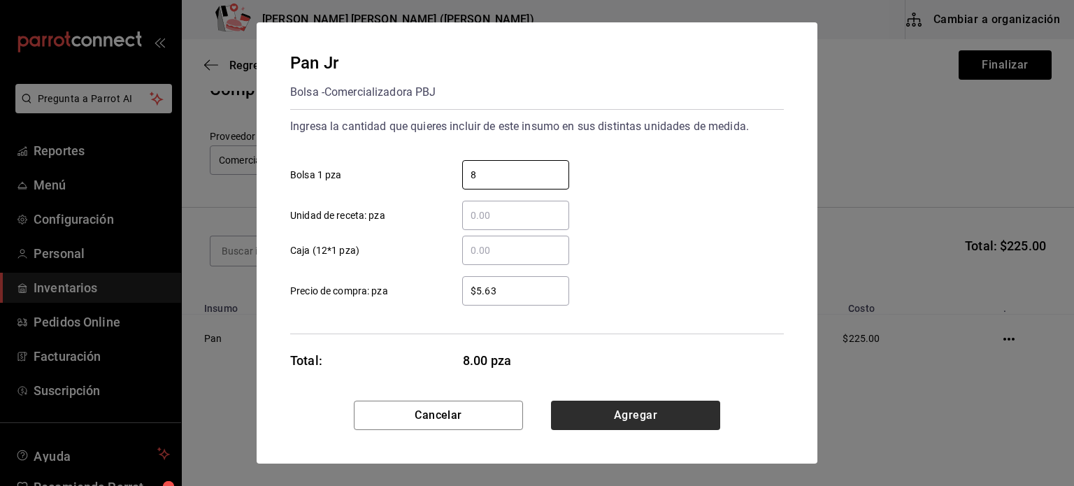
type input "8"
click at [658, 408] on button "Agregar" at bounding box center [635, 415] width 169 height 29
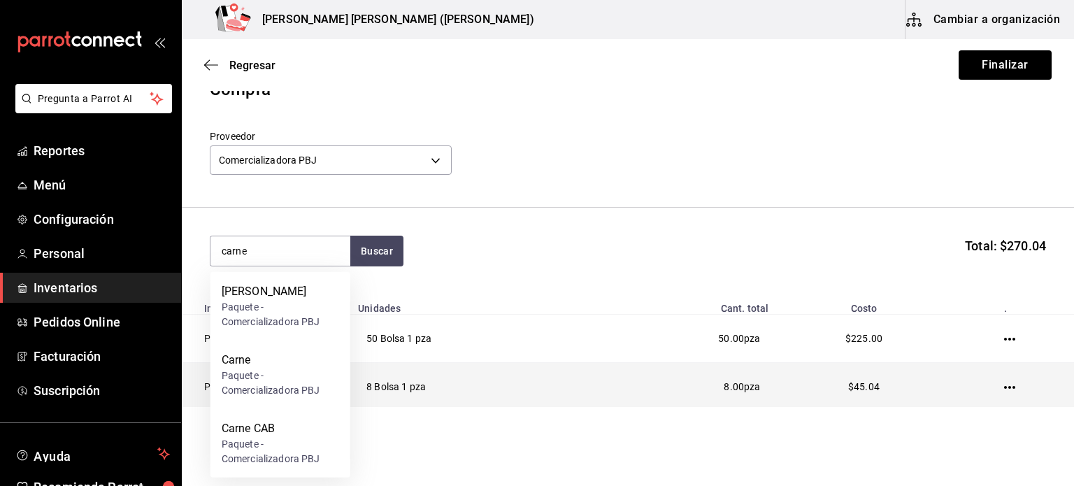
type input "carne"
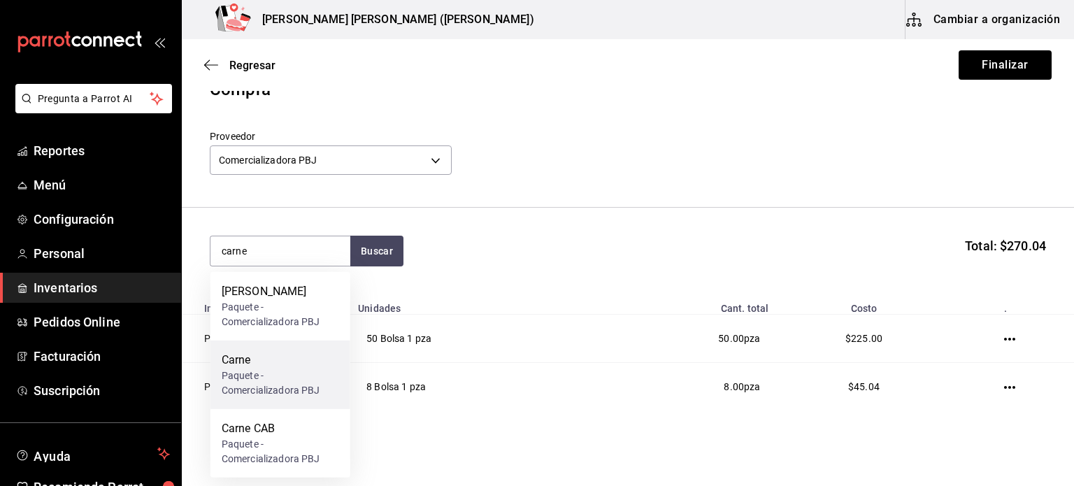
click at [243, 363] on div "Carne" at bounding box center [280, 360] width 117 height 17
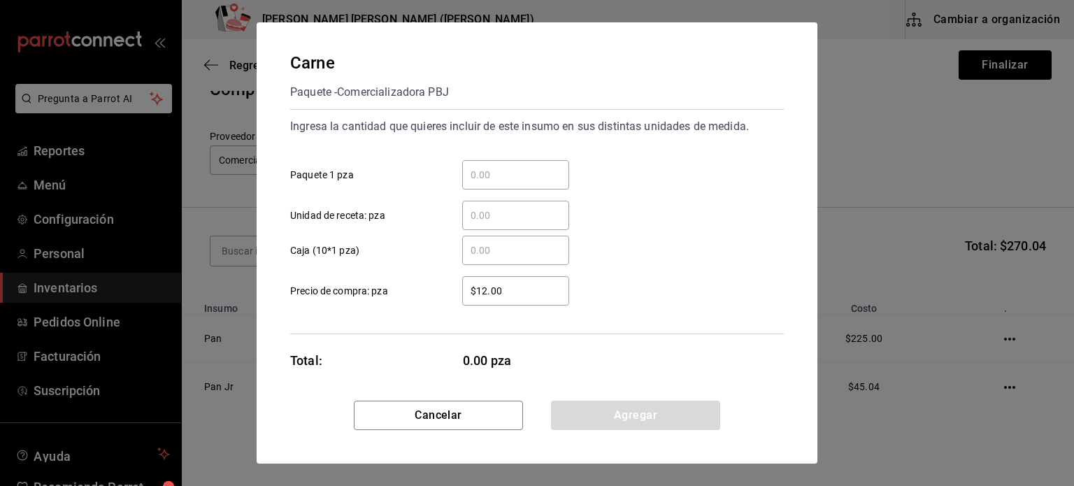
click at [494, 178] on input "​ Paquete 1 pza" at bounding box center [515, 174] width 107 height 17
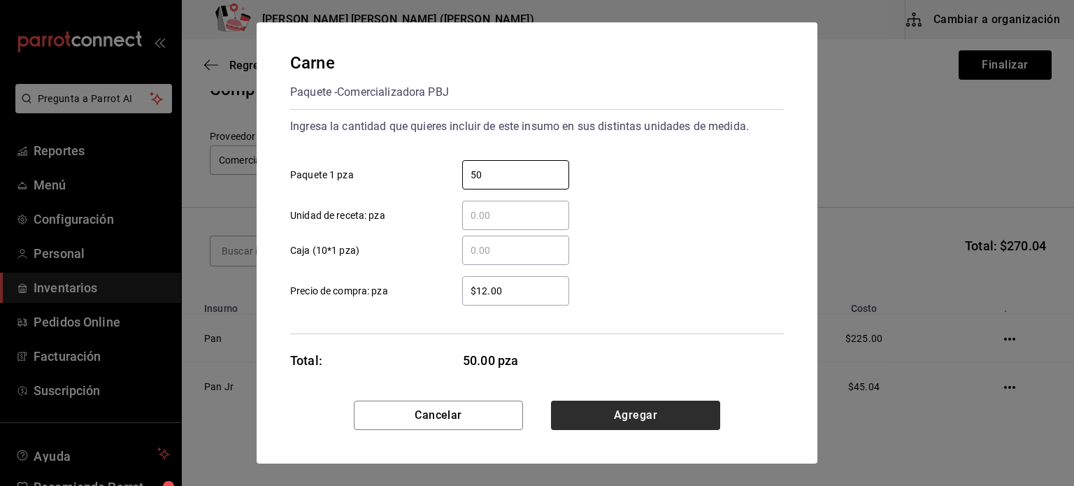
type input "50"
click at [599, 420] on button "Agregar" at bounding box center [635, 415] width 169 height 29
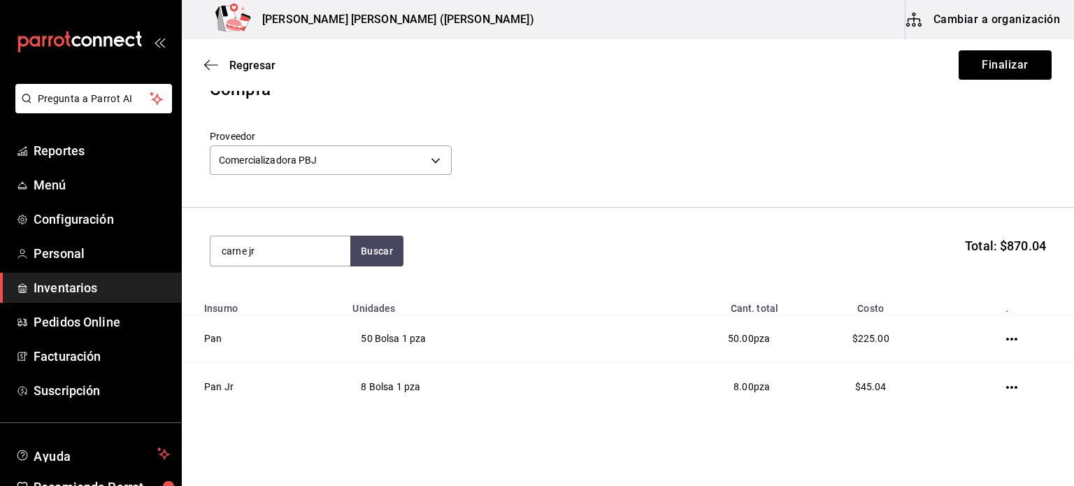
type input "carne jr"
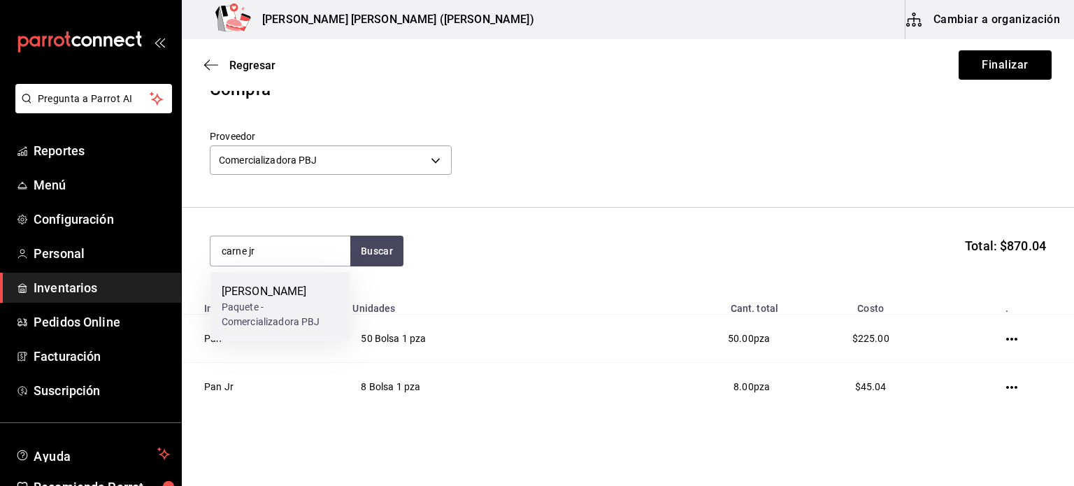
click at [287, 307] on div "Paquete - Comercializadora PBJ" at bounding box center [280, 314] width 117 height 29
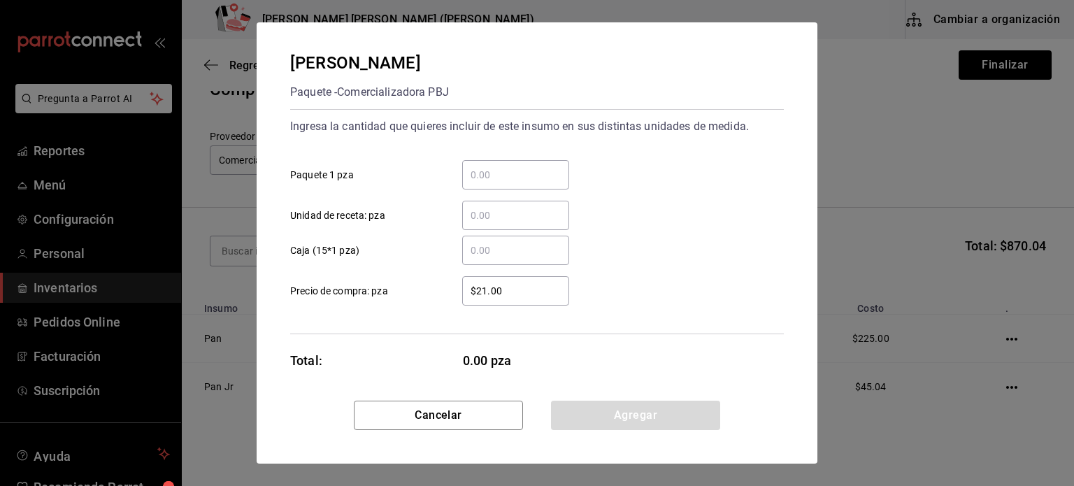
click at [523, 178] on input "​ Paquete 1 pza" at bounding box center [515, 174] width 107 height 17
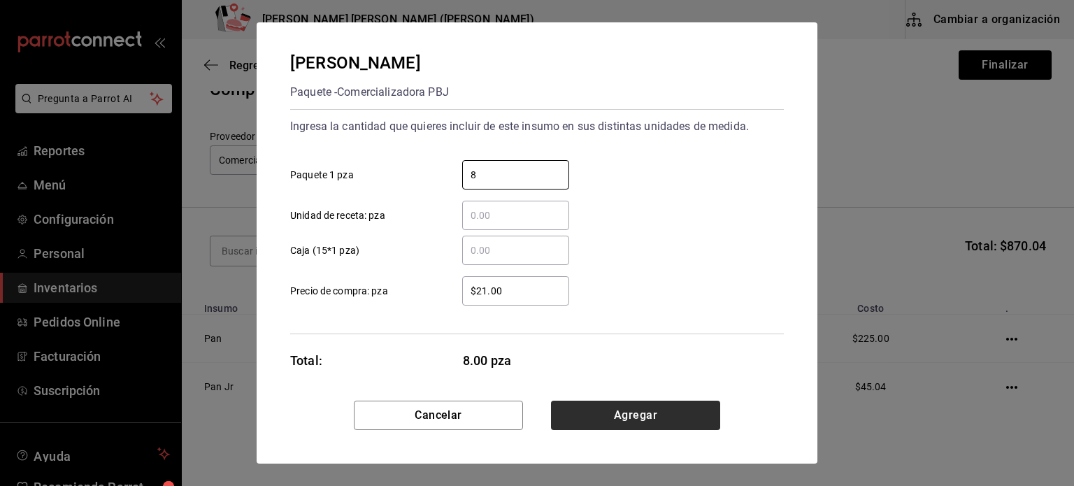
type input "8"
click at [650, 416] on button "Agregar" at bounding box center [635, 415] width 169 height 29
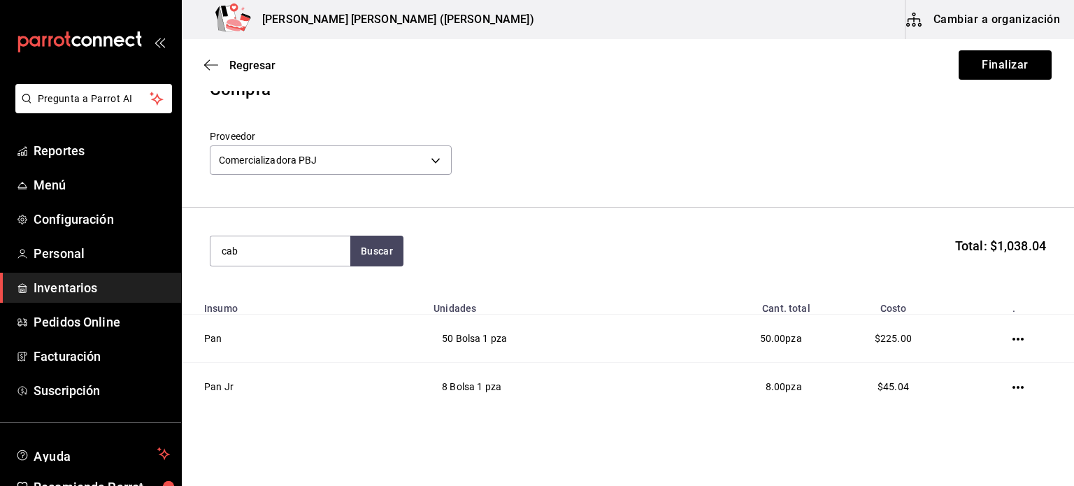
type input "cab"
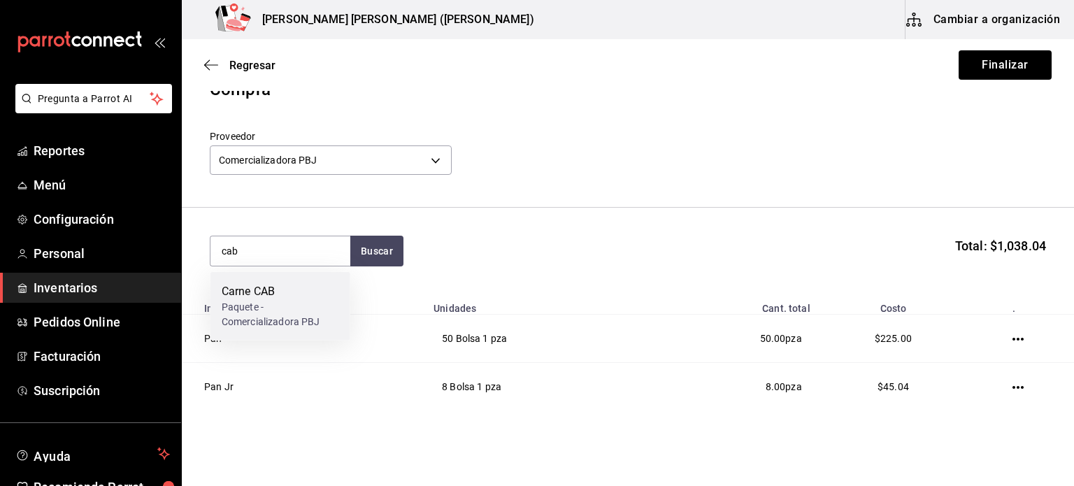
click at [248, 297] on div "Carne CAB" at bounding box center [280, 291] width 117 height 17
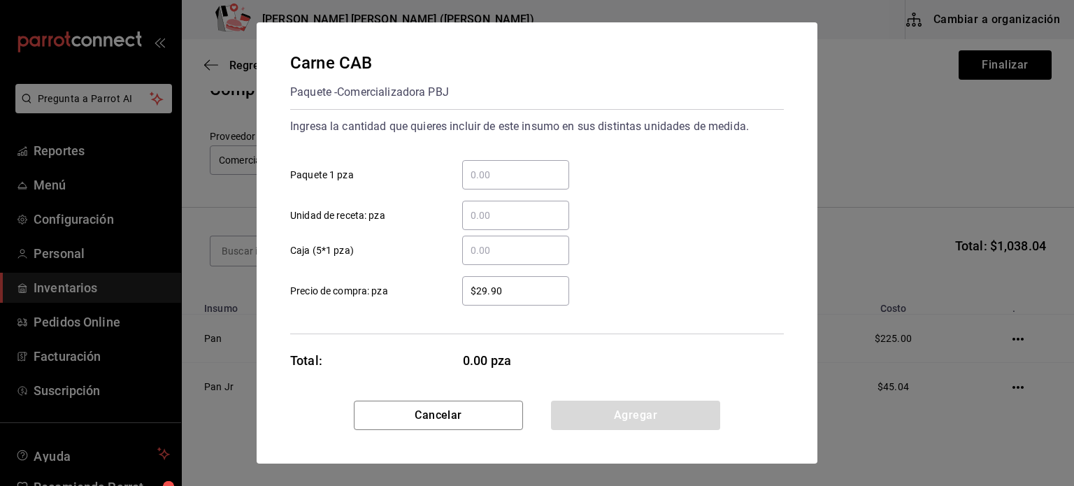
click at [495, 182] on input "​ Paquete 1 pza" at bounding box center [515, 174] width 107 height 17
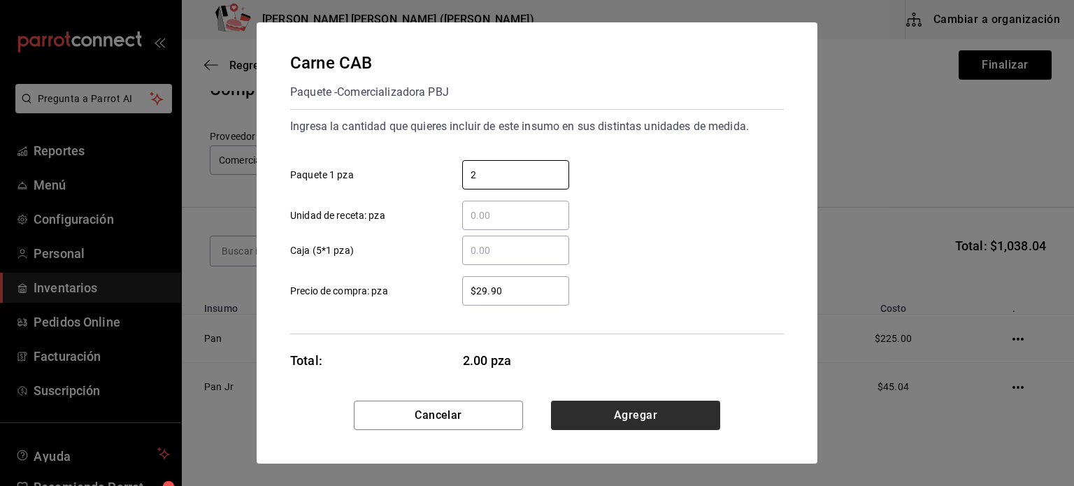
type input "2"
click at [617, 413] on button "Agregar" at bounding box center [635, 415] width 169 height 29
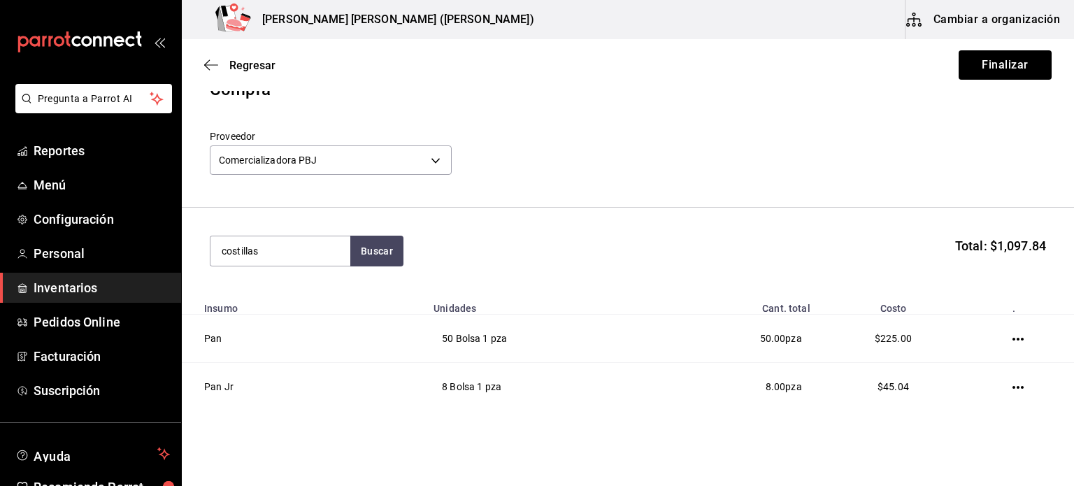
type input "costillas"
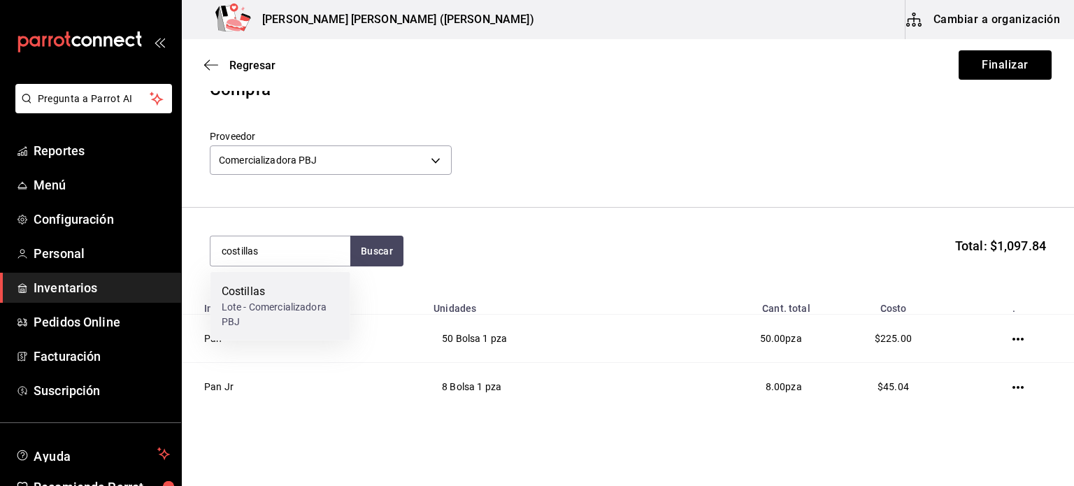
click at [269, 307] on div "Lote - Comercializadora PBJ" at bounding box center [280, 314] width 117 height 29
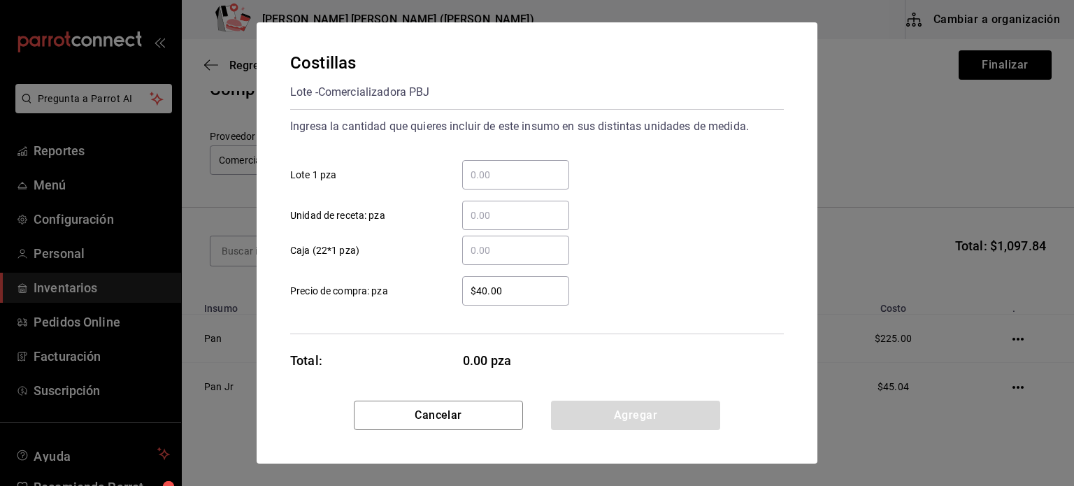
click at [540, 162] on div "​" at bounding box center [515, 174] width 107 height 29
click at [540, 166] on input "​ Lote 1 pza" at bounding box center [515, 174] width 107 height 17
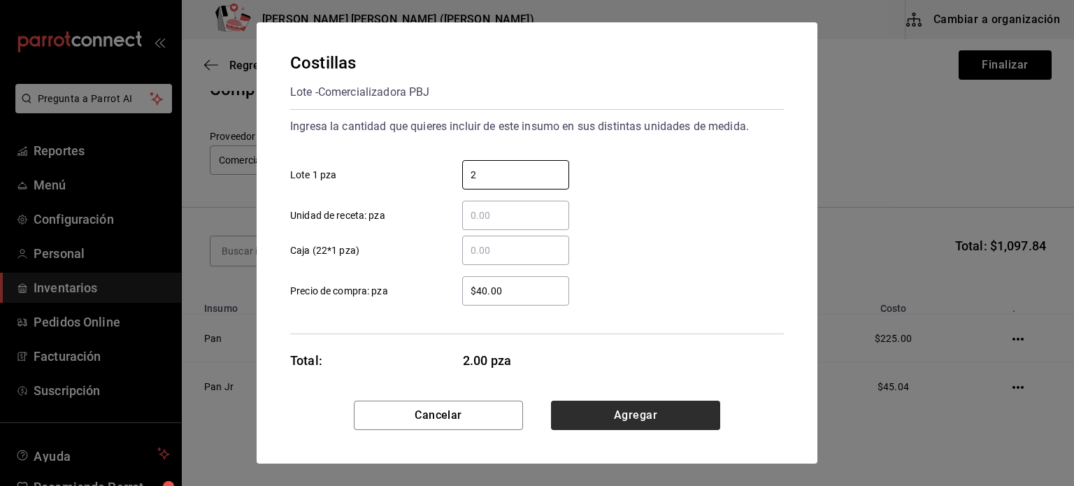
type input "2"
click at [673, 416] on button "Agregar" at bounding box center [635, 415] width 169 height 29
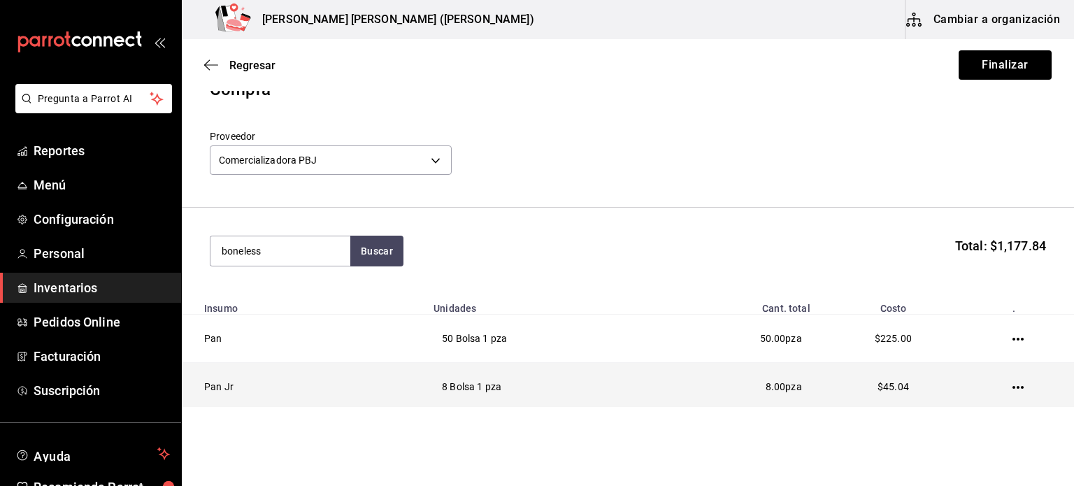
type input "boneless"
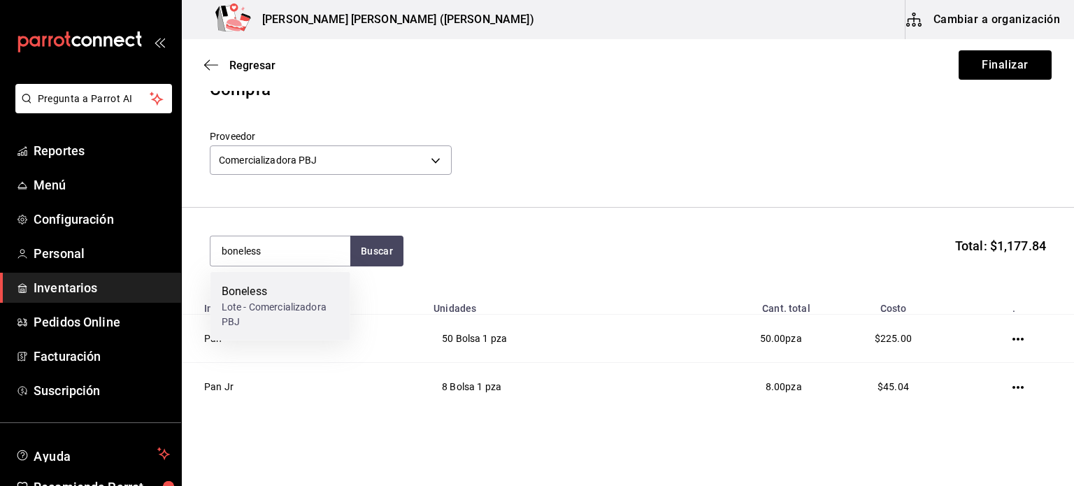
click at [308, 303] on div "Lote - Comercializadora PBJ" at bounding box center [280, 314] width 117 height 29
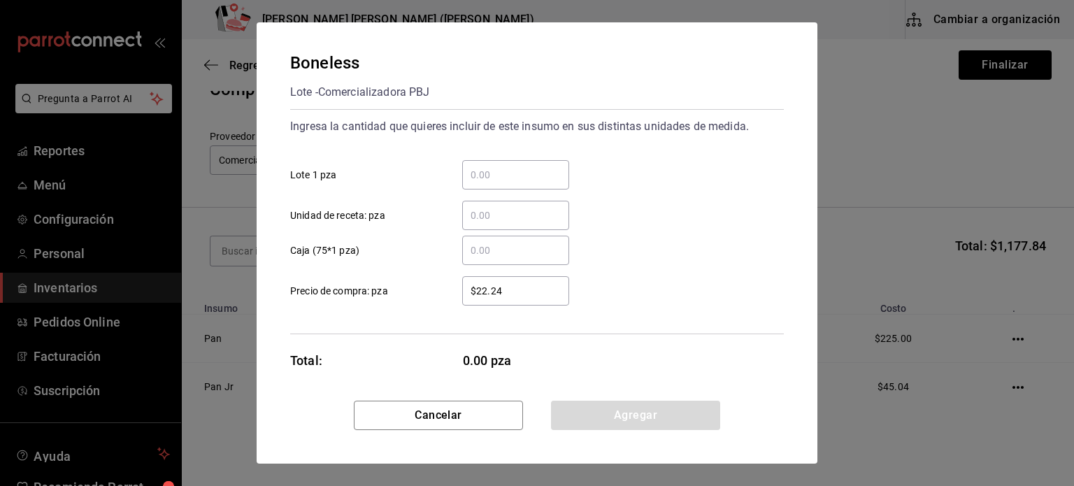
click at [507, 180] on input "​ Lote 1 pza" at bounding box center [515, 174] width 107 height 17
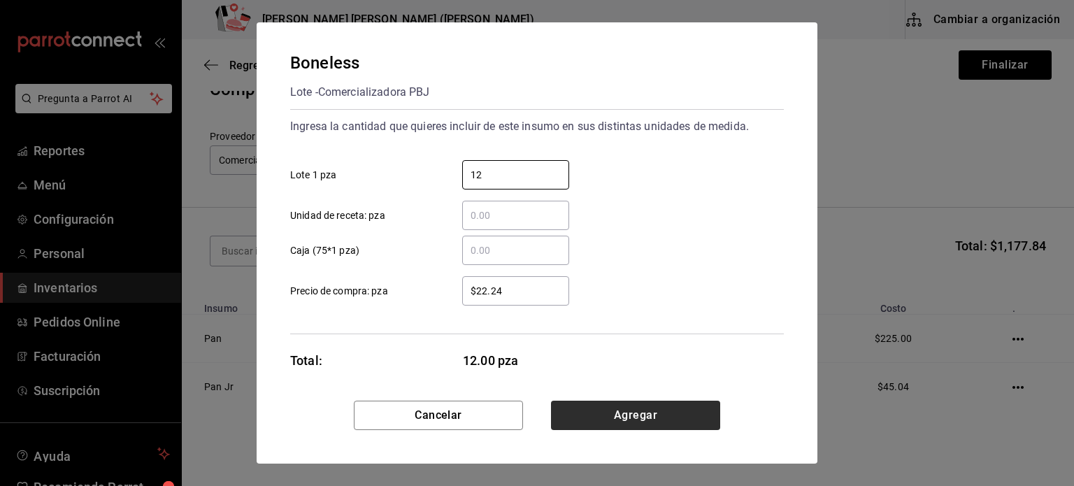
type input "12"
click at [635, 402] on button "Agregar" at bounding box center [635, 415] width 169 height 29
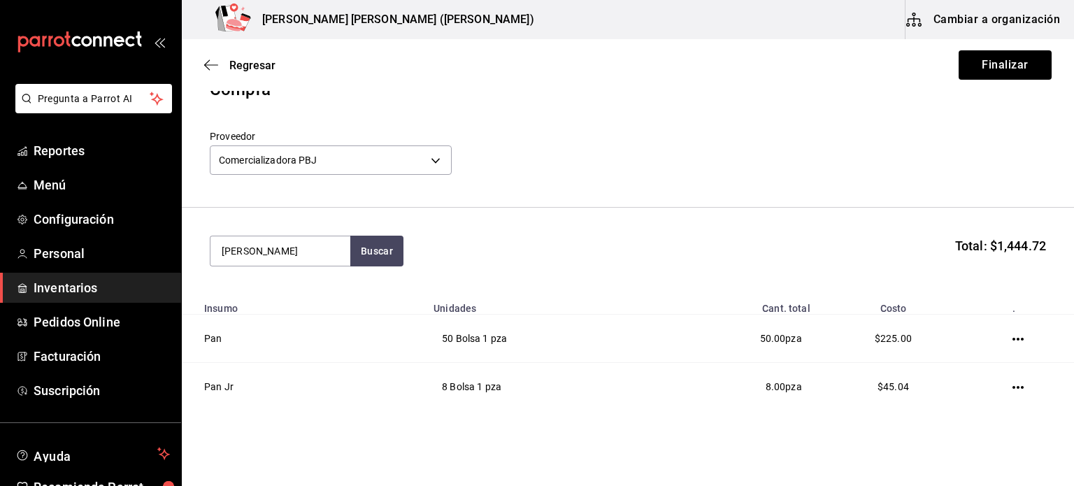
drag, startPoint x: 291, startPoint y: 255, endPoint x: 182, endPoint y: 241, distance: 110.0
click at [182, 241] on section "[PERSON_NAME] Buscar Total: $1,444.72" at bounding box center [628, 251] width 892 height 87
type input "peña"
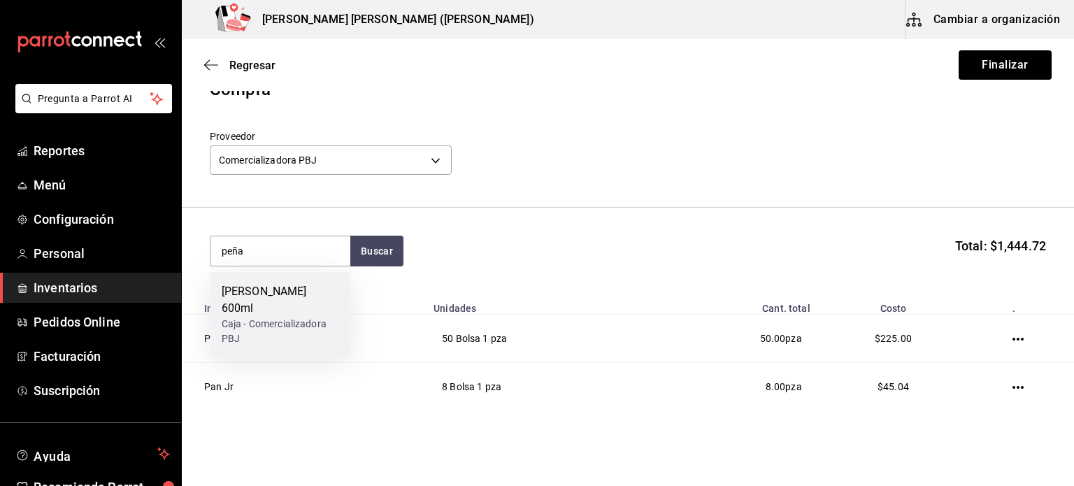
click at [240, 298] on div "[PERSON_NAME] 600ml" at bounding box center [280, 300] width 117 height 34
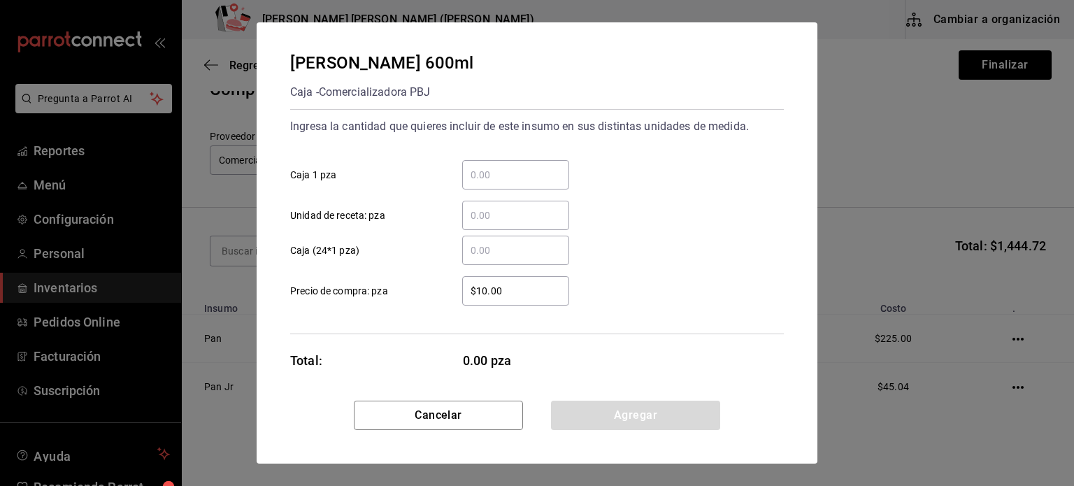
click at [496, 184] on div "​" at bounding box center [515, 174] width 107 height 29
click at [496, 183] on input "​ Caja 1 pza" at bounding box center [515, 174] width 107 height 17
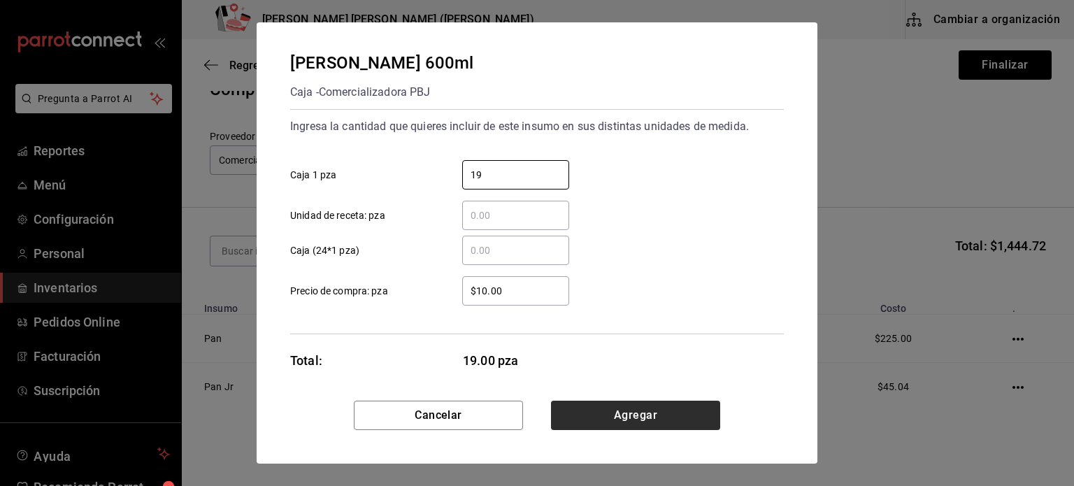
type input "19"
click at [663, 413] on button "Agregar" at bounding box center [635, 415] width 169 height 29
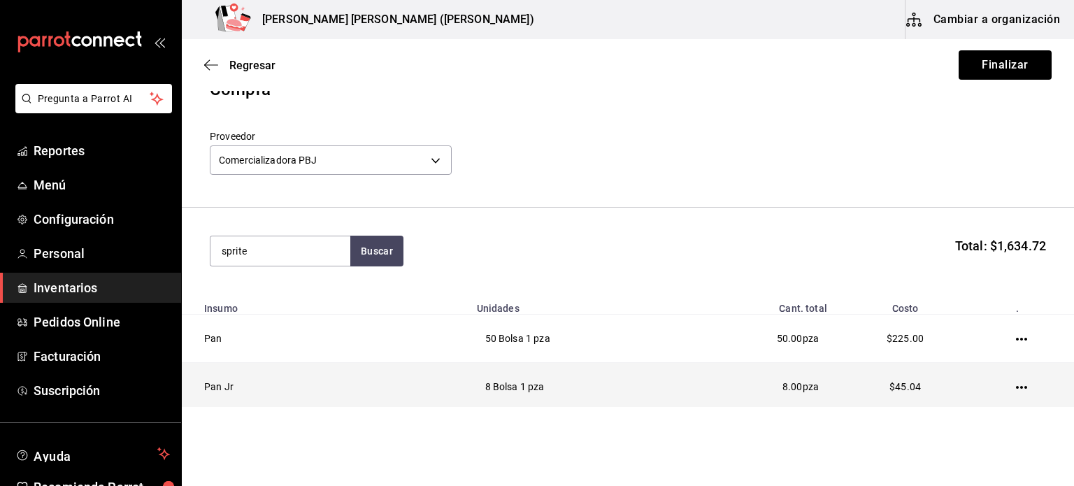
type input "sprite"
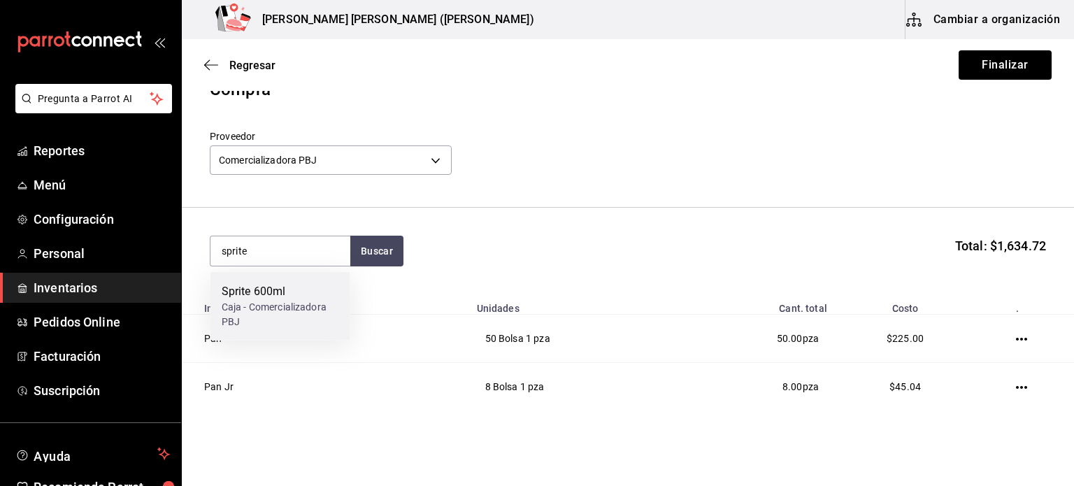
click at [257, 285] on div "Sprite 600ml" at bounding box center [280, 291] width 117 height 17
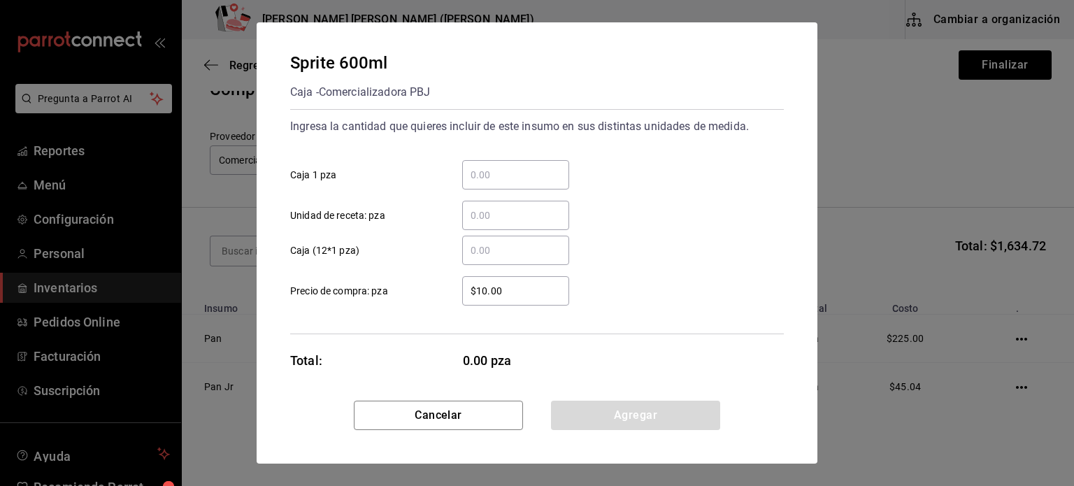
click at [515, 164] on div "​" at bounding box center [515, 174] width 107 height 29
click at [515, 166] on input "​ Caja 1 pza" at bounding box center [515, 174] width 107 height 17
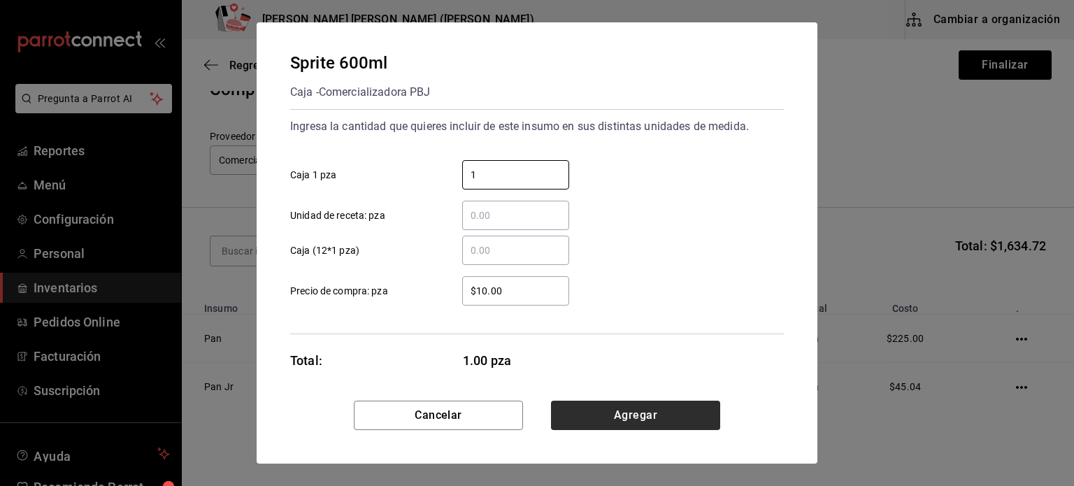
type input "1"
click at [596, 415] on button "Agregar" at bounding box center [635, 415] width 169 height 29
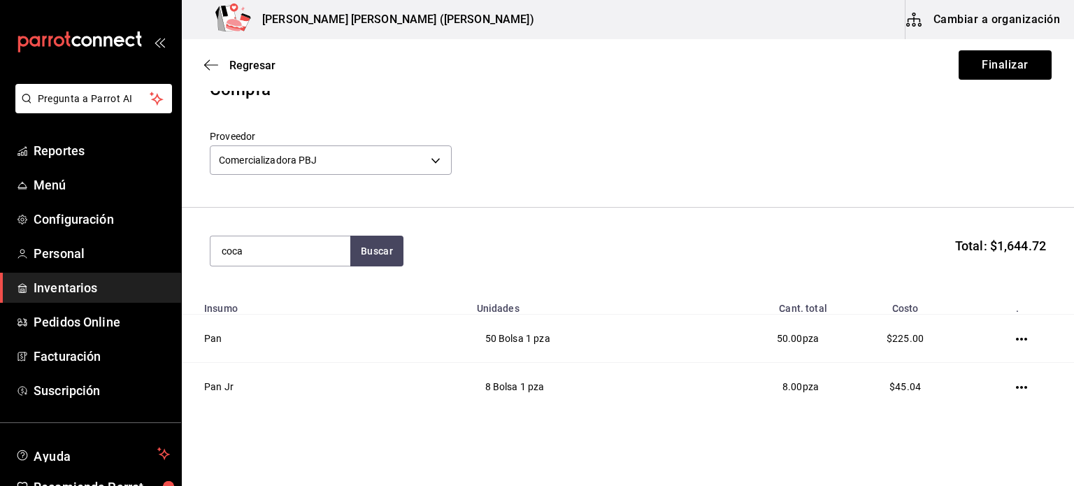
type input "coca"
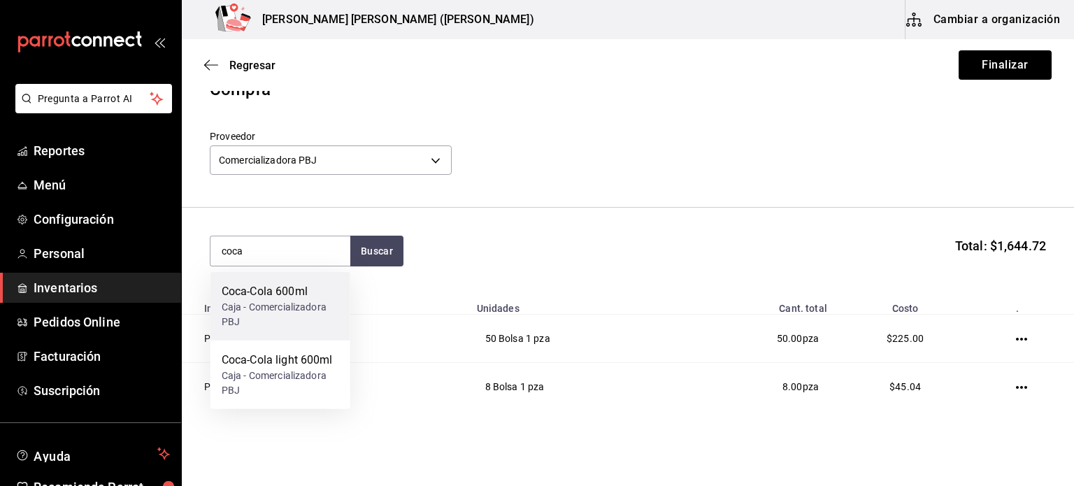
click at [260, 295] on div "Coca-Cola 600ml" at bounding box center [280, 291] width 117 height 17
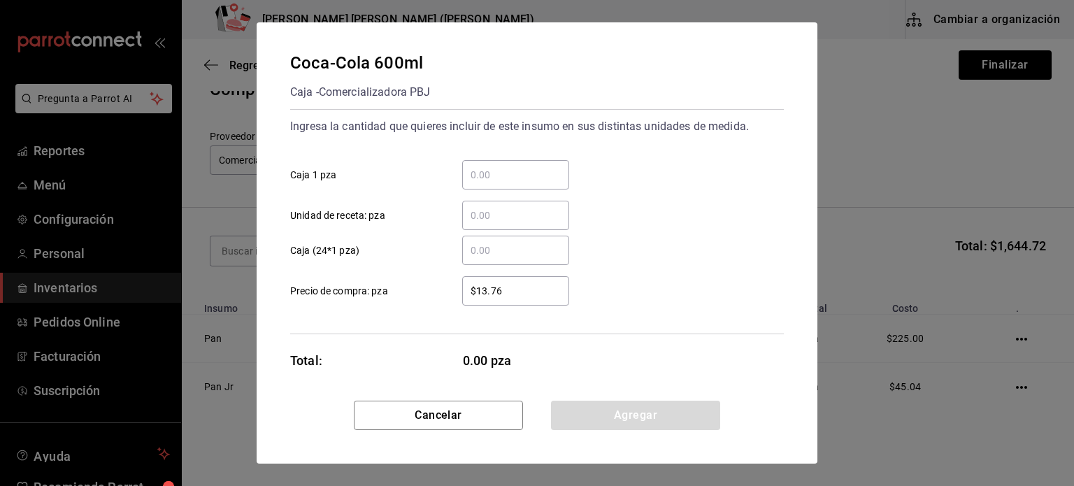
click at [474, 180] on input "​ Caja 1 pza" at bounding box center [515, 174] width 107 height 17
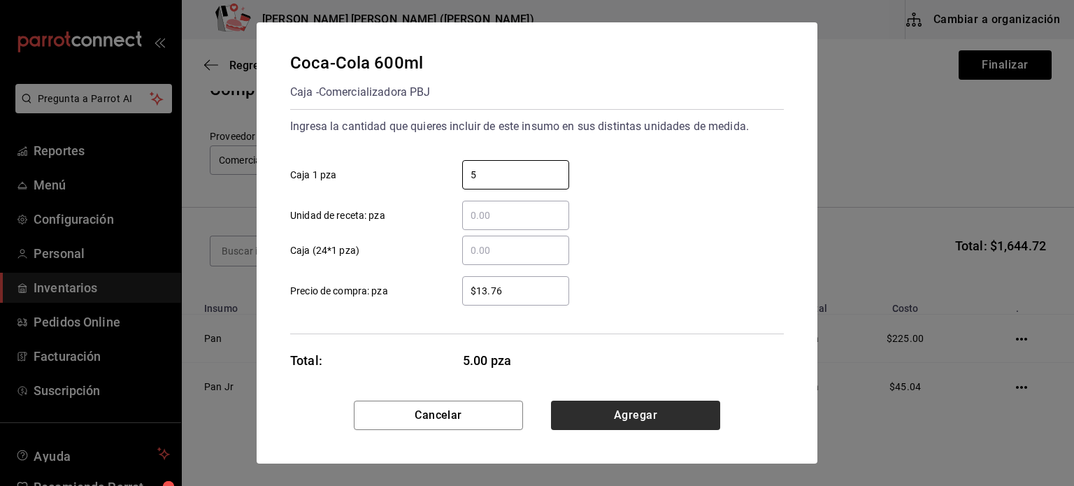
type input "5"
click at [620, 416] on button "Agregar" at bounding box center [635, 415] width 169 height 29
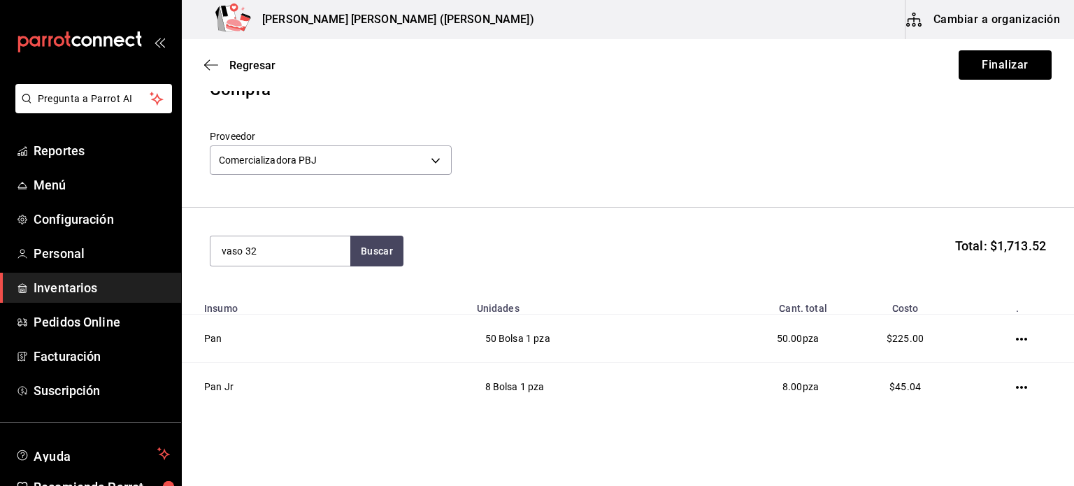
type input "vaso 32"
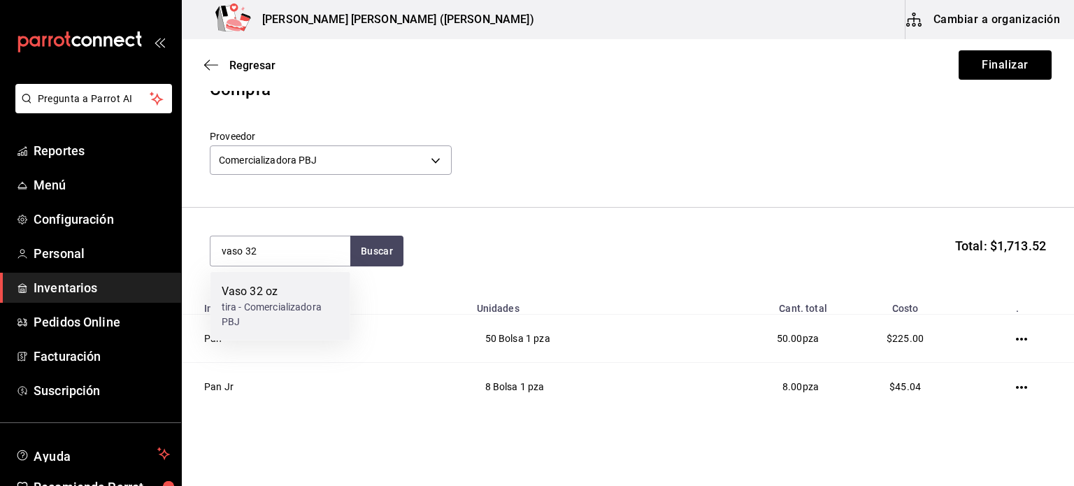
click at [280, 316] on div "tira - Comercializadora PBJ" at bounding box center [280, 314] width 117 height 29
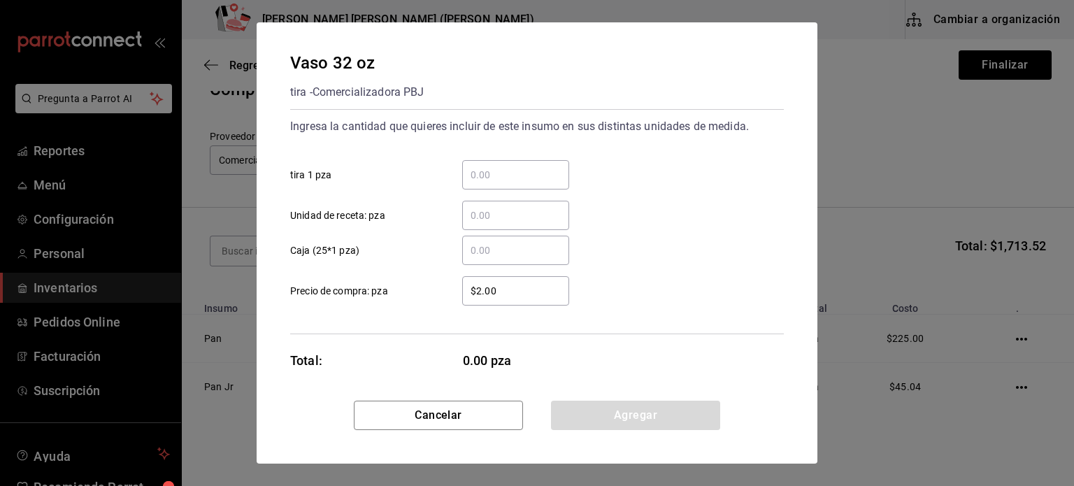
click at [489, 189] on div "​ tira 1 pza ​ Unidad de receta: pza" at bounding box center [531, 189] width 505 height 81
click at [496, 178] on input "​ tira 1 pza" at bounding box center [515, 174] width 107 height 17
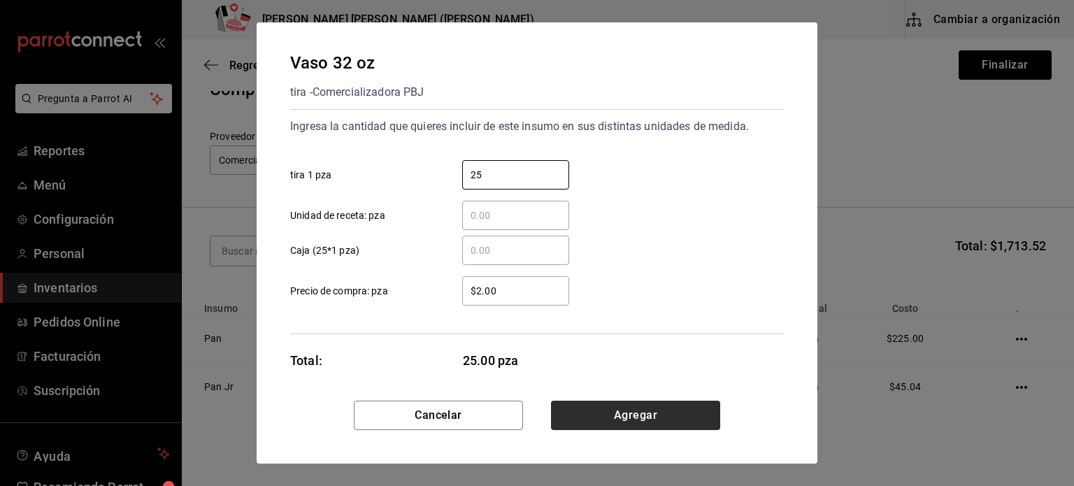
type input "25"
click at [612, 413] on button "Agregar" at bounding box center [635, 415] width 169 height 29
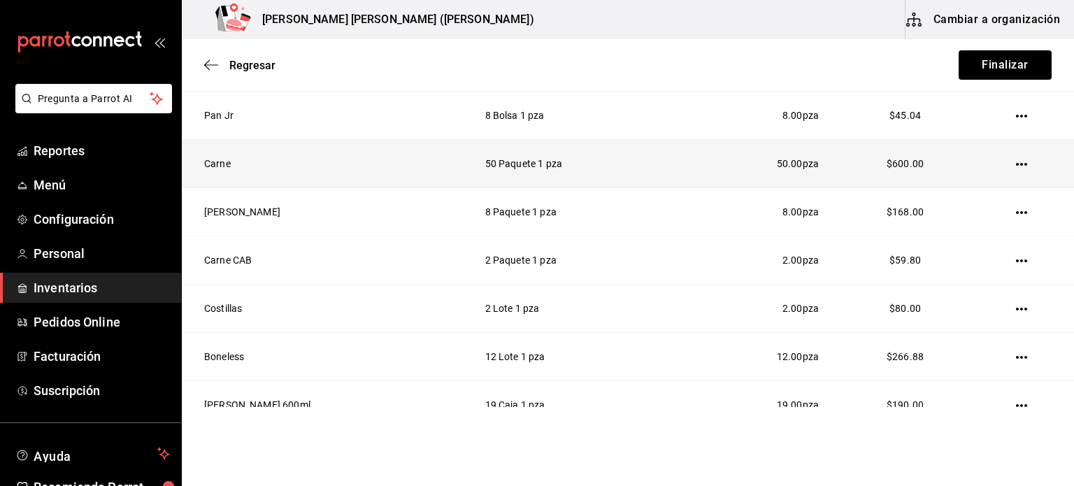
scroll to position [227, 0]
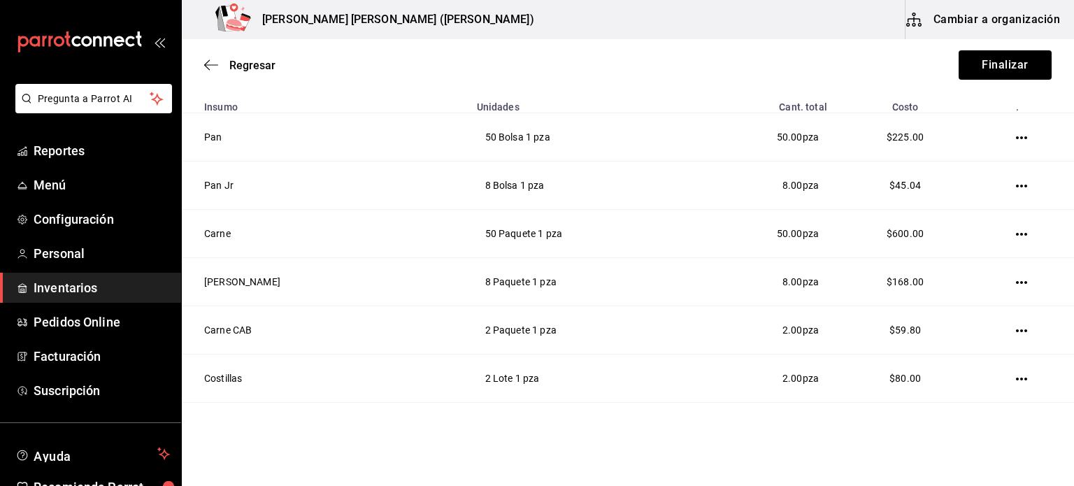
click at [948, 87] on div "Regresar Finalizar" at bounding box center [628, 65] width 892 height 52
click at [975, 69] on button "Finalizar" at bounding box center [1005, 64] width 93 height 29
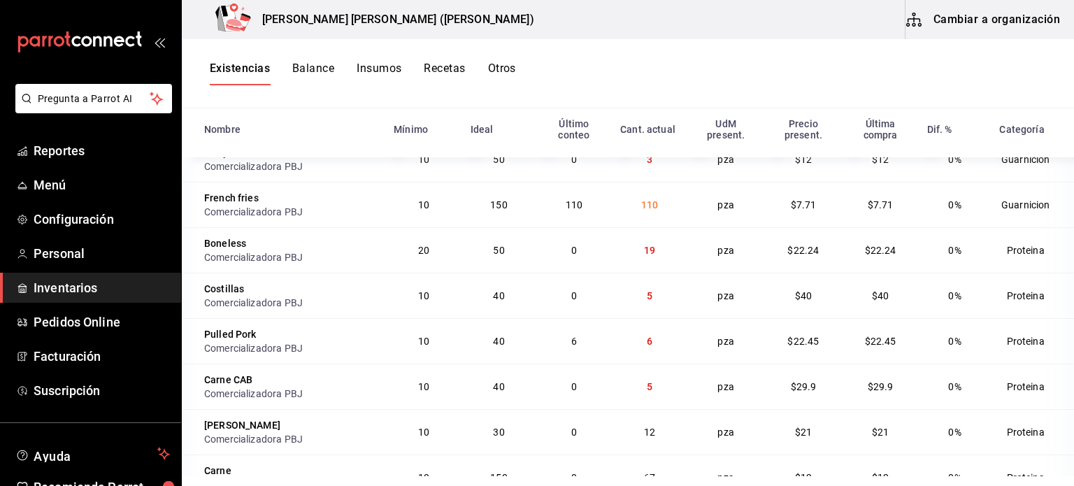
scroll to position [955, 0]
